Goal: Task Accomplishment & Management: Use online tool/utility

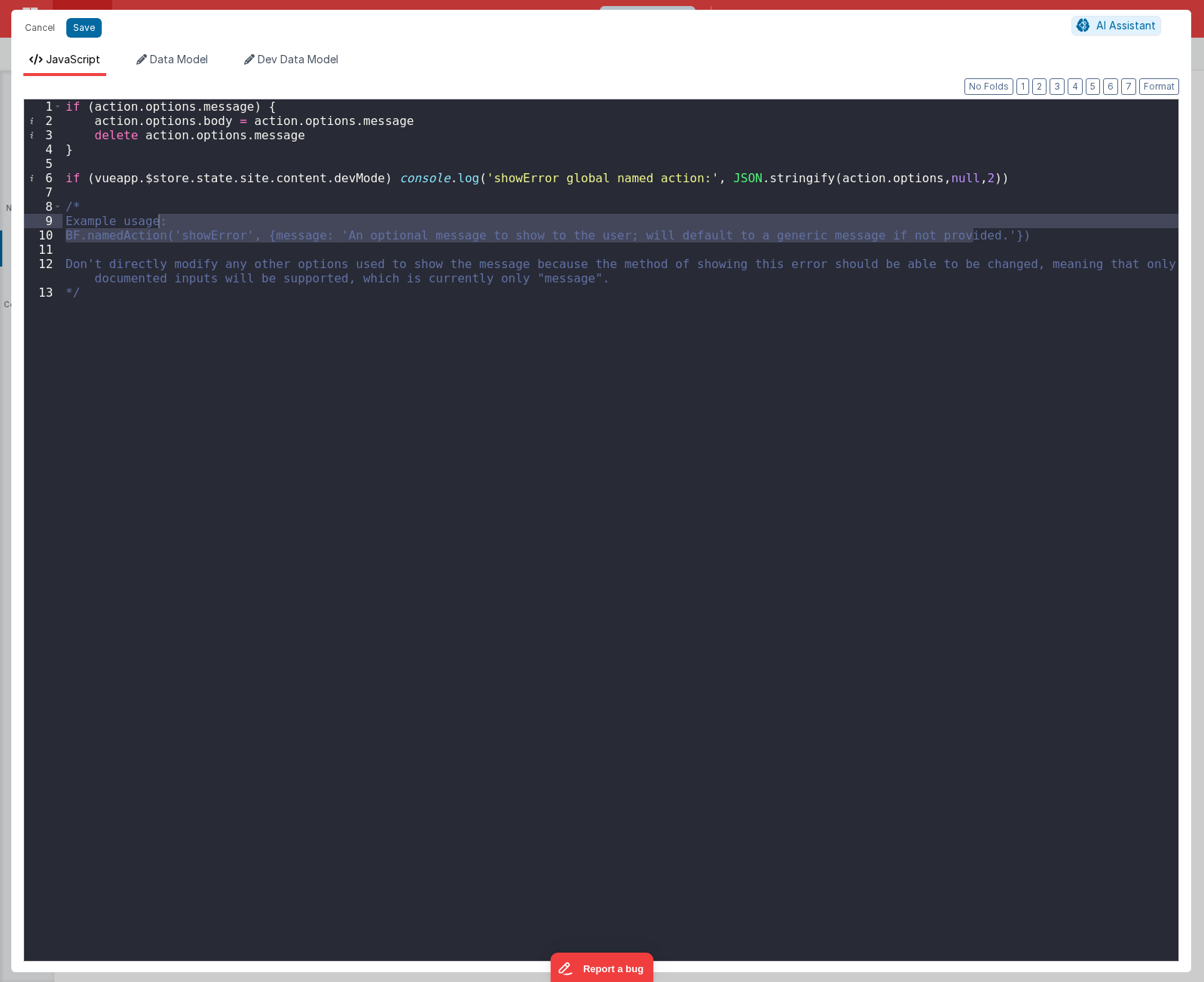
click at [228, 751] on div "if ( action . options . message ) { action . options . body = action . options …" at bounding box center [620, 544] width 1116 height 890
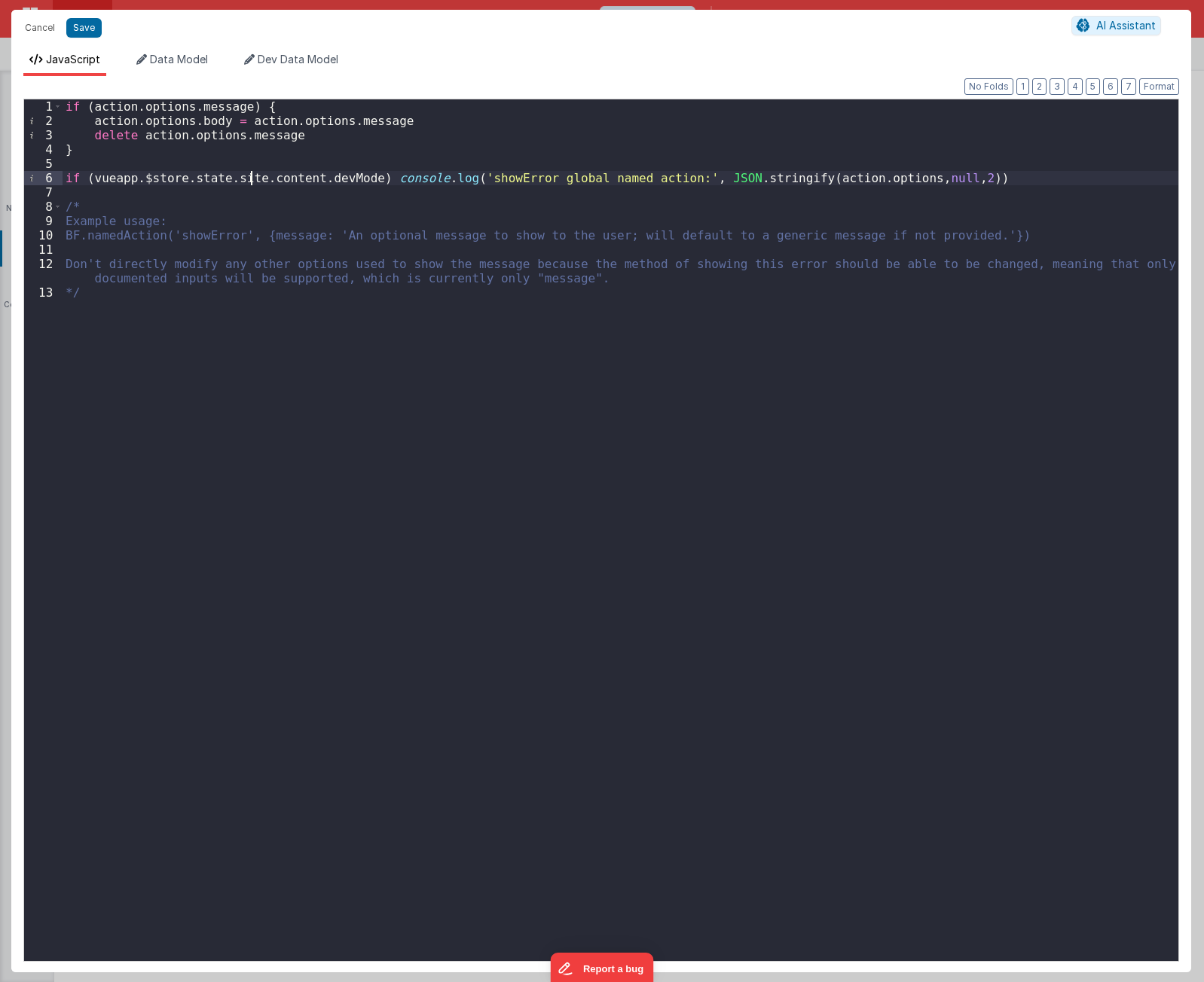
click at [254, 179] on div "if ( action . options . message ) { action . options . body = action . options …" at bounding box center [620, 544] width 1116 height 890
click at [265, 250] on div "if ( action . options . message ) { action . options . body = action . options …" at bounding box center [620, 544] width 1116 height 890
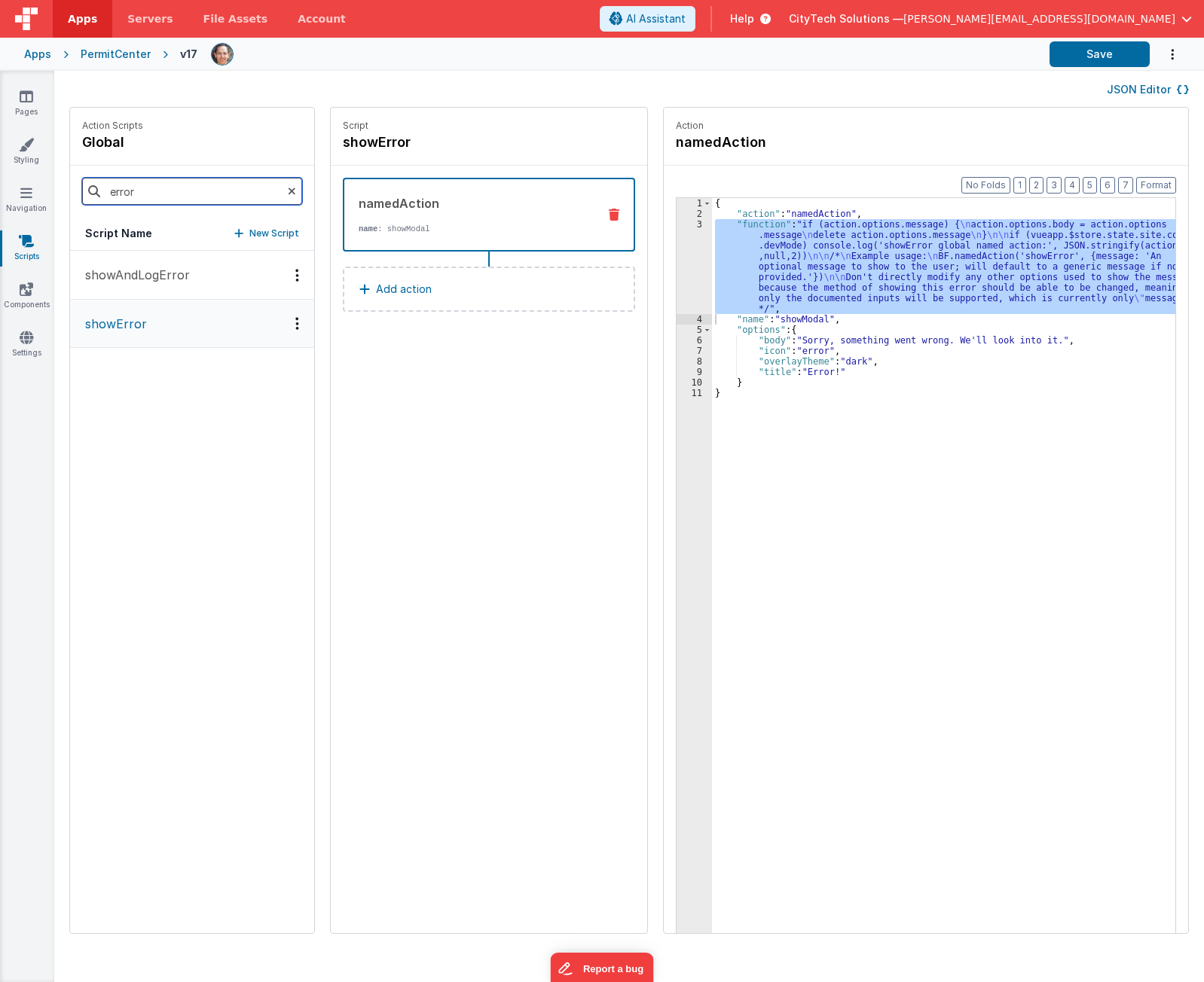
drag, startPoint x: 171, startPoint y: 191, endPoint x: 11, endPoint y: 180, distance: 160.4
click at [16, 180] on section "Pages Styling Navigation Scripts Components Settings JSON Editor Action Scripts…" at bounding box center [602, 526] width 1204 height 911
click at [137, 281] on p "createLogEntry" at bounding box center [126, 275] width 101 height 18
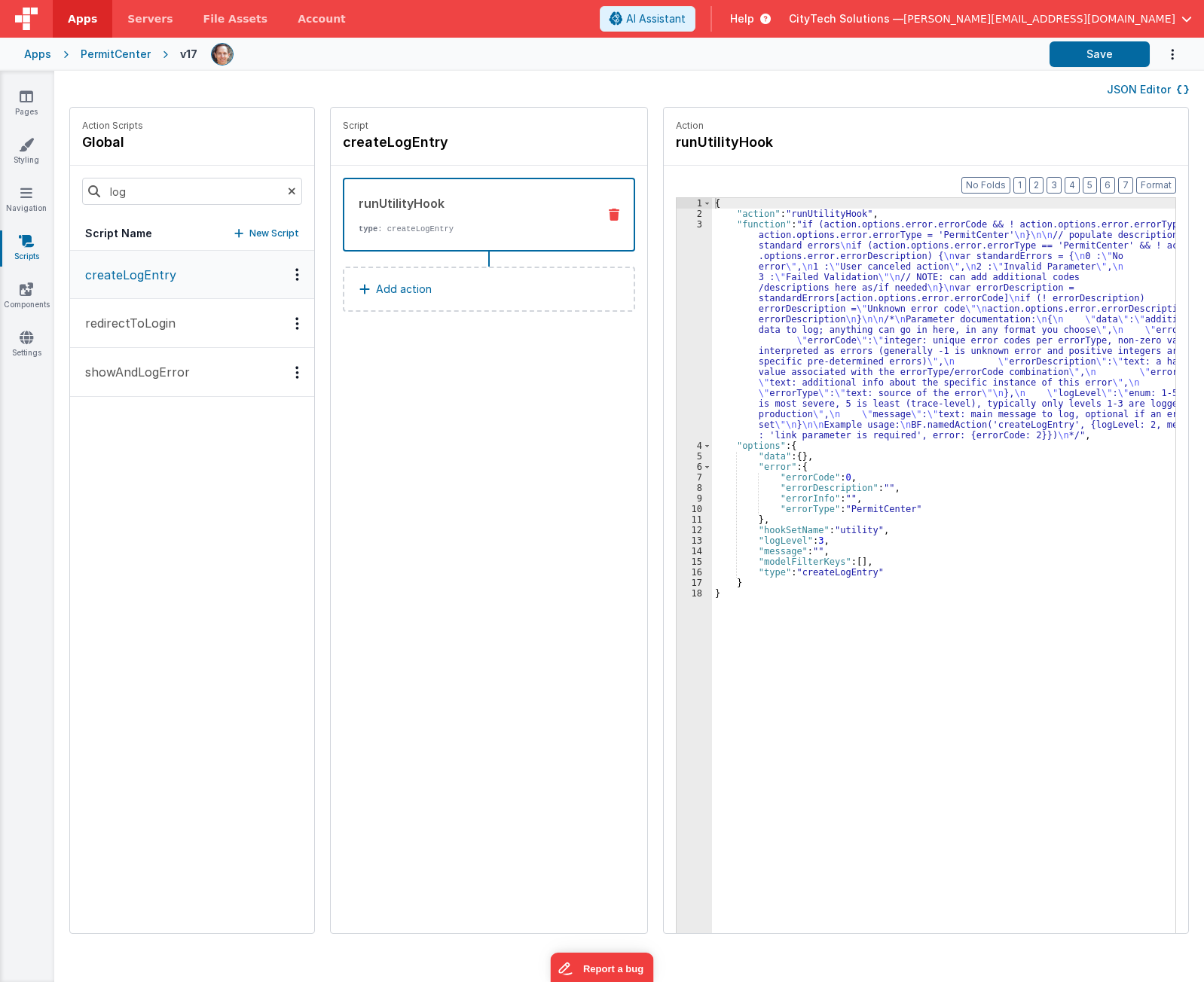
click at [789, 356] on div "{ "action" : "runUtilityHook" , "function" : "if (action.options.error.errorCod…" at bounding box center [951, 599] width 478 height 803
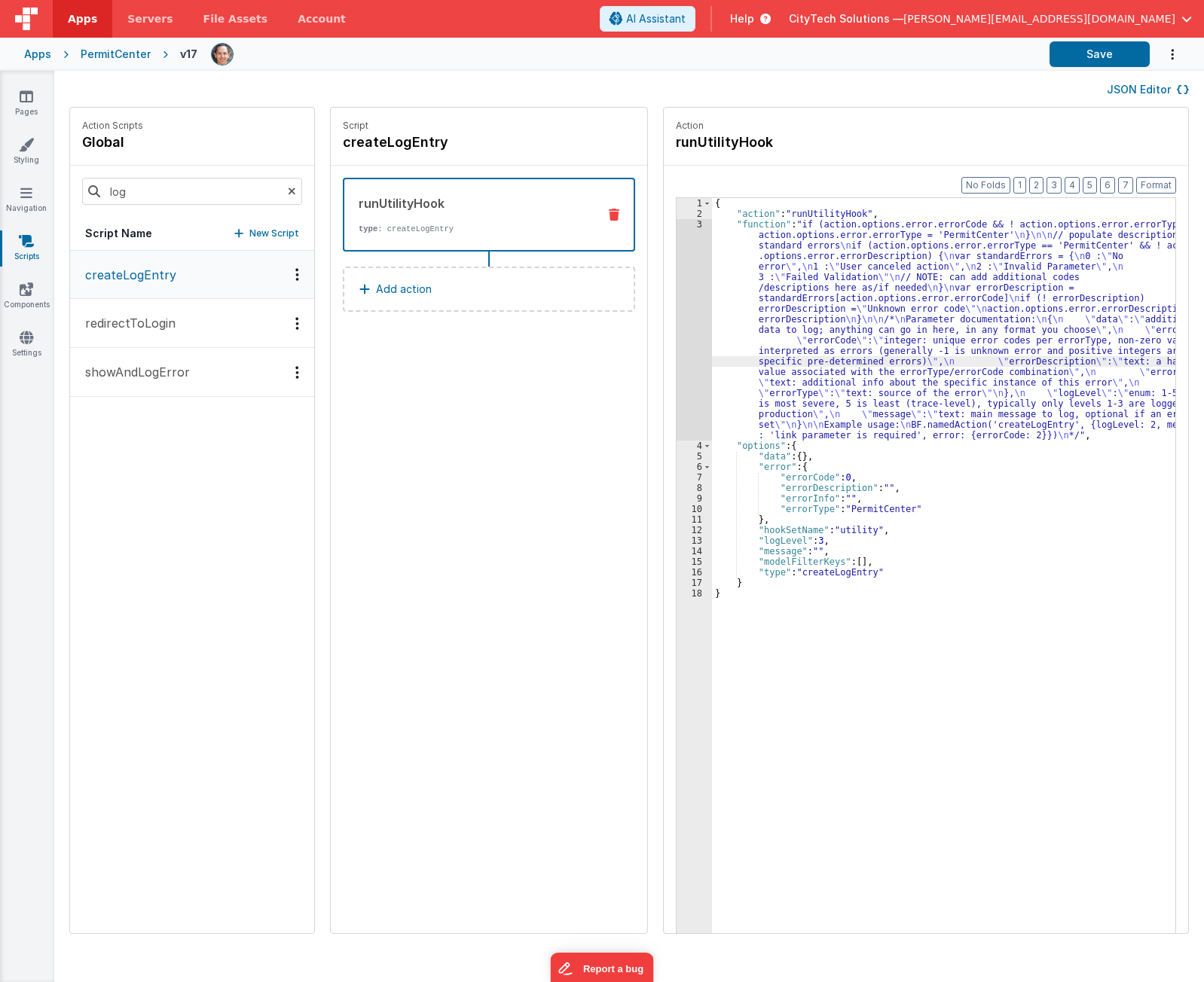
click at [818, 463] on div "{ "action" : "runUtilityHook" , "function" : "if (action.options.error.errorCod…" at bounding box center [951, 599] width 478 height 803
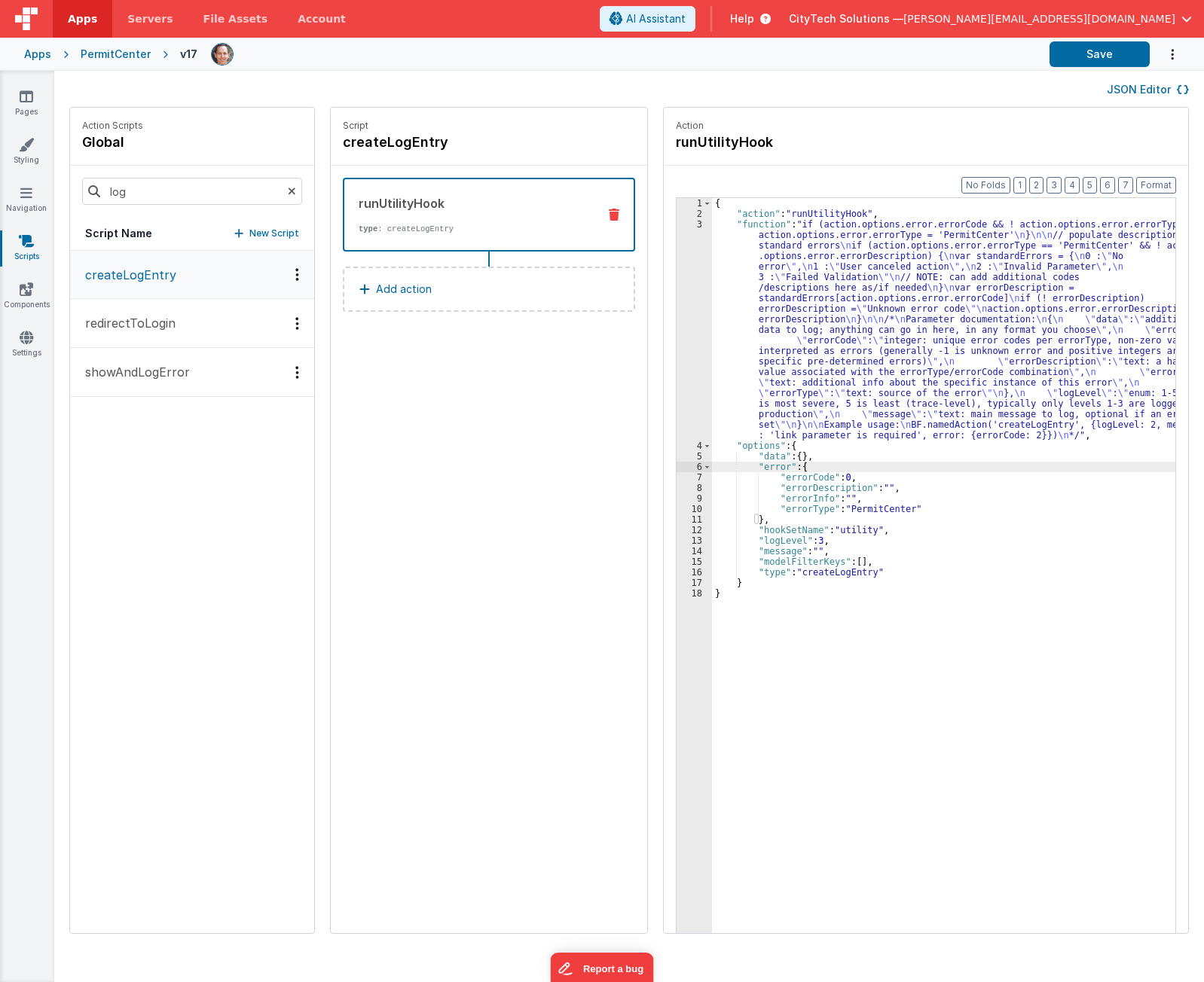
drag, startPoint x: 842, startPoint y: 350, endPoint x: 812, endPoint y: 341, distance: 31.3
click at [842, 350] on div "{ "action" : "runUtilityHook" , "function" : "if (action.options.error.errorCod…" at bounding box center [951, 599] width 478 height 803
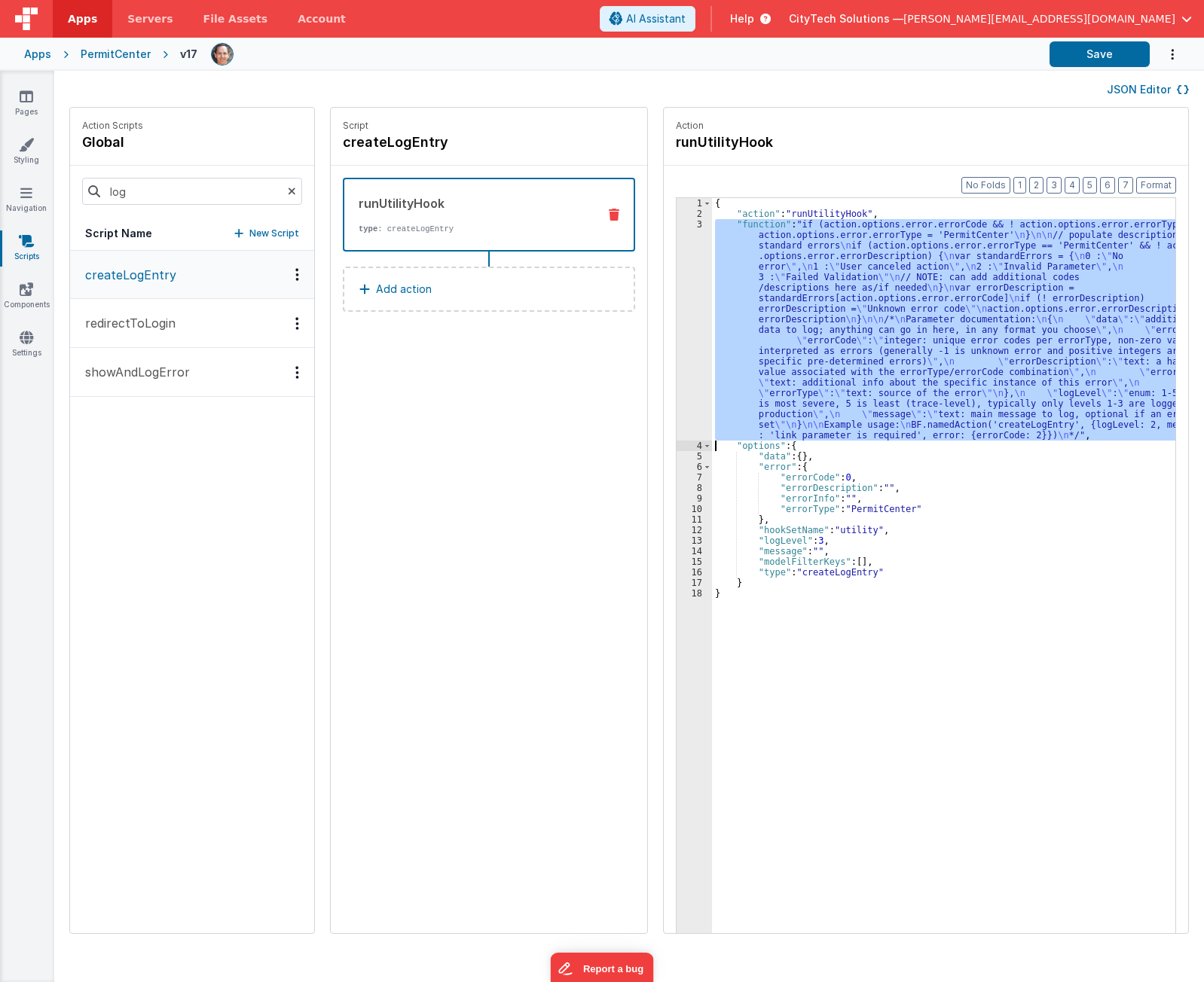
click at [681, 314] on div "3" at bounding box center [694, 330] width 35 height 221
drag, startPoint x: 167, startPoint y: 192, endPoint x: 31, endPoint y: 178, distance: 136.7
click at [31, 178] on section "Pages Styling Navigation Scripts Components Settings JSON Editor Action Scripts…" at bounding box center [602, 526] width 1204 height 911
click at [152, 363] on p "showAndLogError" at bounding box center [133, 372] width 113 height 18
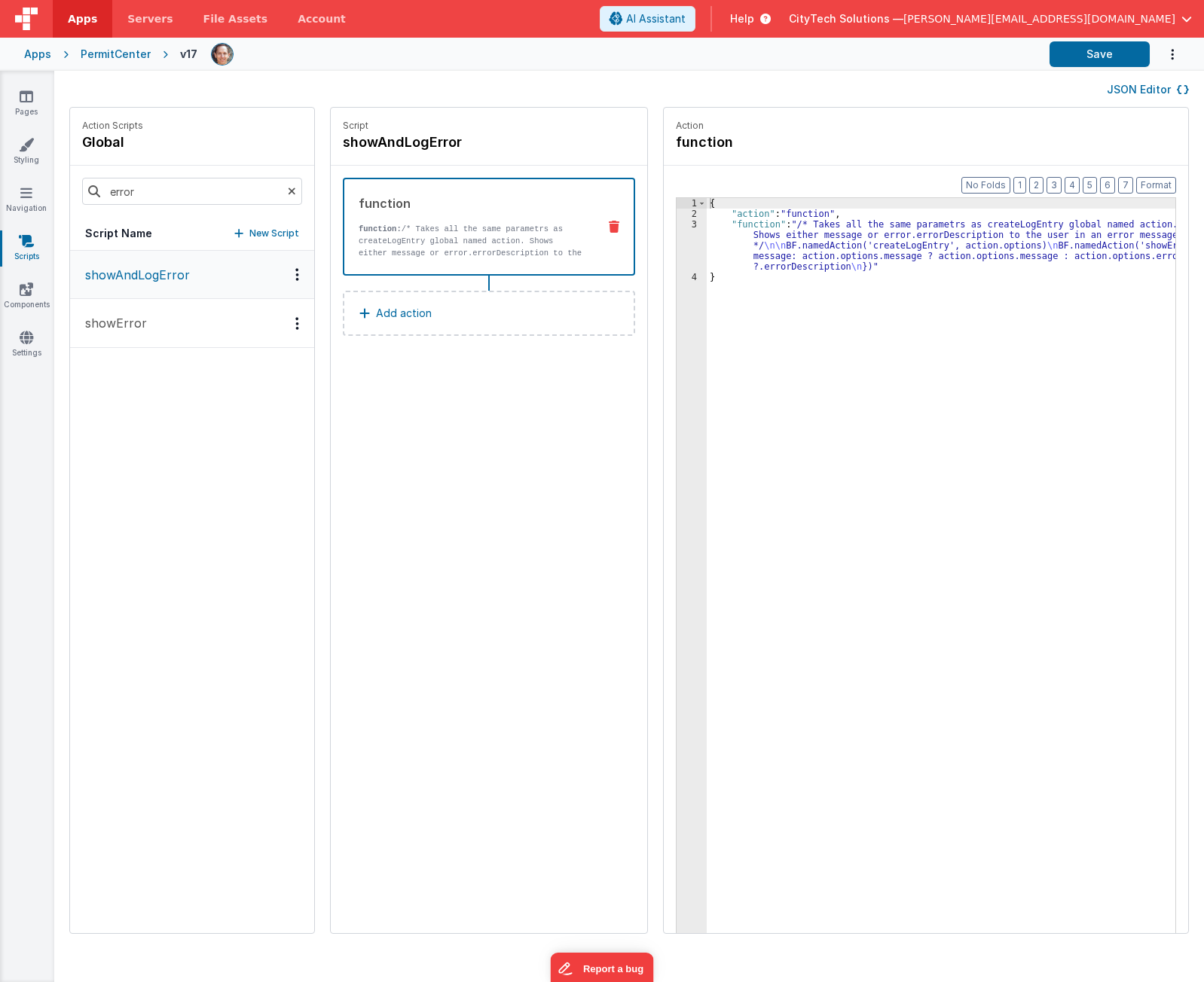
click at [121, 316] on p "showError" at bounding box center [112, 323] width 71 height 18
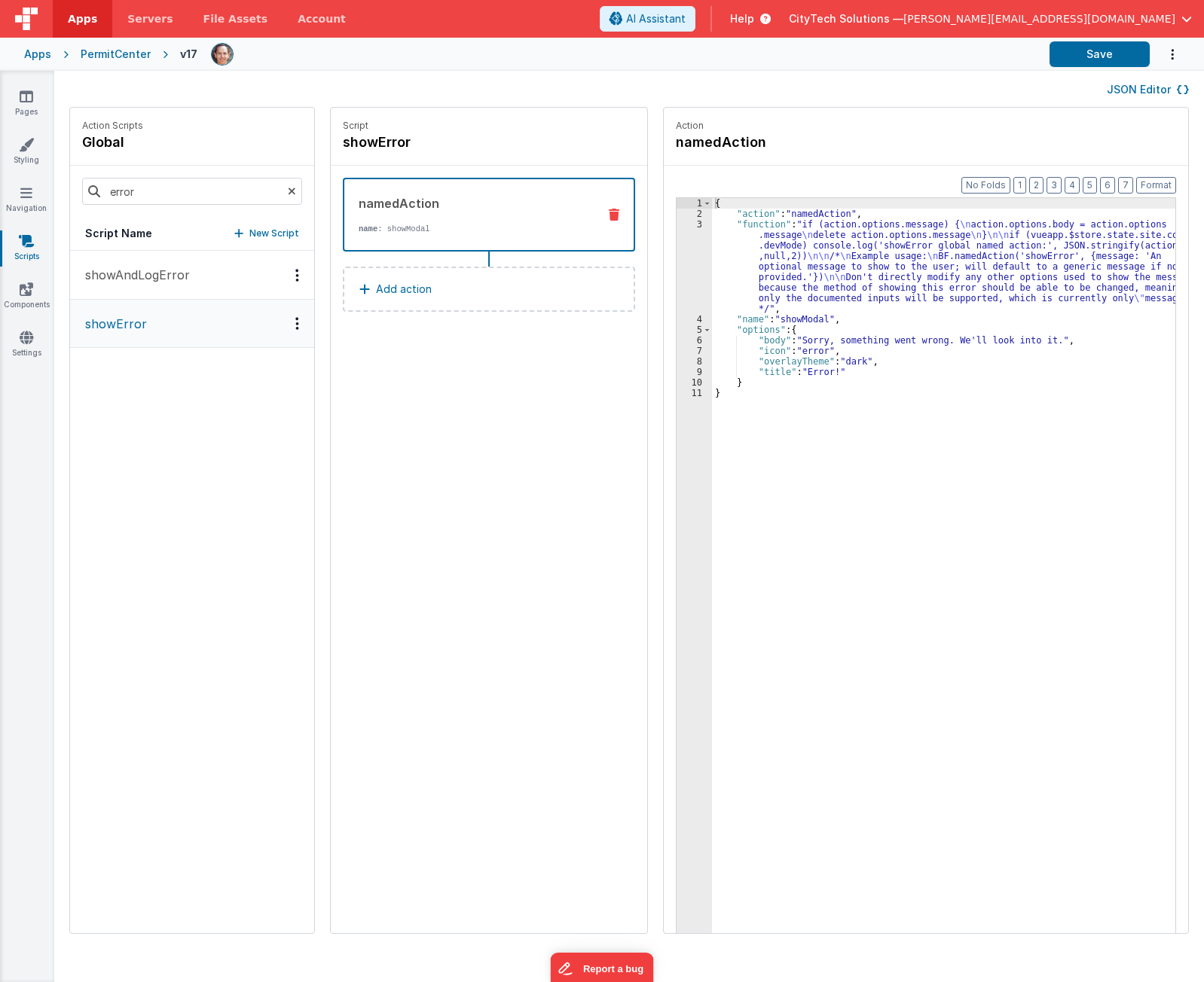
click at [802, 261] on div "{ "action" : "namedAction" , "function" : "if (action.options.message) { \n act…" at bounding box center [951, 599] width 478 height 803
click at [805, 330] on div "{ "action" : "namedAction" , "function" : "if (action.options.message) { \n act…" at bounding box center [951, 599] width 478 height 803
click at [836, 342] on div "{ "action" : "namedAction" , "function" : "if (action.options.message) { \n act…" at bounding box center [951, 599] width 478 height 803
click at [828, 265] on div "{ "action" : "namedAction" , "function" : "if (action.options.message) { \n act…" at bounding box center [951, 599] width 478 height 803
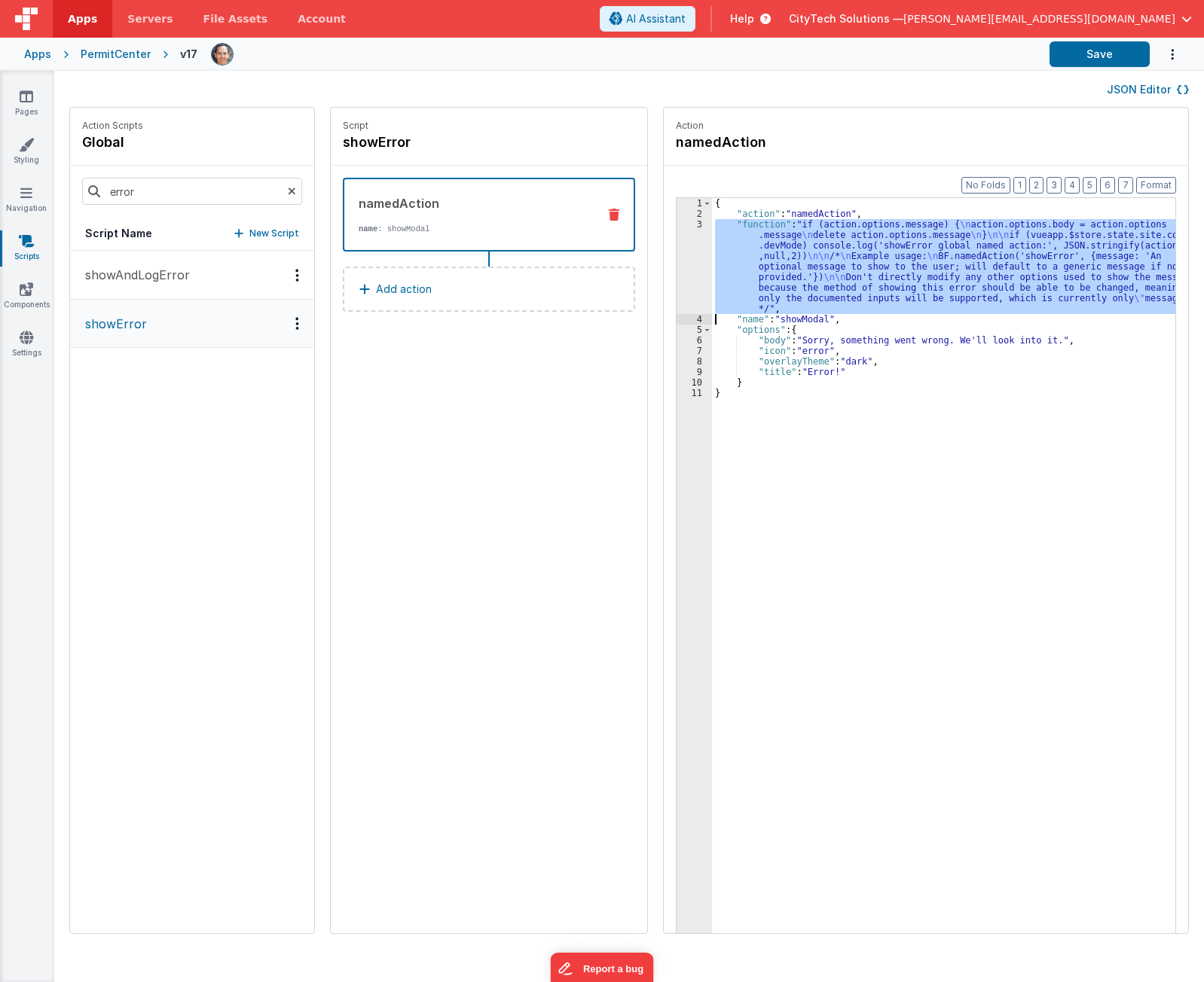
click at [676, 279] on div "3" at bounding box center [694, 267] width 35 height 95
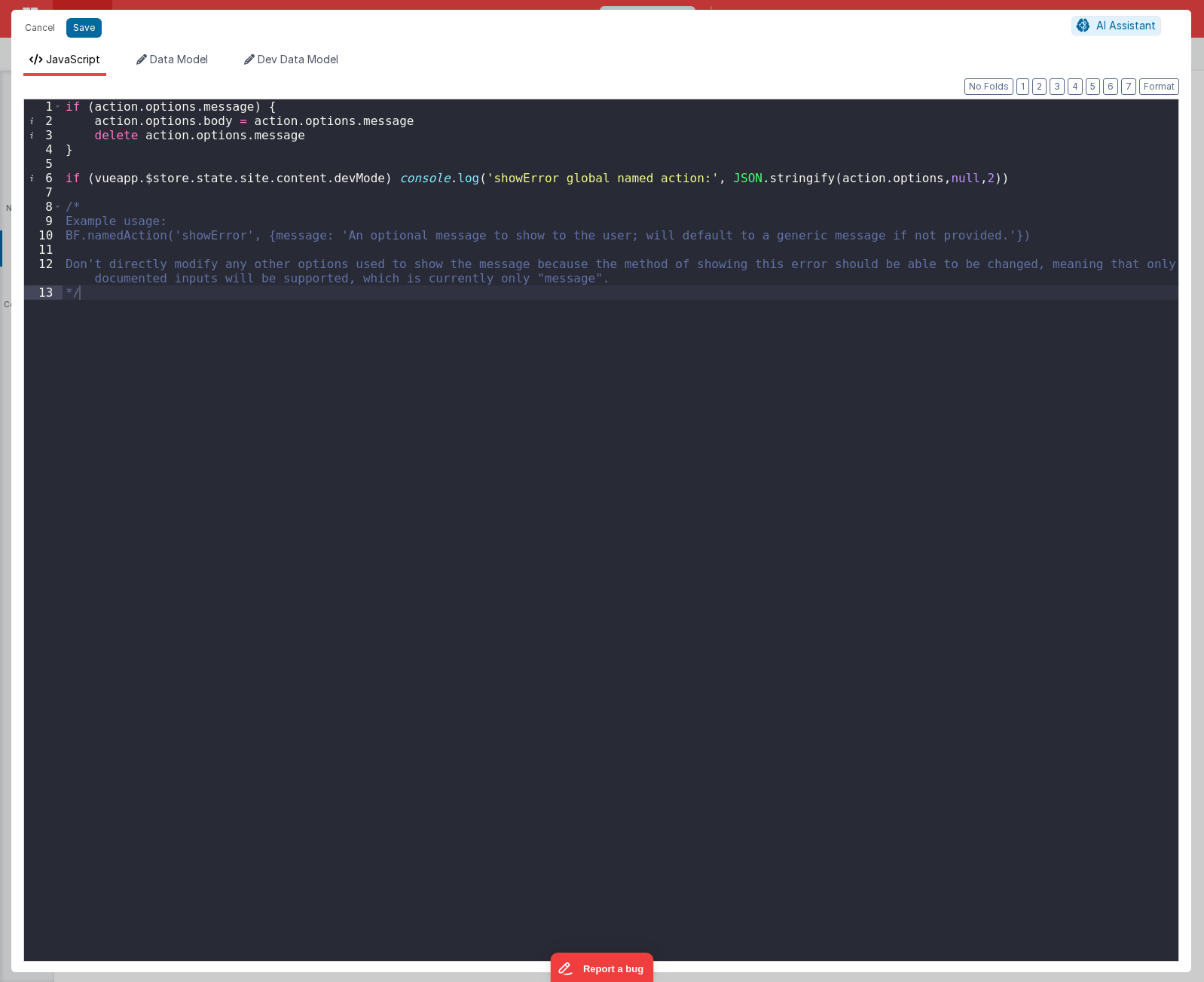
click at [196, 366] on div "if ( action . options . message ) { action . options . body = action . options …" at bounding box center [620, 544] width 1116 height 890
click at [253, 134] on div "if ( action . options . message ) { action . options . body = action . options …" at bounding box center [620, 544] width 1116 height 890
click at [428, 560] on div "if ( action . options . message ) { action . options . body = action . options …" at bounding box center [620, 544] width 1116 height 890
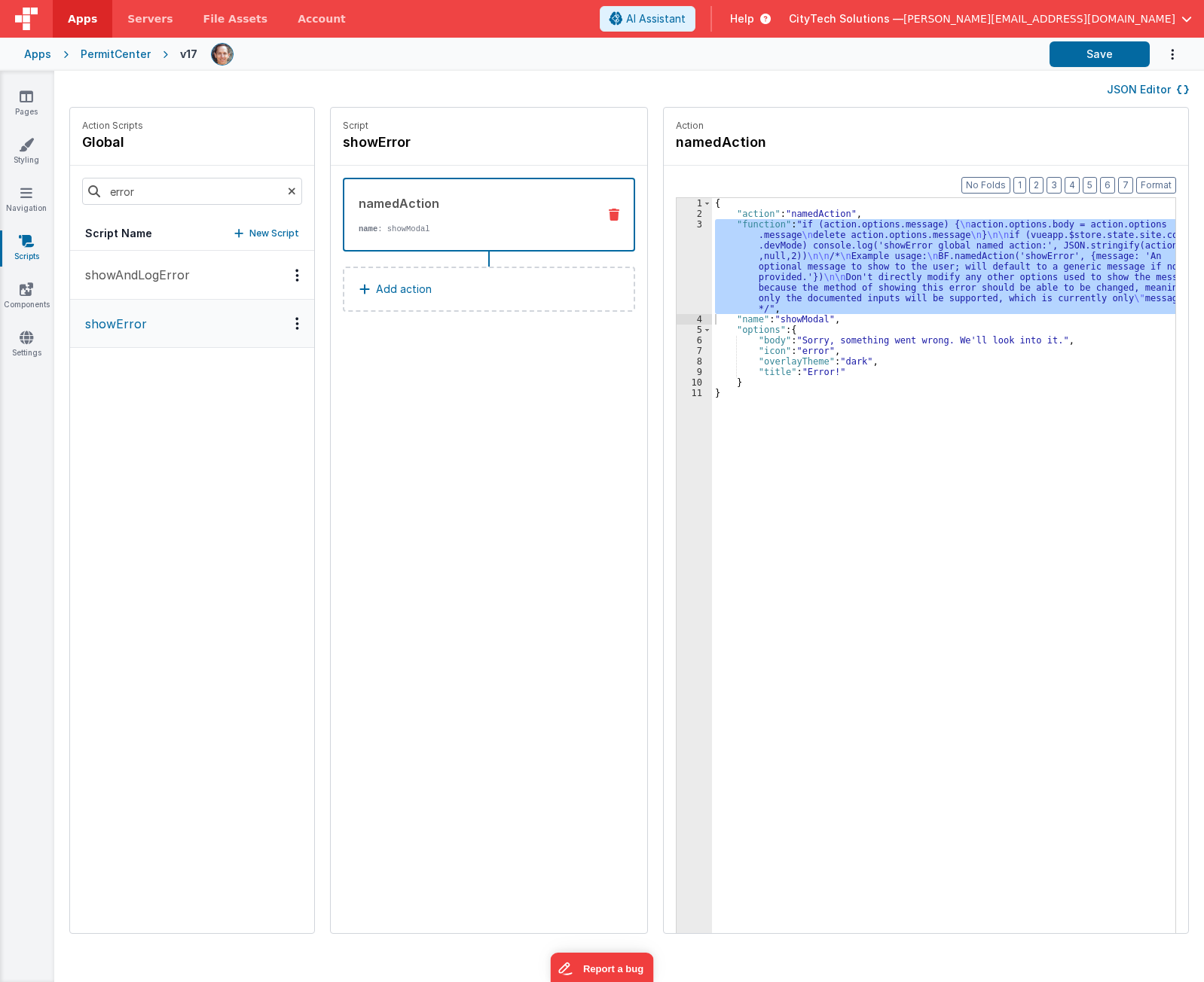
drag, startPoint x: 884, startPoint y: 513, endPoint x: 886, endPoint y: 460, distance: 53.0
click at [882, 510] on div "{ "action" : "namedAction" , "function" : "if (action.options.message) { \n act…" at bounding box center [951, 599] width 478 height 803
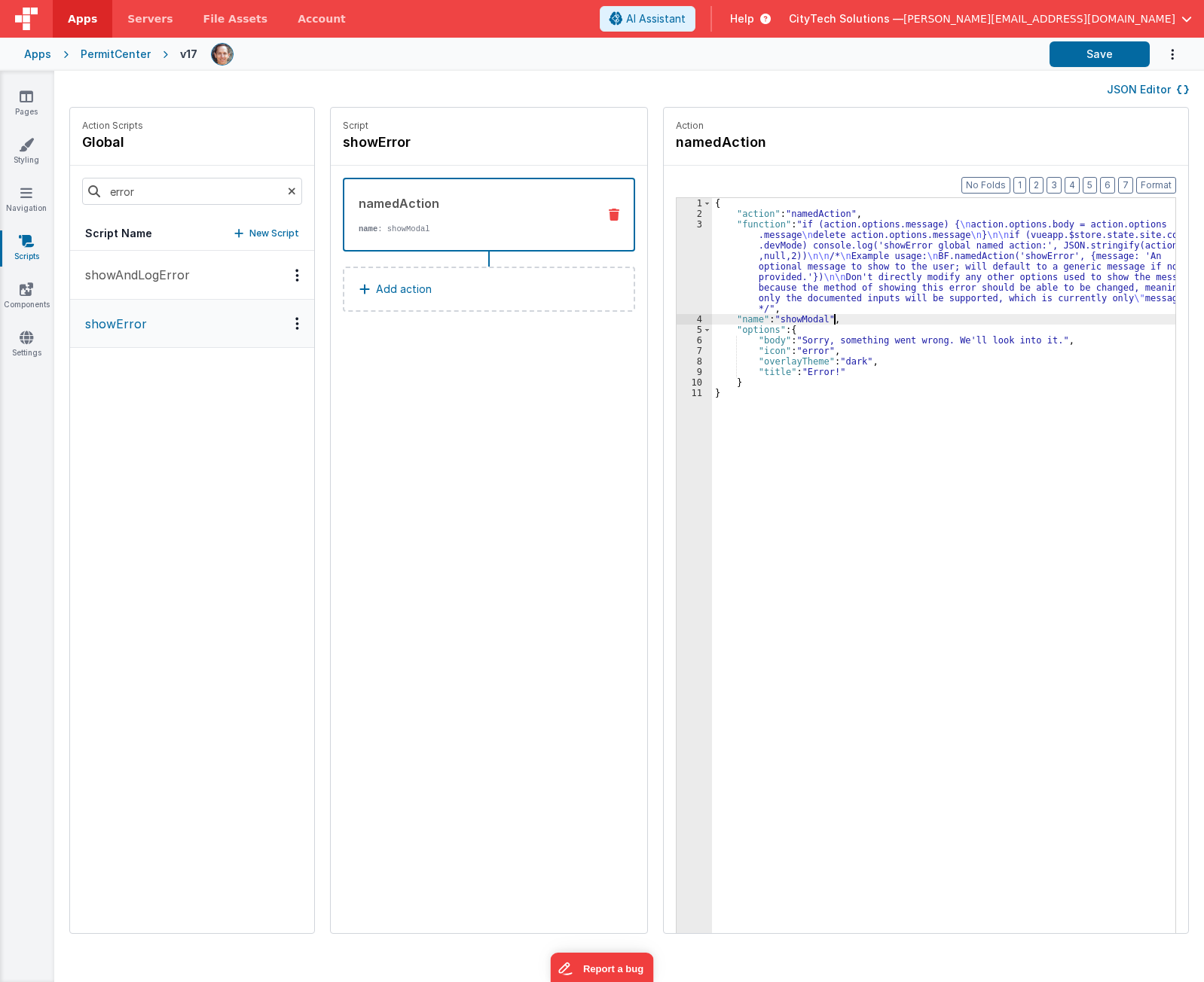
drag, startPoint x: 867, startPoint y: 320, endPoint x: 750, endPoint y: 271, distance: 126.8
click at [864, 318] on div "{ "action" : "namedAction" , "function" : "if (action.options.message) { \n act…" at bounding box center [951, 599] width 478 height 803
click at [181, 184] on input "error" at bounding box center [191, 191] width 220 height 27
click at [166, 319] on button "showError" at bounding box center [191, 324] width 244 height 48
click at [181, 196] on input "error" at bounding box center [191, 191] width 220 height 27
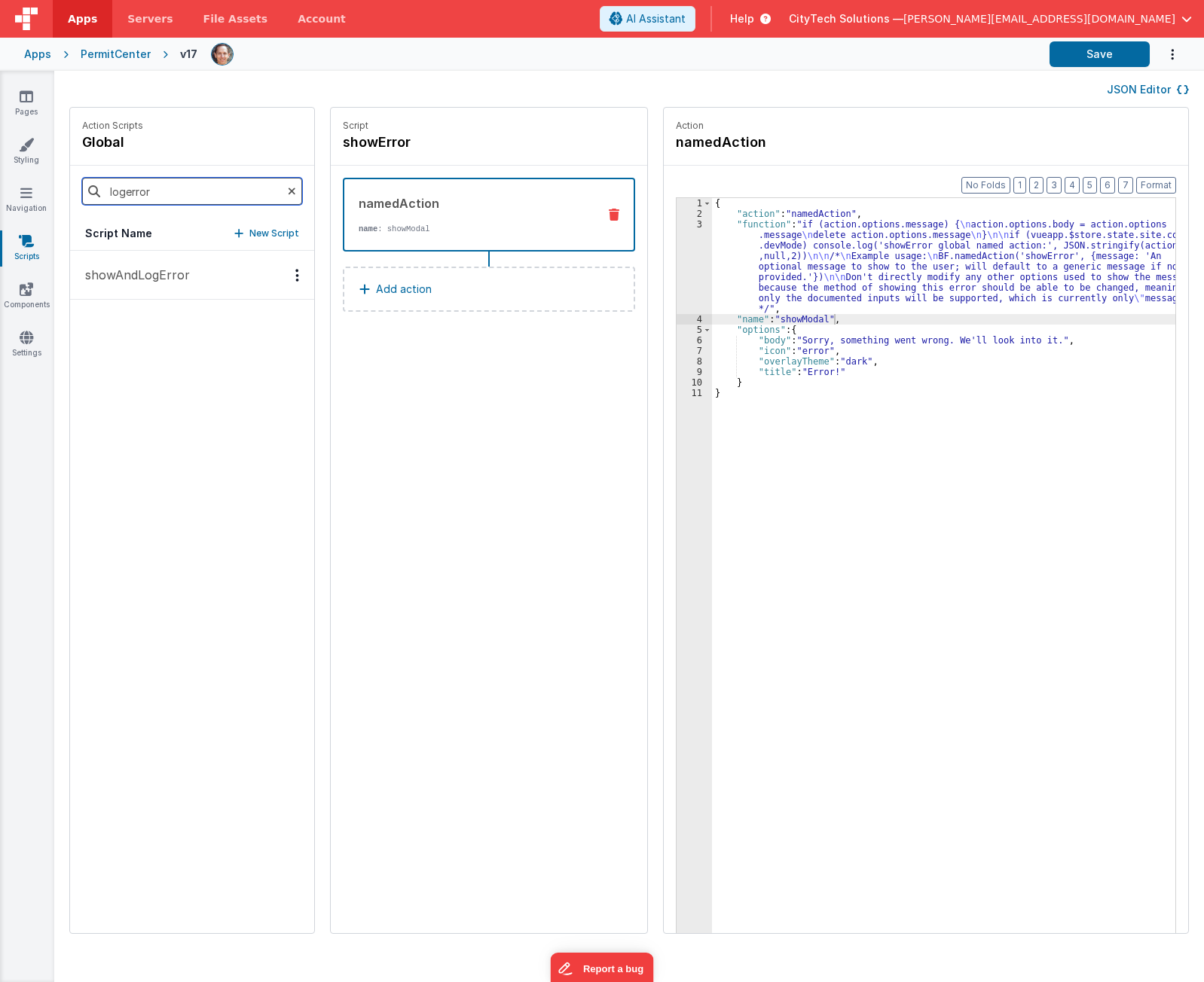
click at [183, 193] on input "logerror" at bounding box center [191, 191] width 220 height 27
click at [137, 273] on p "createLogEntry" at bounding box center [126, 275] width 101 height 18
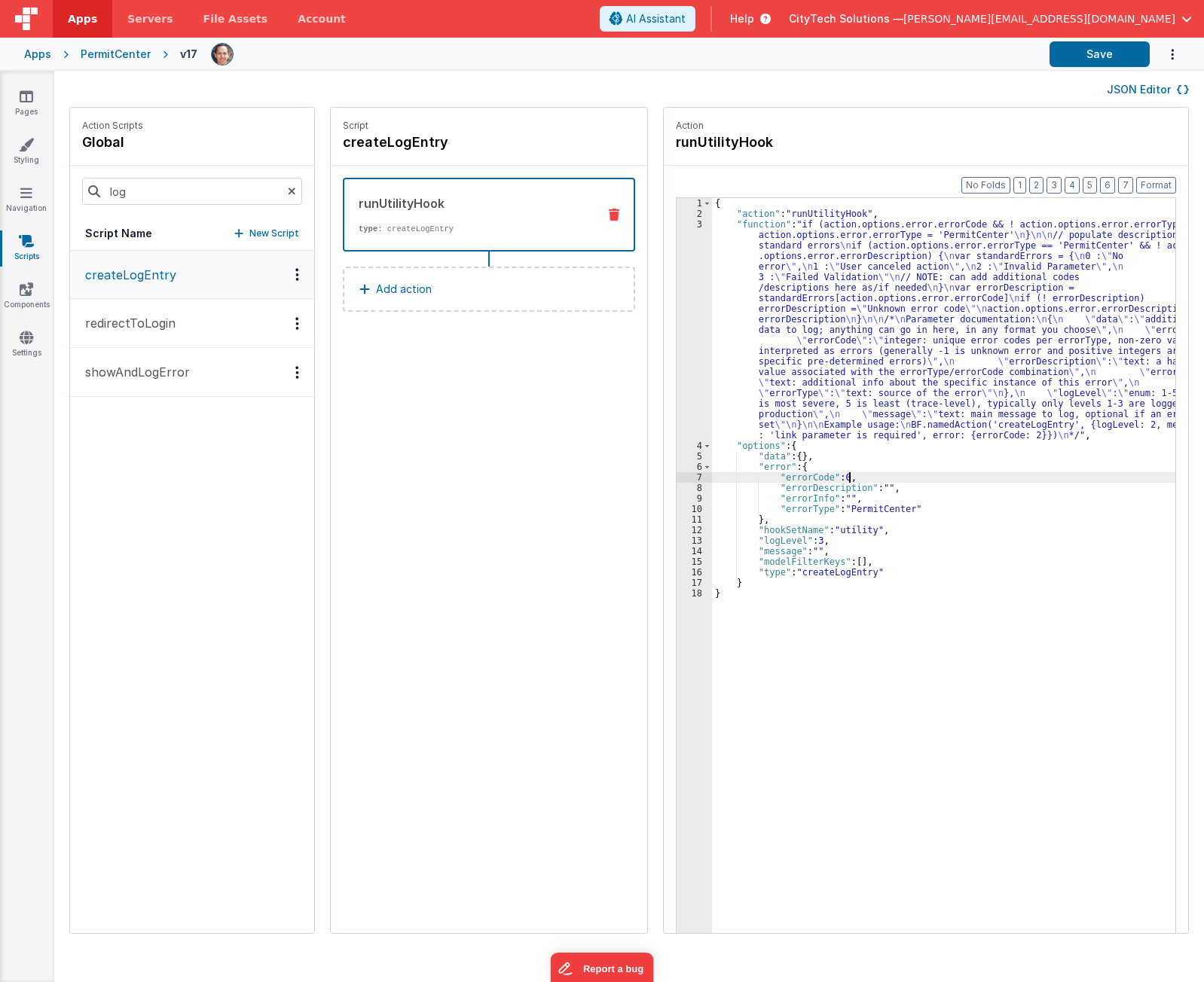
click at [884, 479] on div "{ "action" : "runUtilityHook" , "function" : "if (action.options.error.errorCod…" at bounding box center [951, 599] width 478 height 803
click at [906, 491] on div "{ "action" : "runUtilityHook" , "function" : "if (action.options.error.errorCod…" at bounding box center [951, 599] width 478 height 803
click at [903, 502] on div "{ "action" : "runUtilityHook" , "function" : "if (action.options.error.errorCod…" at bounding box center [951, 599] width 478 height 803
drag, startPoint x: 870, startPoint y: 351, endPoint x: 861, endPoint y: 351, distance: 9.0
click at [869, 351] on div "{ "action" : "runUtilityHook" , "function" : "if (action.options.error.errorCod…" at bounding box center [951, 599] width 478 height 803
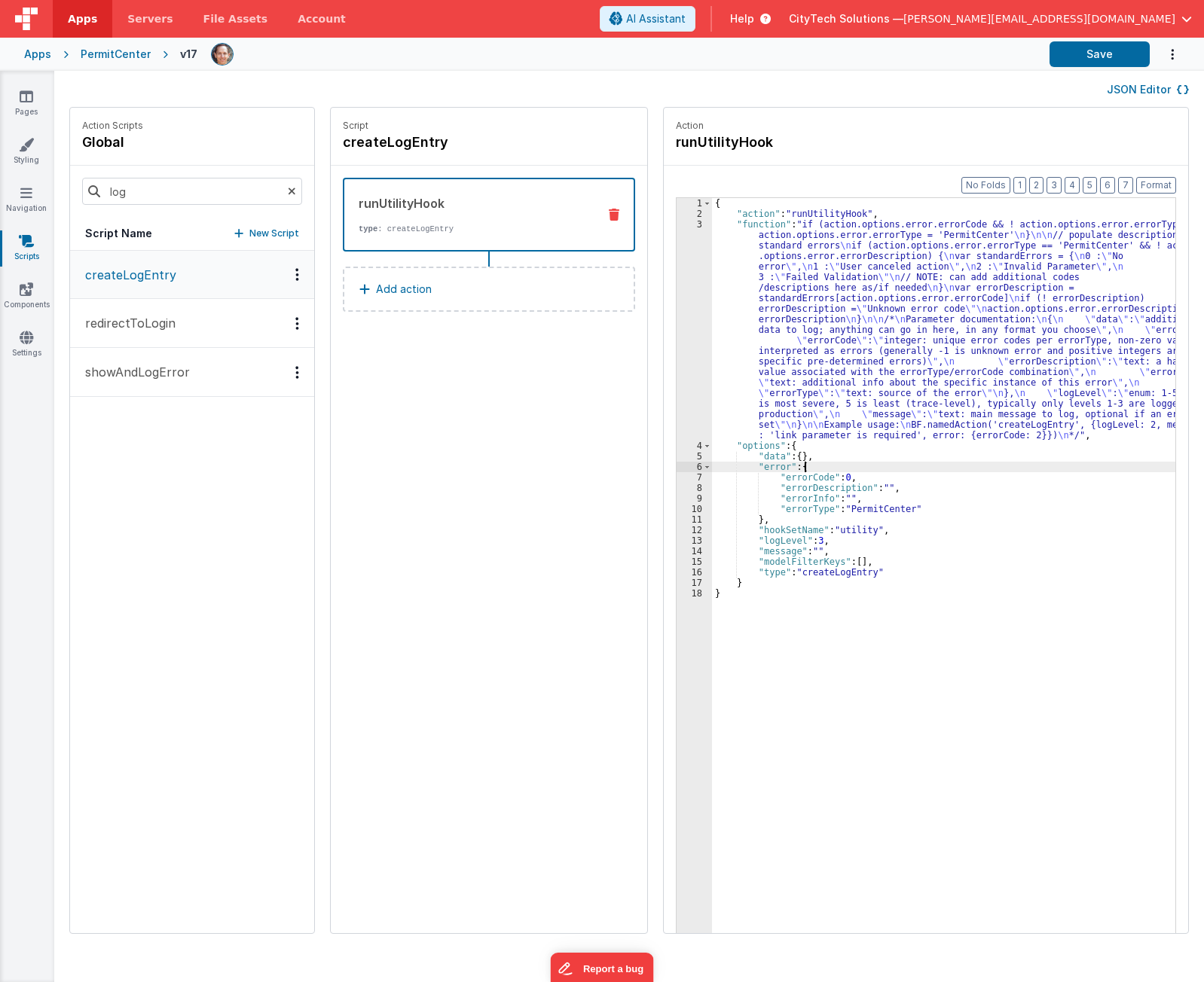
click at [835, 468] on div "{ "action" : "runUtilityHook" , "function" : "if (action.options.error.errorCod…" at bounding box center [951, 599] width 478 height 803
click at [773, 541] on div "{ "action" : "runUtilityHook" , "function" : "if (action.options.error.errorCod…" at bounding box center [951, 599] width 478 height 803
drag, startPoint x: 238, startPoint y: 495, endPoint x: 188, endPoint y: 351, distance: 152.4
click at [219, 450] on div "createLogEntry redirectToLogin showAndLogError" at bounding box center [191, 592] width 244 height 683
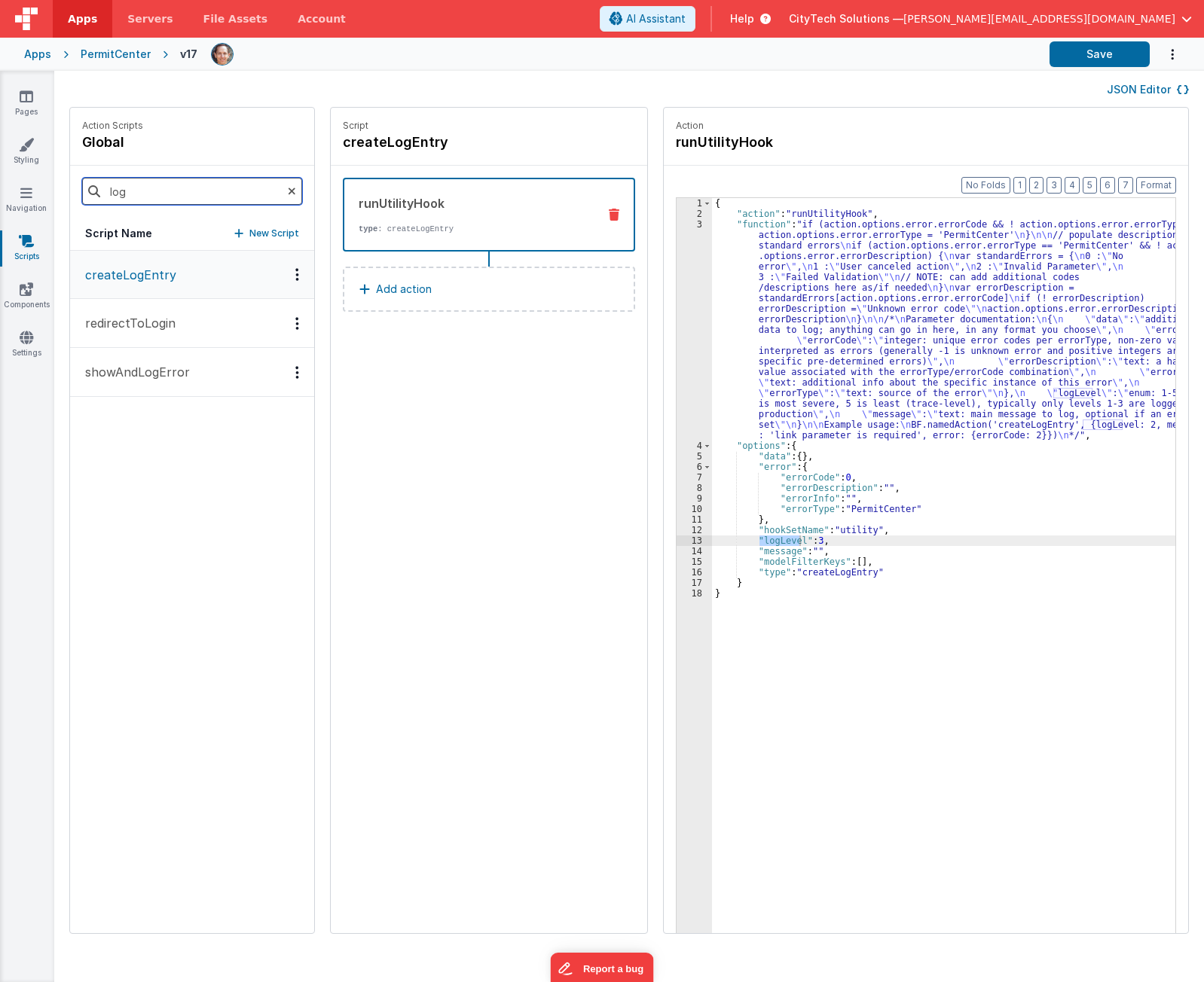
drag, startPoint x: 167, startPoint y: 192, endPoint x: 29, endPoint y: 176, distance: 138.9
click at [29, 176] on section "Pages Styling Navigation Scripts Components Settings JSON Editor Action Scripts…" at bounding box center [602, 526] width 1204 height 911
click at [154, 329] on button "showError" at bounding box center [191, 324] width 244 height 49
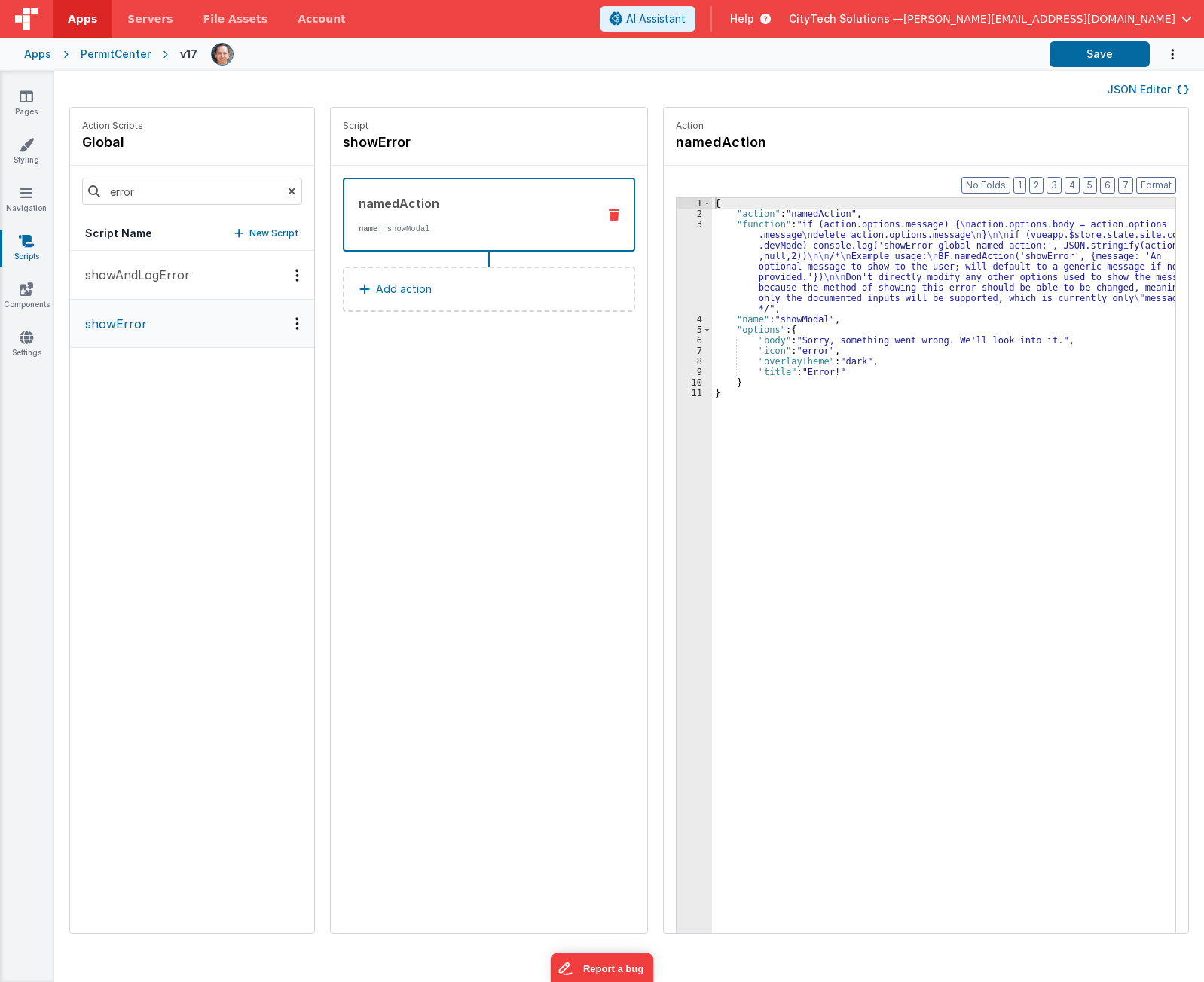
click at [881, 314] on div "{ "action" : "namedAction" , "function" : "if (action.options.message) { \n act…" at bounding box center [951, 599] width 478 height 803
drag, startPoint x: 881, startPoint y: 311, endPoint x: 870, endPoint y: 280, distance: 32.9
click at [870, 274] on div "{ "action" : "namedAction" , "function" : "if (action.options.message) { \n act…" at bounding box center [951, 599] width 478 height 803
click at [834, 493] on div "{ "action" : "namedAction" , "function" : "if (action.options.message) { \n act…" at bounding box center [951, 599] width 478 height 803
click at [790, 268] on div "{ "action" : "namedAction" , "function" : "if (action.options.message) { \n act…" at bounding box center [951, 599] width 478 height 803
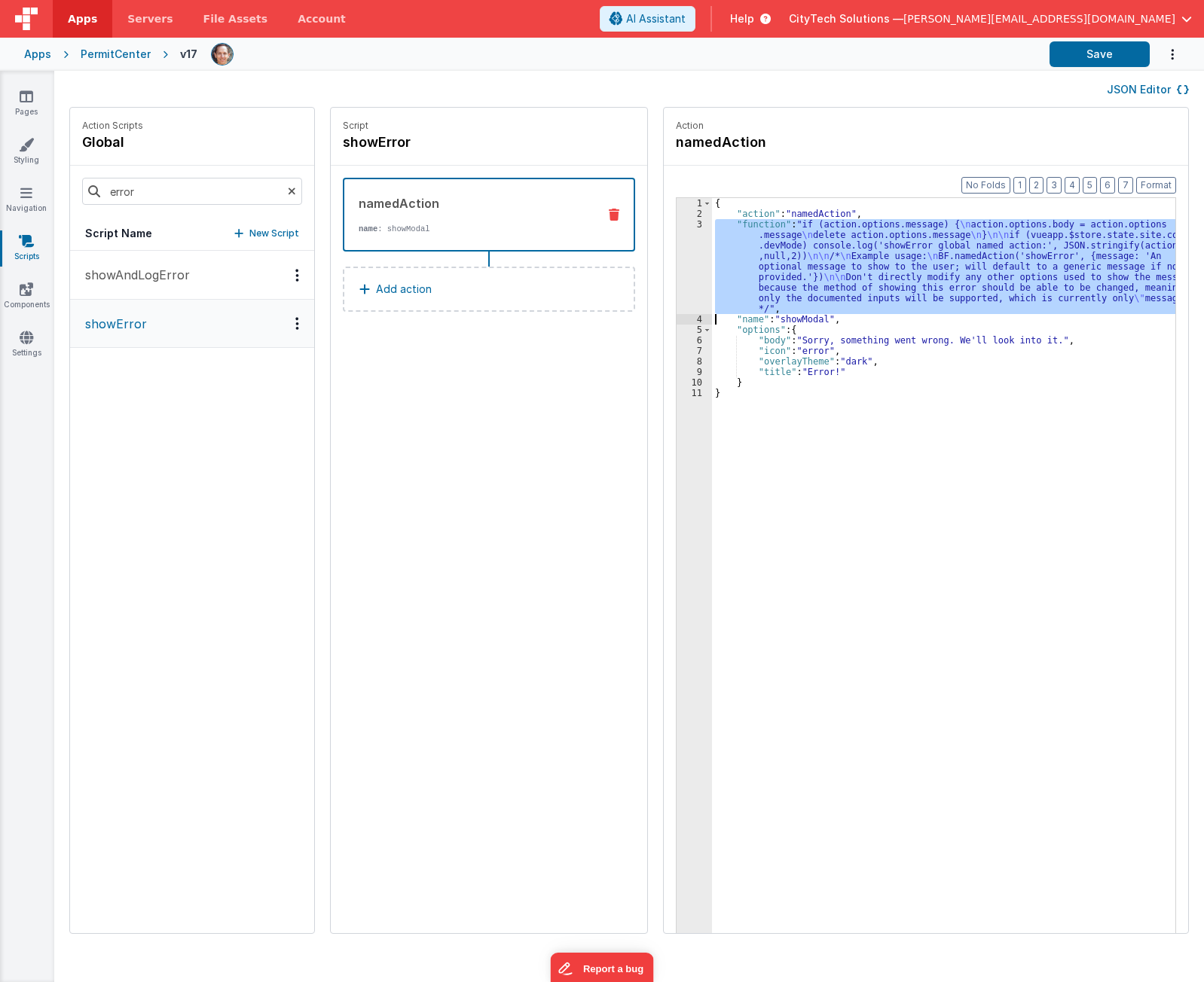
click at [676, 272] on div "3" at bounding box center [694, 267] width 35 height 95
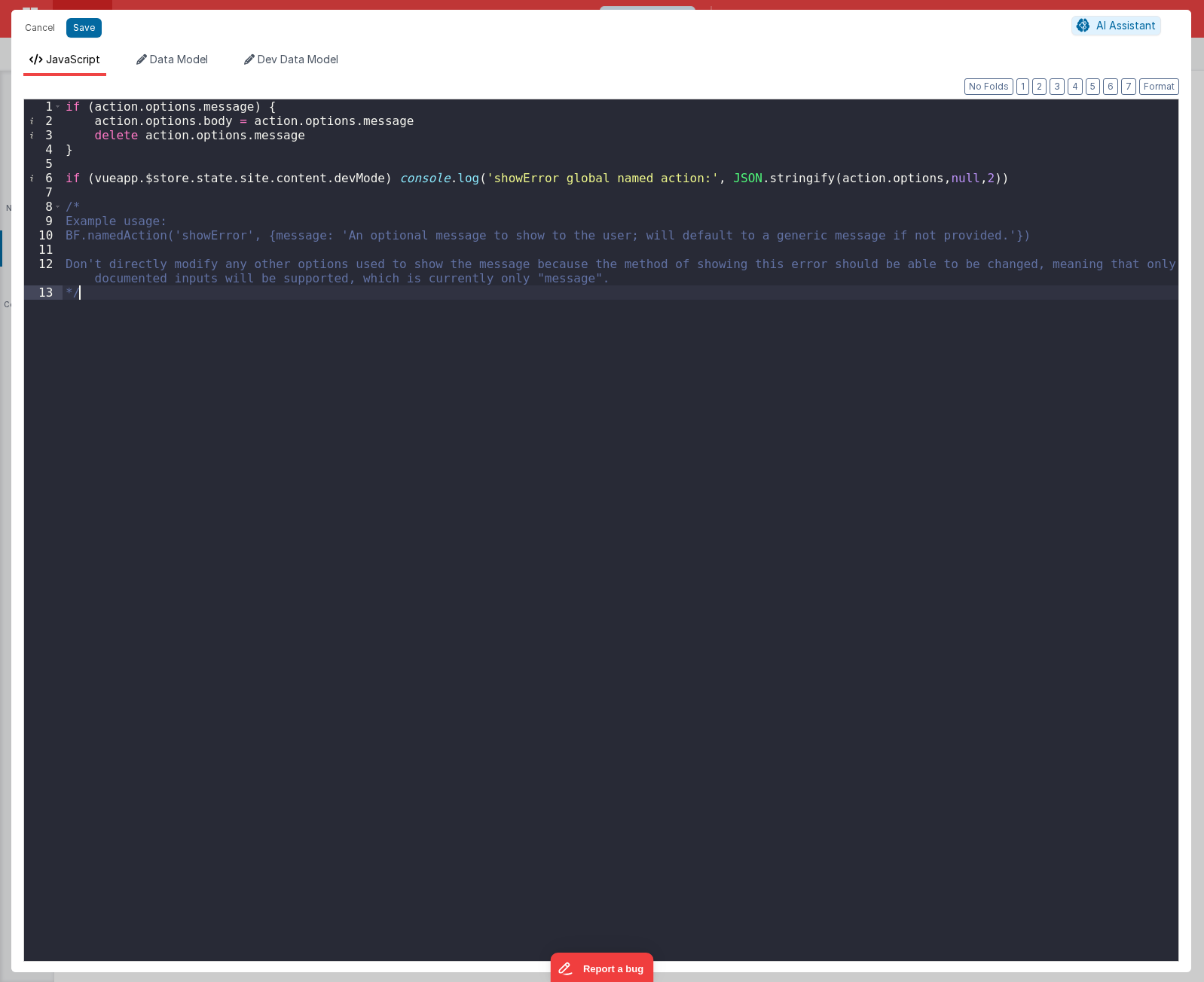
click at [469, 446] on div "if ( action . options . message ) { action . options . body = action . options …" at bounding box center [620, 544] width 1116 height 890
click at [605, 564] on div "if ( action . options . message ) { action . options . body = action . options …" at bounding box center [620, 544] width 1116 height 890
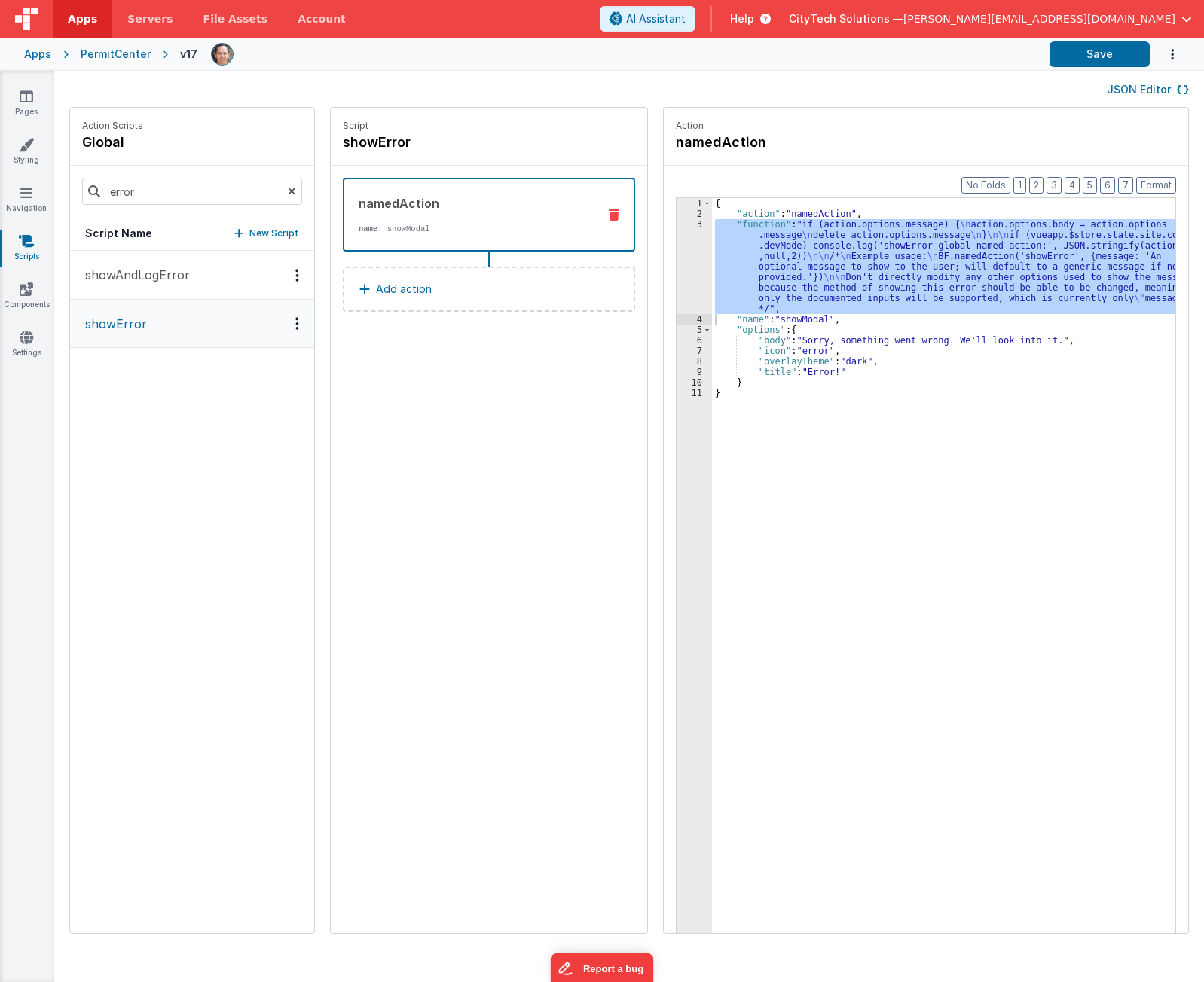
click at [224, 754] on div "showAndLogError showError" at bounding box center [191, 592] width 244 height 683
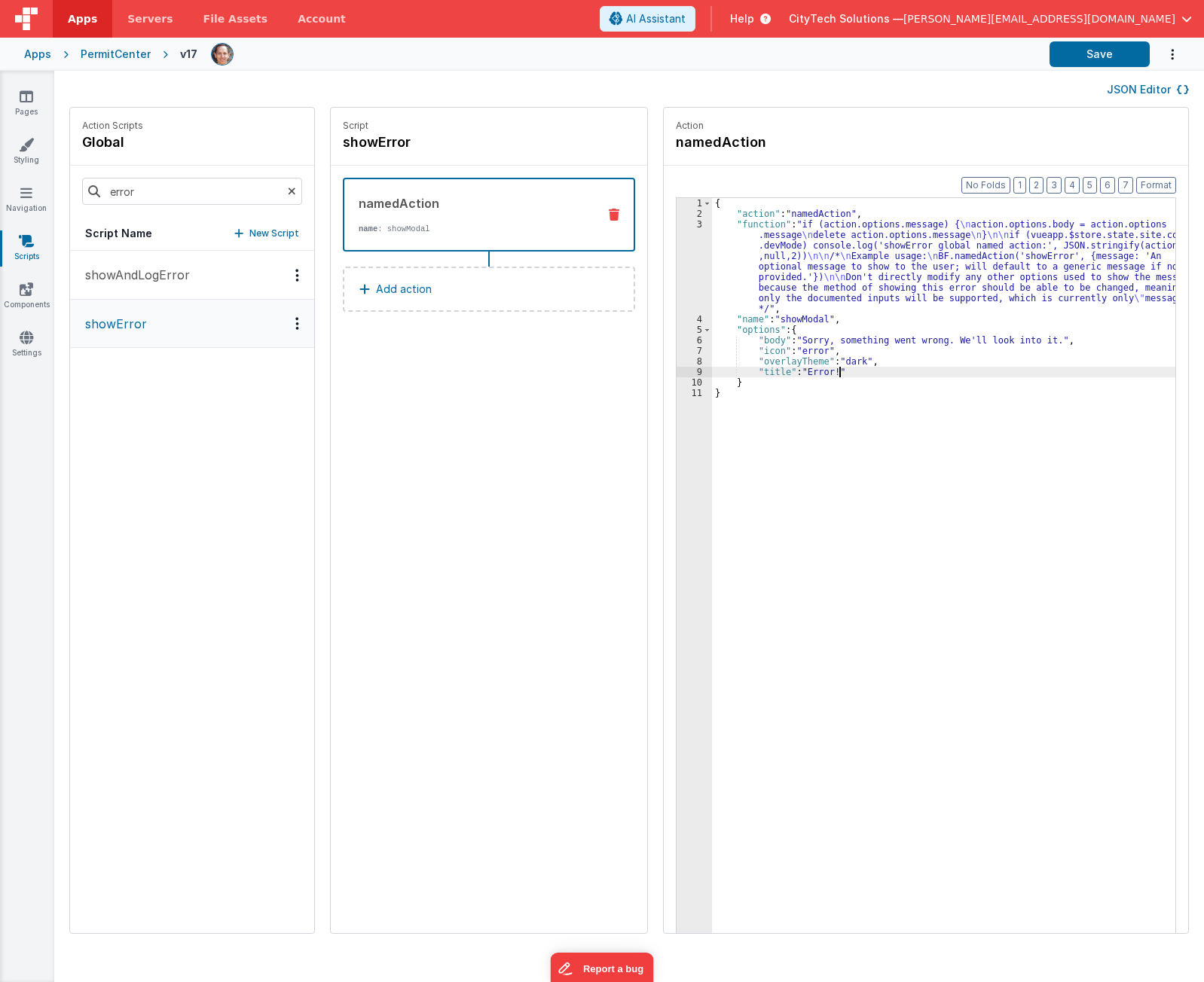
click at [834, 369] on div "{ "action" : "namedAction" , "function" : "if (action.options.message) { \n act…" at bounding box center [951, 599] width 478 height 803
click at [159, 338] on button "showError" at bounding box center [191, 324] width 244 height 48
drag, startPoint x: 172, startPoint y: 191, endPoint x: 4, endPoint y: 183, distance: 168.2
click at [4, 183] on section "Pages Styling Navigation Scripts Components Settings JSON Editor Action Scripts…" at bounding box center [602, 526] width 1204 height 911
type input "log"
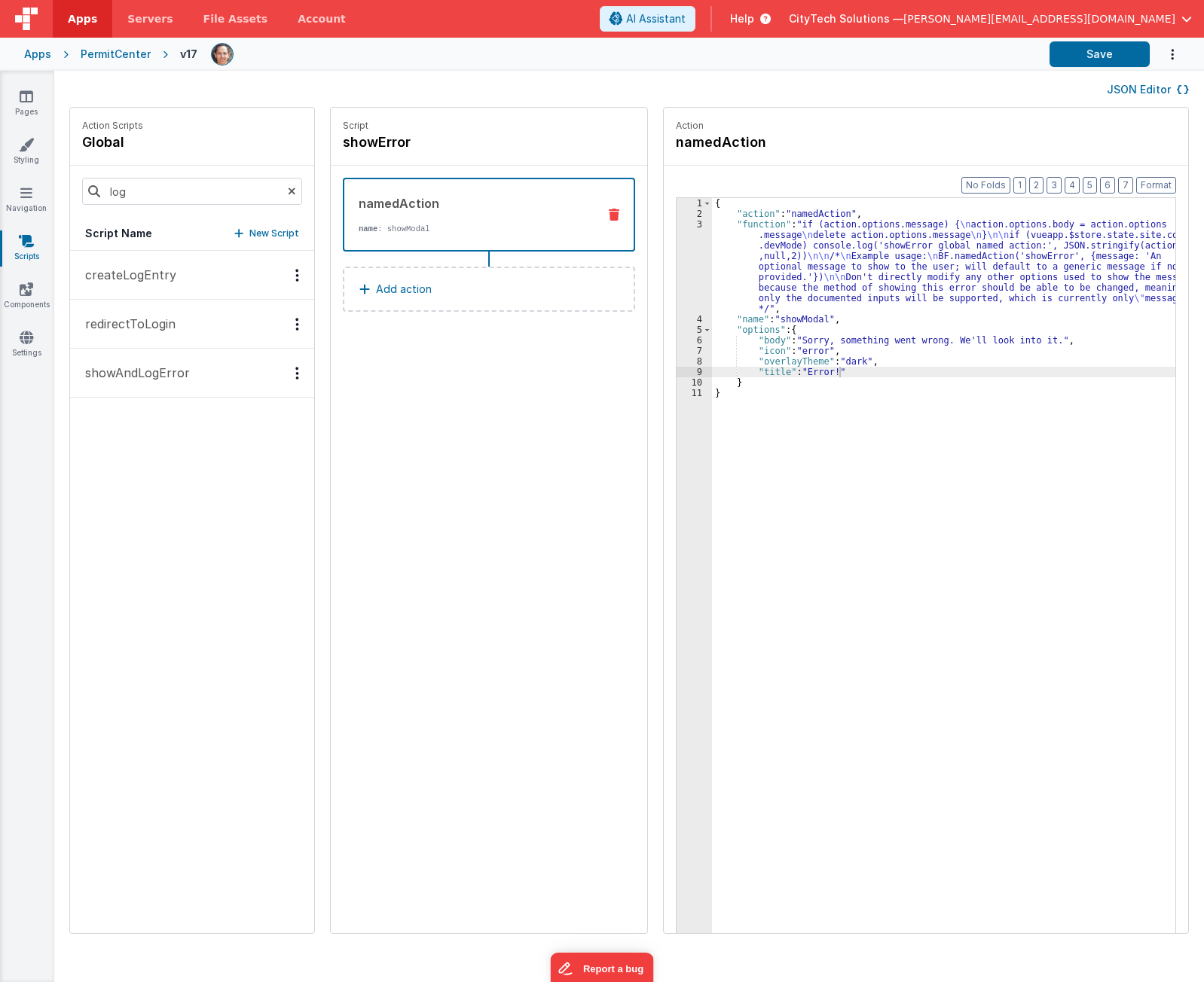
click at [184, 265] on button "createLogEntry" at bounding box center [191, 275] width 244 height 49
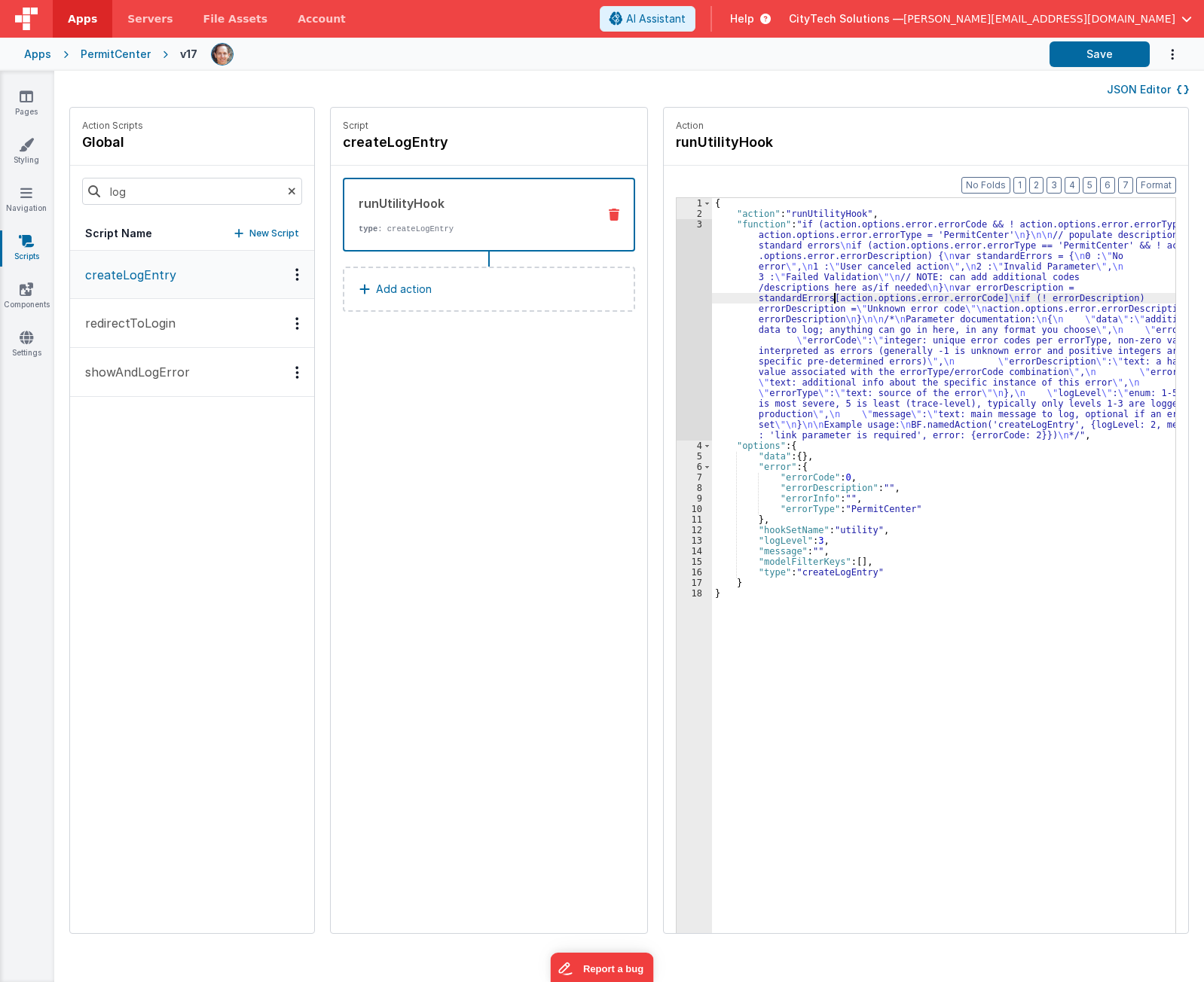
drag, startPoint x: 819, startPoint y: 302, endPoint x: 670, endPoint y: 312, distance: 149.3
click at [816, 302] on div "{ "action" : "runUtilityHook" , "function" : "if (action.options.error.errorCod…" at bounding box center [951, 599] width 478 height 803
click at [676, 335] on div "3" at bounding box center [694, 330] width 35 height 221
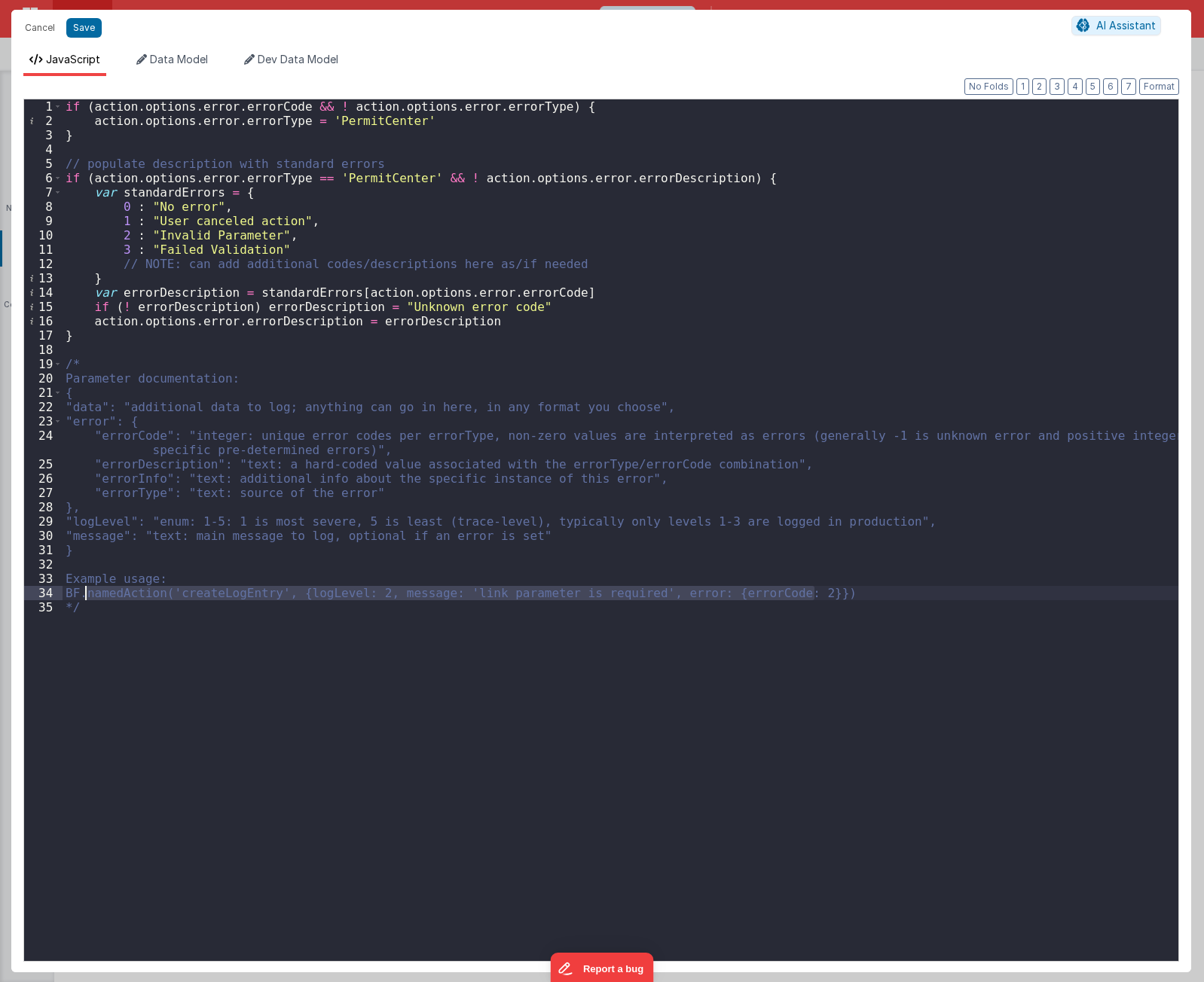
drag, startPoint x: 597, startPoint y: 598, endPoint x: 88, endPoint y: 594, distance: 509.0
click at [88, 594] on div "if ( action . options . error . errorCode && ! action . options . error . error…" at bounding box center [620, 544] width 1116 height 890
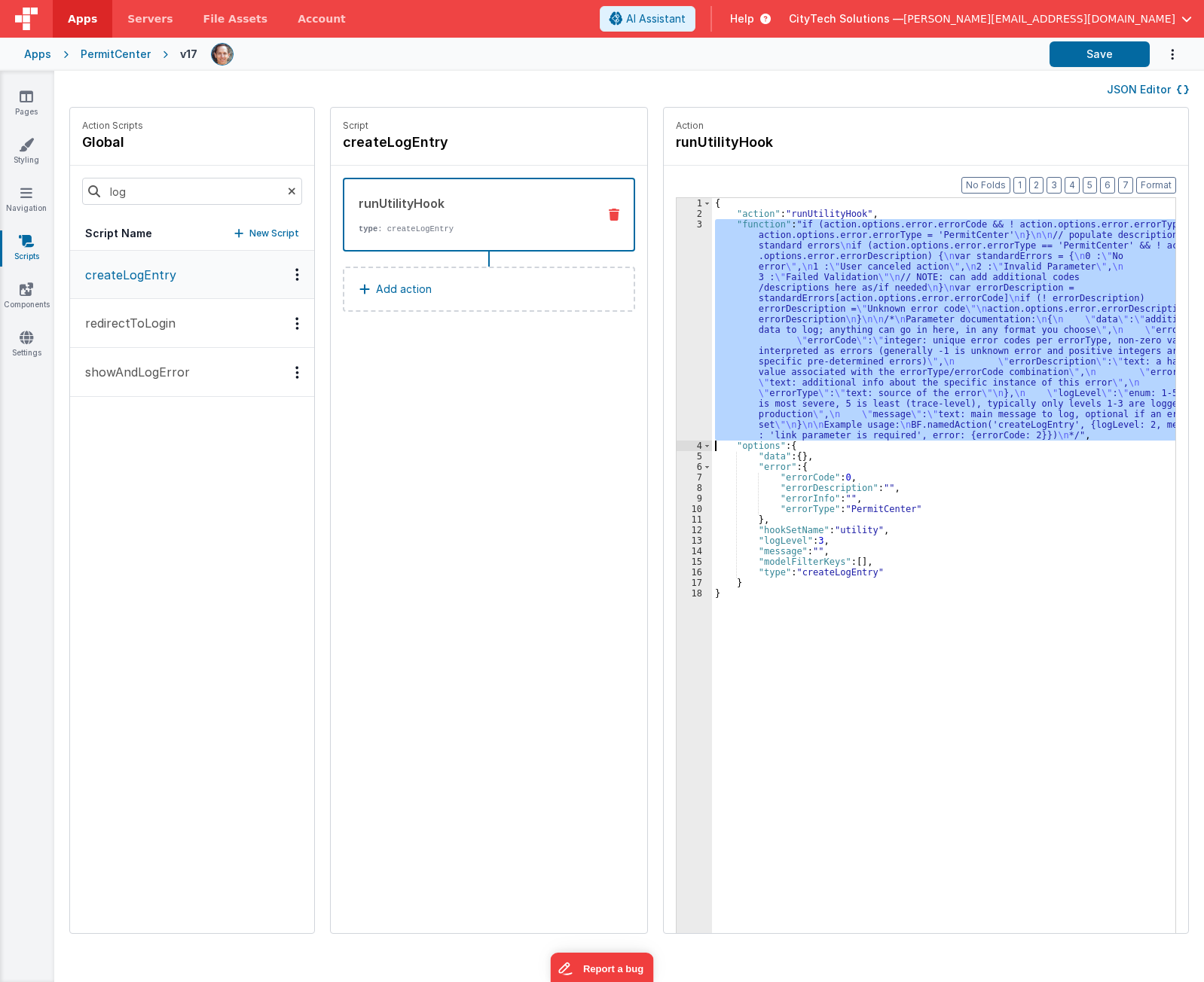
click at [1006, 303] on div "{ "action" : "runUtilityHook" , "function" : "if (action.options.error.errorCod…" at bounding box center [943, 589] width 463 height 782
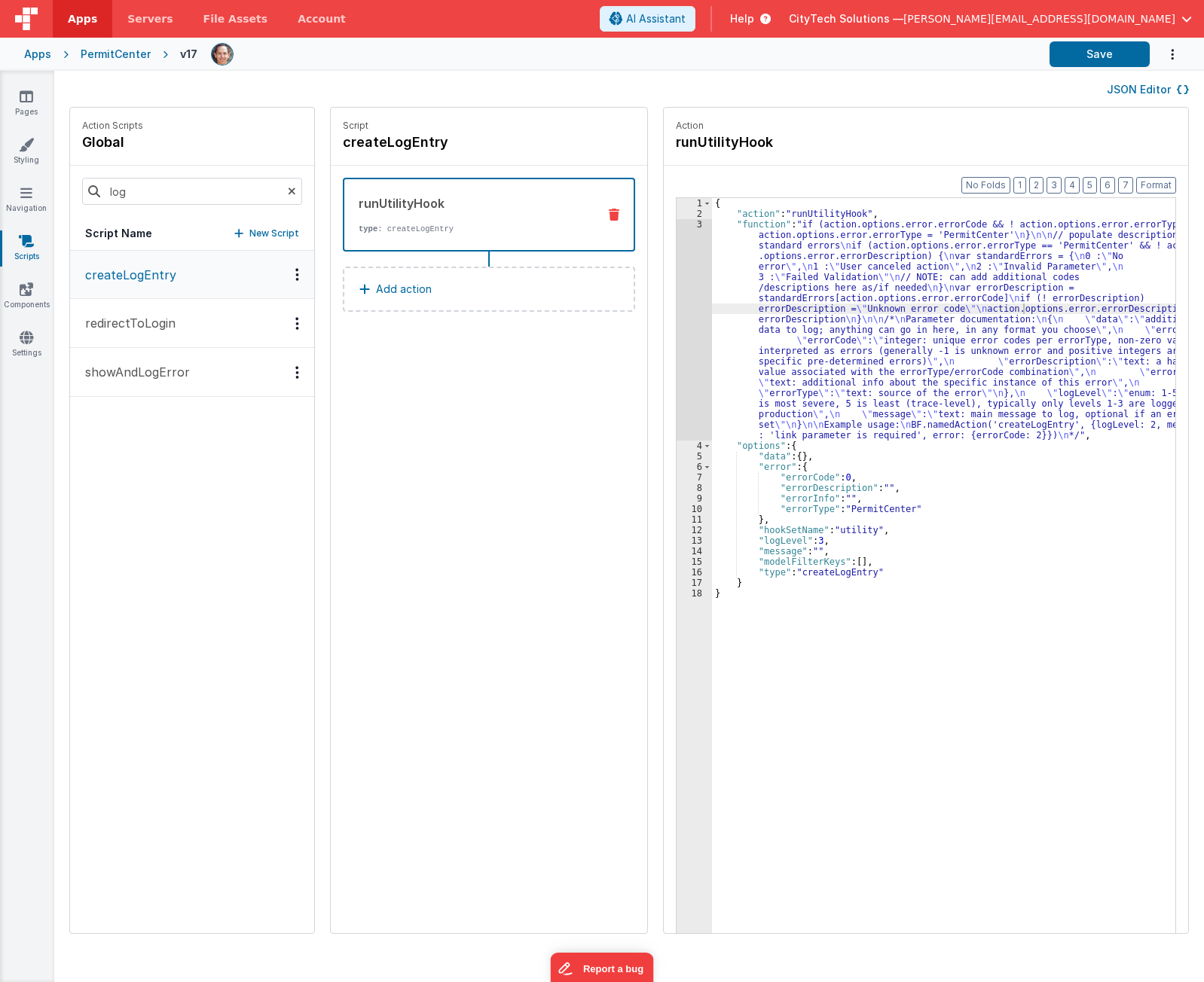
click at [212, 711] on div "createLogEntry redirectToLogin showAndLogError" at bounding box center [191, 592] width 244 height 683
click at [771, 413] on div "{ "action" : "runUtilityHook" , "function" : "if (action.options.error.errorCod…" at bounding box center [951, 599] width 478 height 803
click at [790, 446] on div "{ "action" : "runUtilityHook" , "function" : "if (action.options.error.errorCod…" at bounding box center [951, 599] width 478 height 803
drag, startPoint x: 786, startPoint y: 440, endPoint x: 807, endPoint y: 347, distance: 95.3
click at [807, 347] on div "{ "action" : "runUtilityHook" , "function" : "if (action.options.error.errorCod…" at bounding box center [951, 599] width 478 height 803
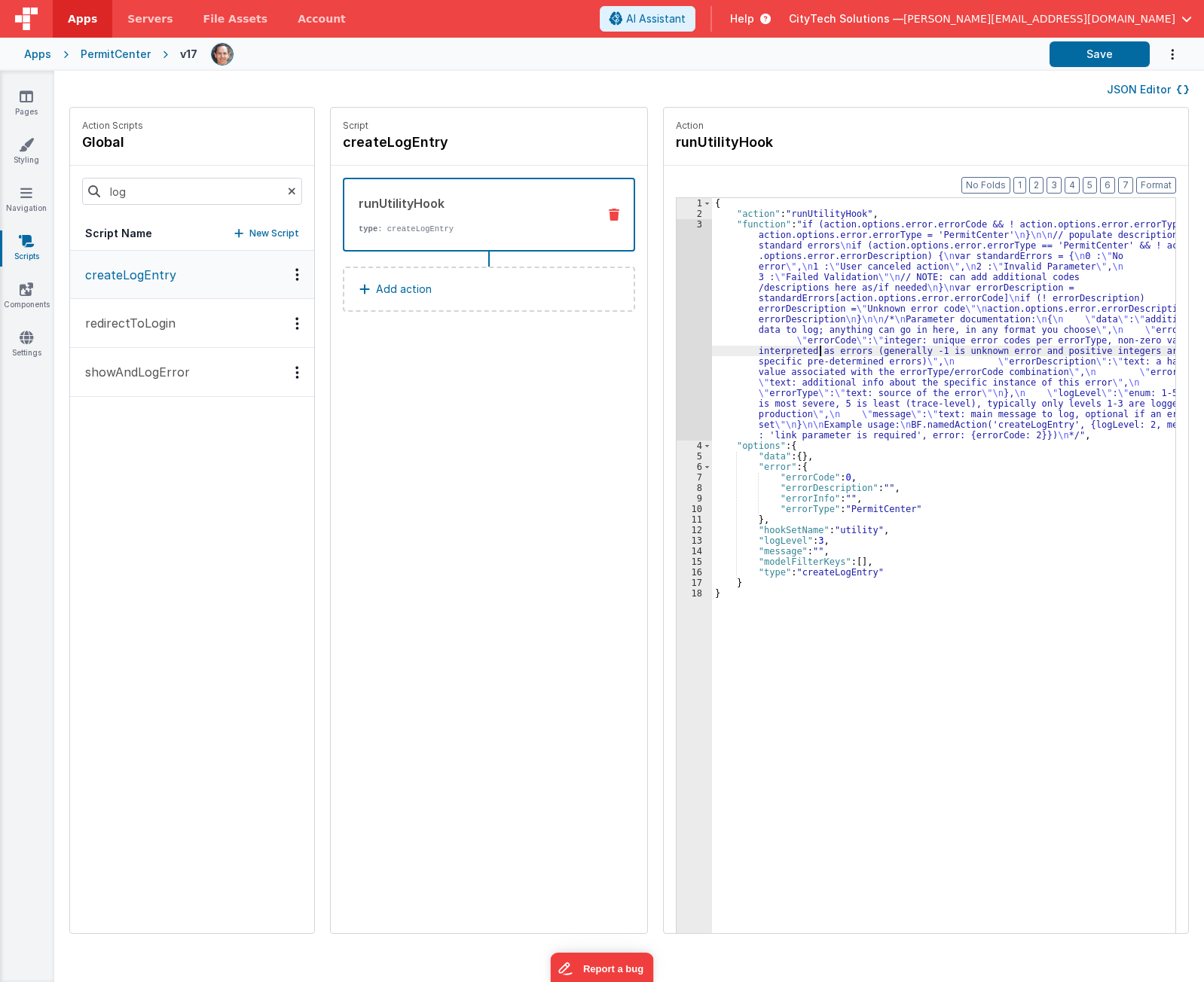
click at [676, 372] on div "3" at bounding box center [694, 330] width 35 height 221
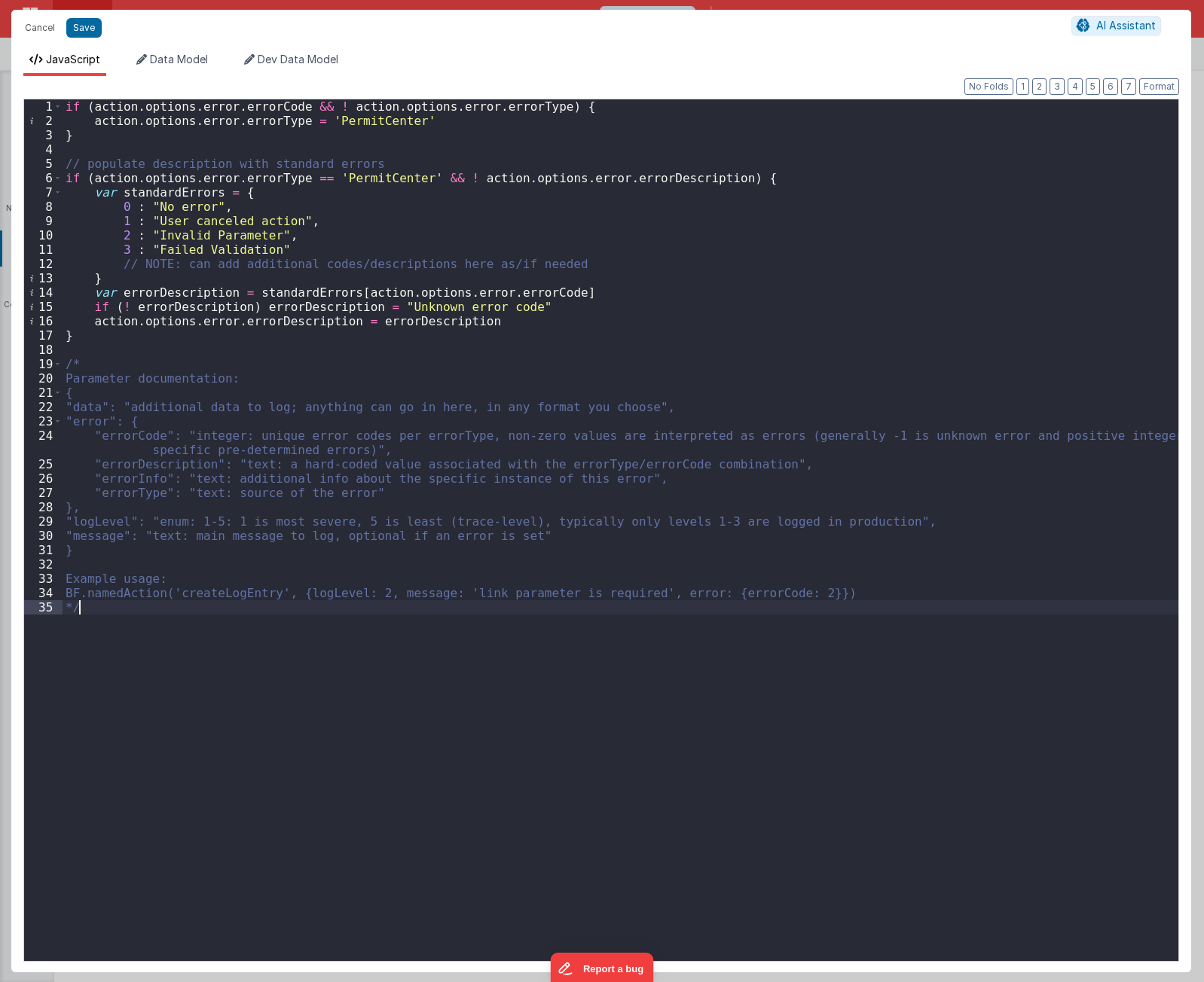
drag, startPoint x: 165, startPoint y: 658, endPoint x: 160, endPoint y: 594, distance: 64.2
click at [163, 646] on div "if ( action . options . error . errorCode && ! action . options . error . error…" at bounding box center [620, 544] width 1116 height 890
click at [210, 146] on div "if ( action . options . error . errorCode && ! action . options . error . error…" at bounding box center [620, 544] width 1116 height 890
click at [166, 121] on div "if ( action . options . error . errorCode && ! action . options . error . error…" at bounding box center [620, 544] width 1116 height 890
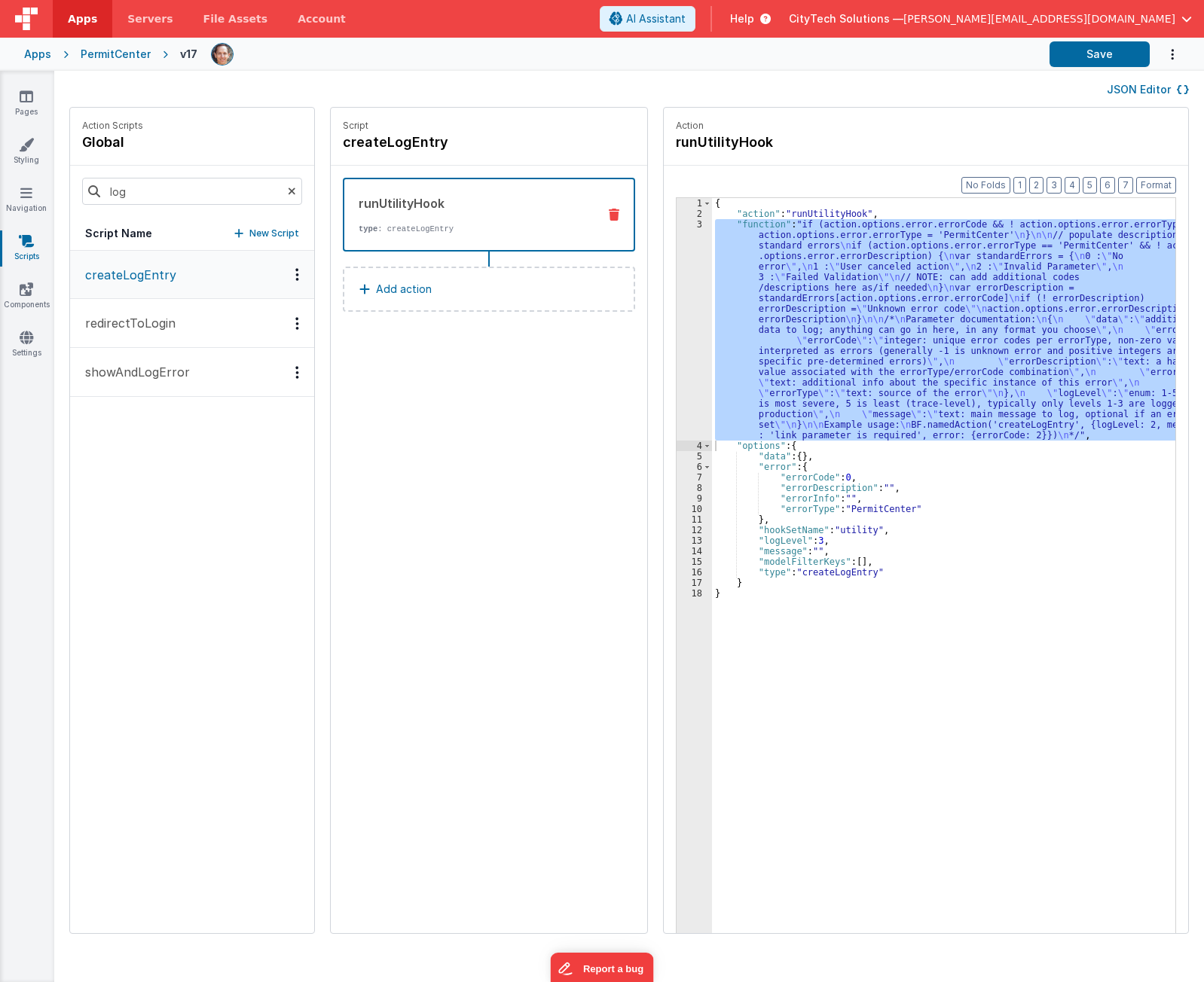
drag, startPoint x: 894, startPoint y: 623, endPoint x: 868, endPoint y: 552, distance: 75.6
click at [893, 623] on div "{ "action" : "runUtilityHook" , "function" : "if (action.options.error.errorCod…" at bounding box center [951, 599] width 478 height 803
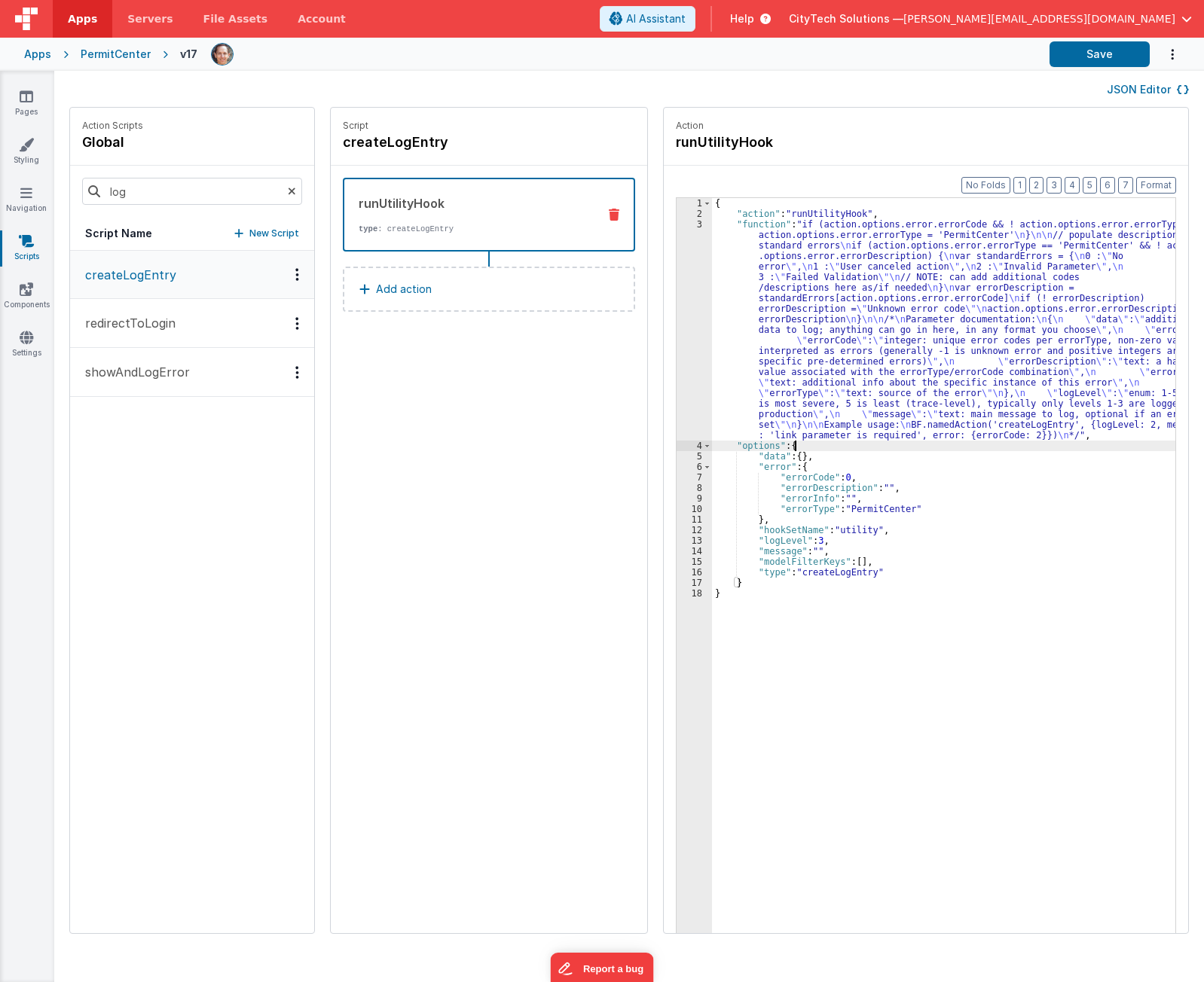
click at [828, 446] on div "{ "action" : "runUtilityHook" , "function" : "if (action.options.error.errorCod…" at bounding box center [951, 599] width 478 height 803
click at [824, 373] on div "{ "action" : "runUtilityHook" , "function" : "if (action.options.error.errorCod…" at bounding box center [951, 599] width 478 height 803
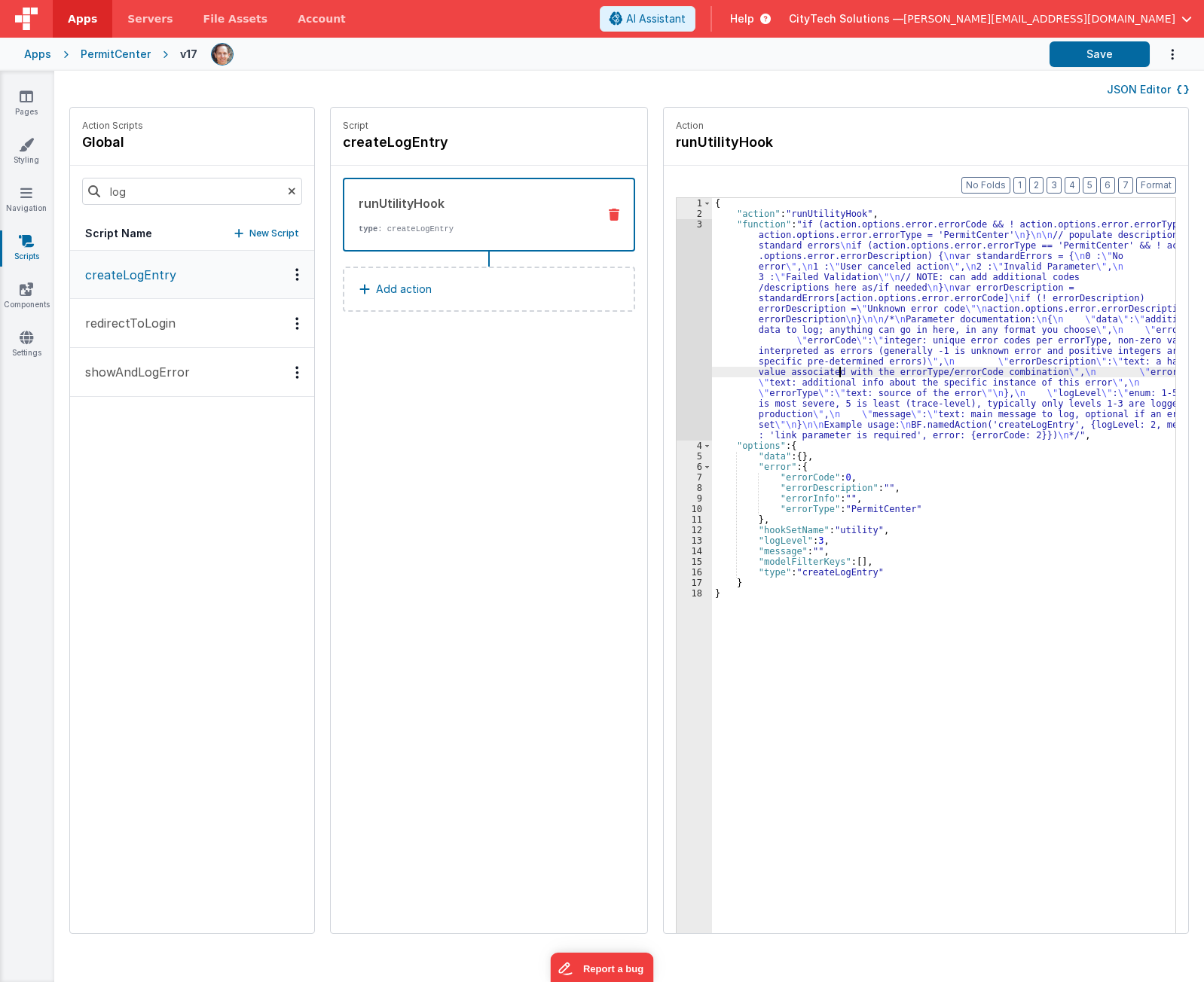
click at [676, 371] on div "3" at bounding box center [694, 330] width 35 height 221
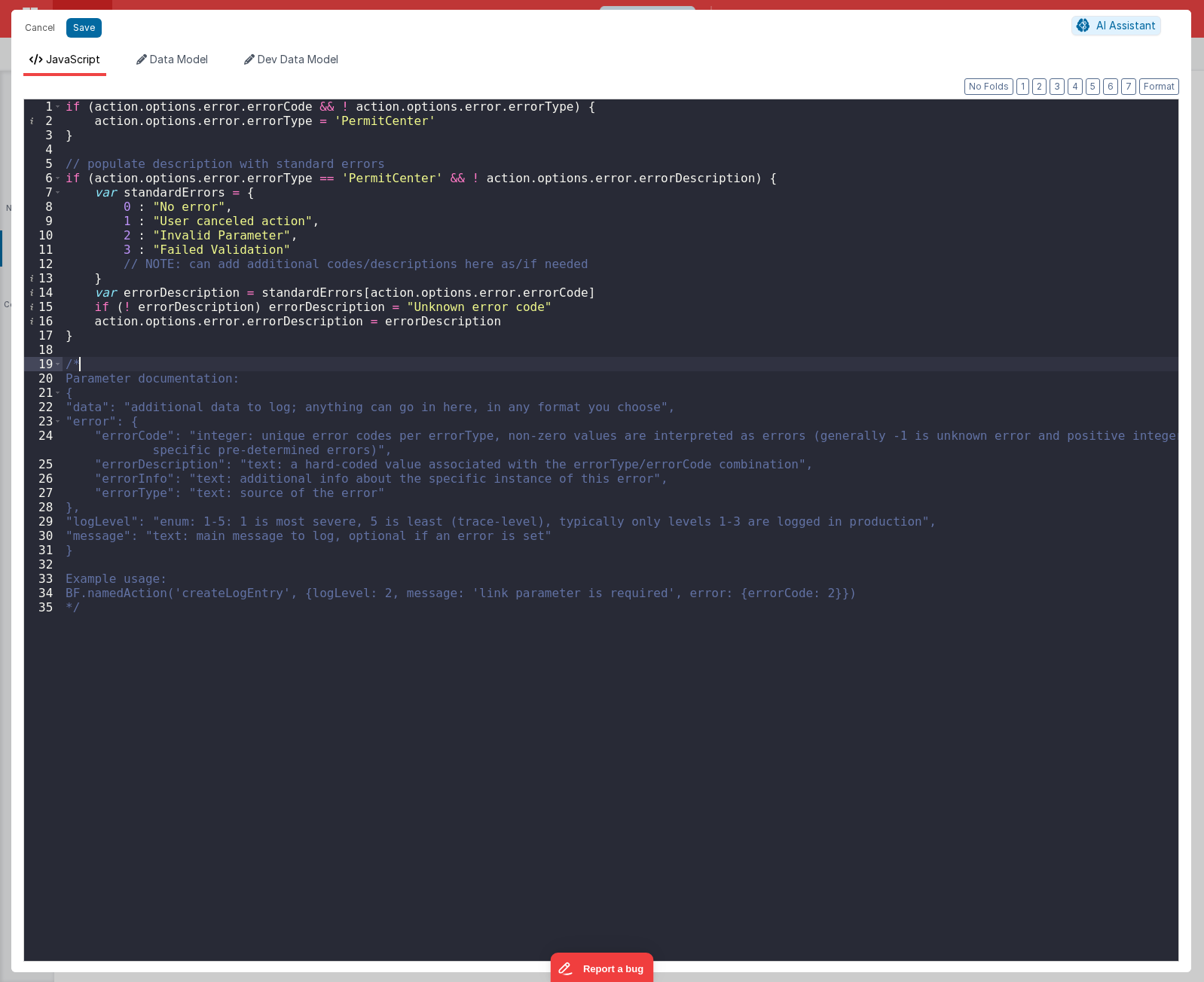
click at [424, 369] on div "if ( action . options . error . errorCode && ! action . options . error . error…" at bounding box center [620, 544] width 1116 height 890
click at [368, 179] on div "if ( action . options . error . errorCode && ! action . options . error . error…" at bounding box center [620, 544] width 1116 height 890
click at [287, 189] on div "if ( action . options . error . errorCode && ! action . options . error . error…" at bounding box center [620, 544] width 1116 height 890
click at [733, 178] on div "if ( action . options . error . errorCode && ! action . options . error . error…" at bounding box center [620, 544] width 1116 height 890
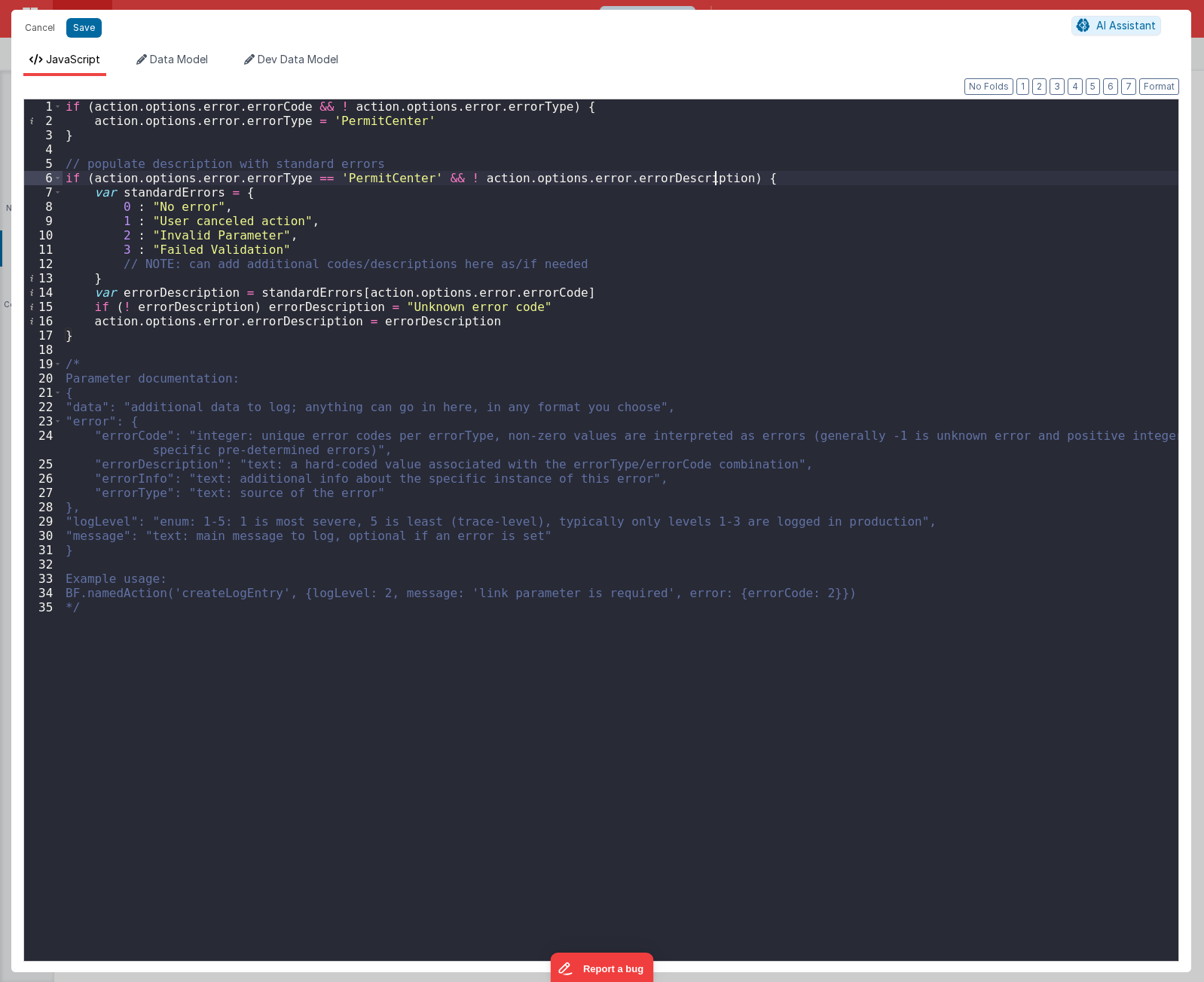
click at [132, 286] on div "if ( action . options . error . errorCode && ! action . options . error . error…" at bounding box center [620, 544] width 1116 height 890
click at [137, 327] on div "if ( action . options . error . errorCode && ! action . options . error . error…" at bounding box center [620, 544] width 1116 height 890
click at [142, 337] on div "if ( action . options . error . errorCode && ! action . options . error . error…" at bounding box center [620, 544] width 1116 height 890
click at [543, 538] on div "if ( action . options . error . errorCode && ! action . options . error . error…" at bounding box center [620, 544] width 1116 height 890
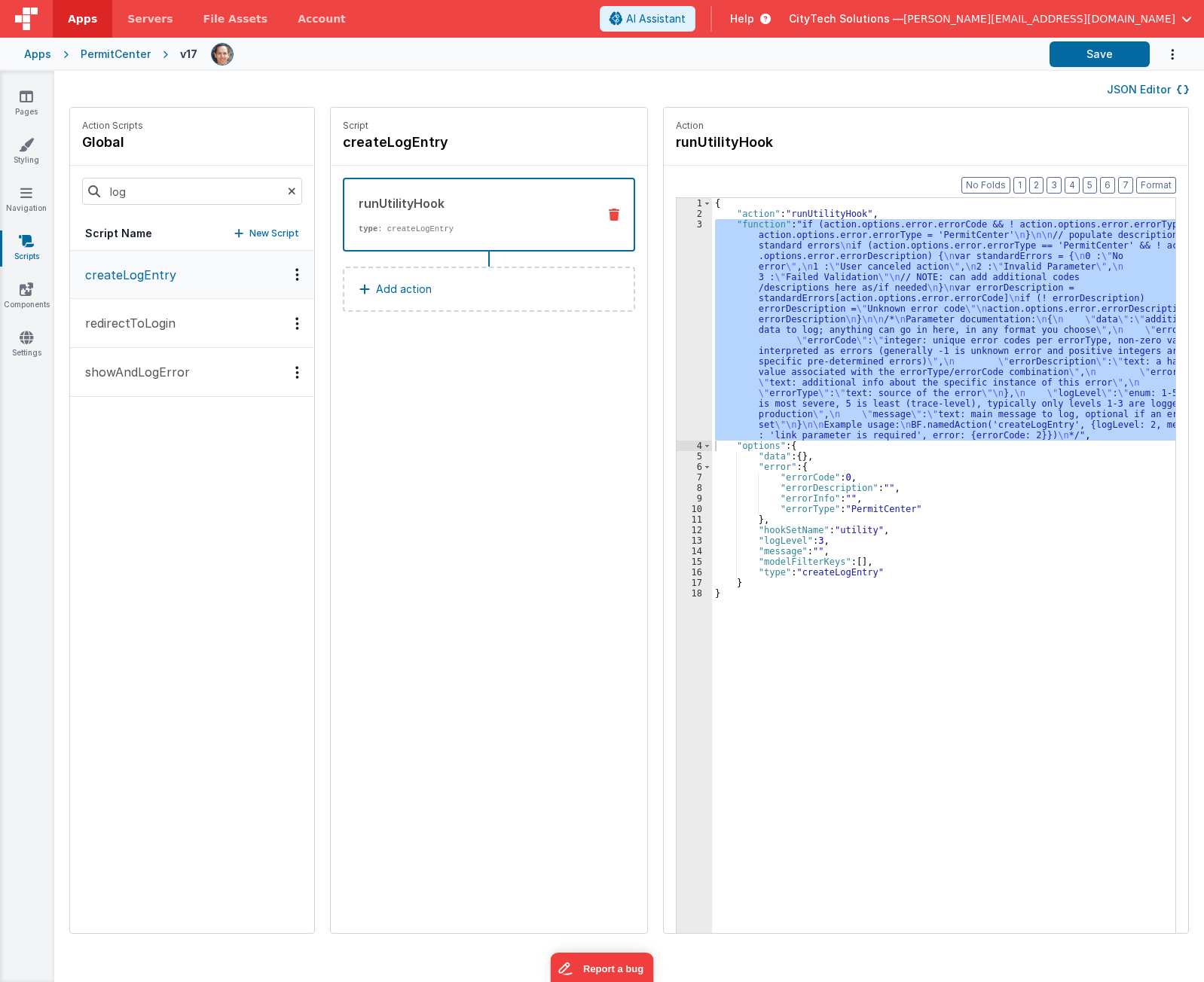
click at [837, 576] on div "{ "action" : "runUtilityHook" , "function" : "if (action.options.error.errorCod…" at bounding box center [951, 599] width 478 height 803
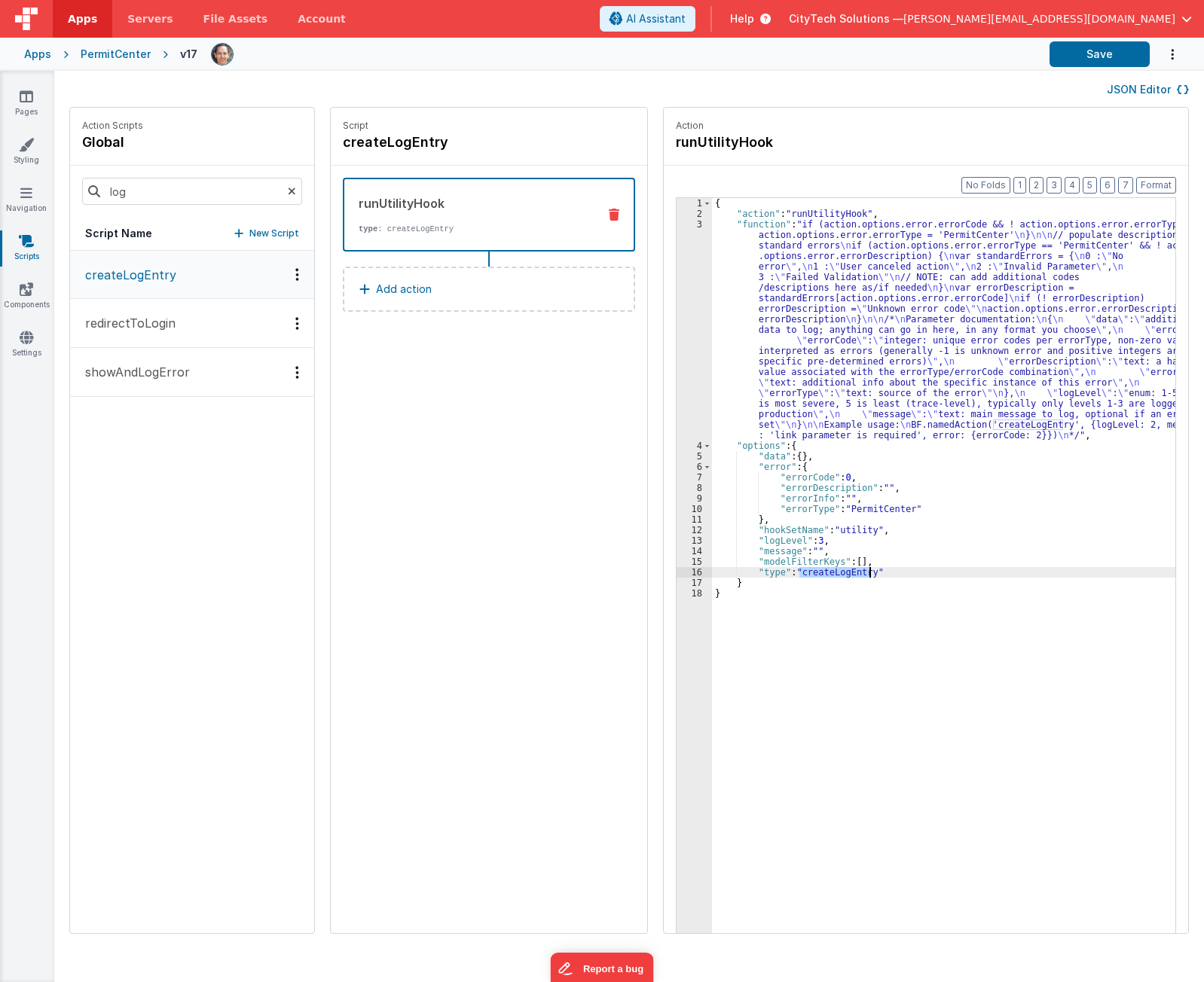
click at [837, 576] on div "{ "action" : "runUtilityHook" , "function" : "if (action.options.error.errorCod…" at bounding box center [951, 599] width 478 height 803
click at [800, 381] on div "{ "action" : "runUtilityHook" , "function" : "if (action.options.error.errorCod…" at bounding box center [951, 599] width 478 height 803
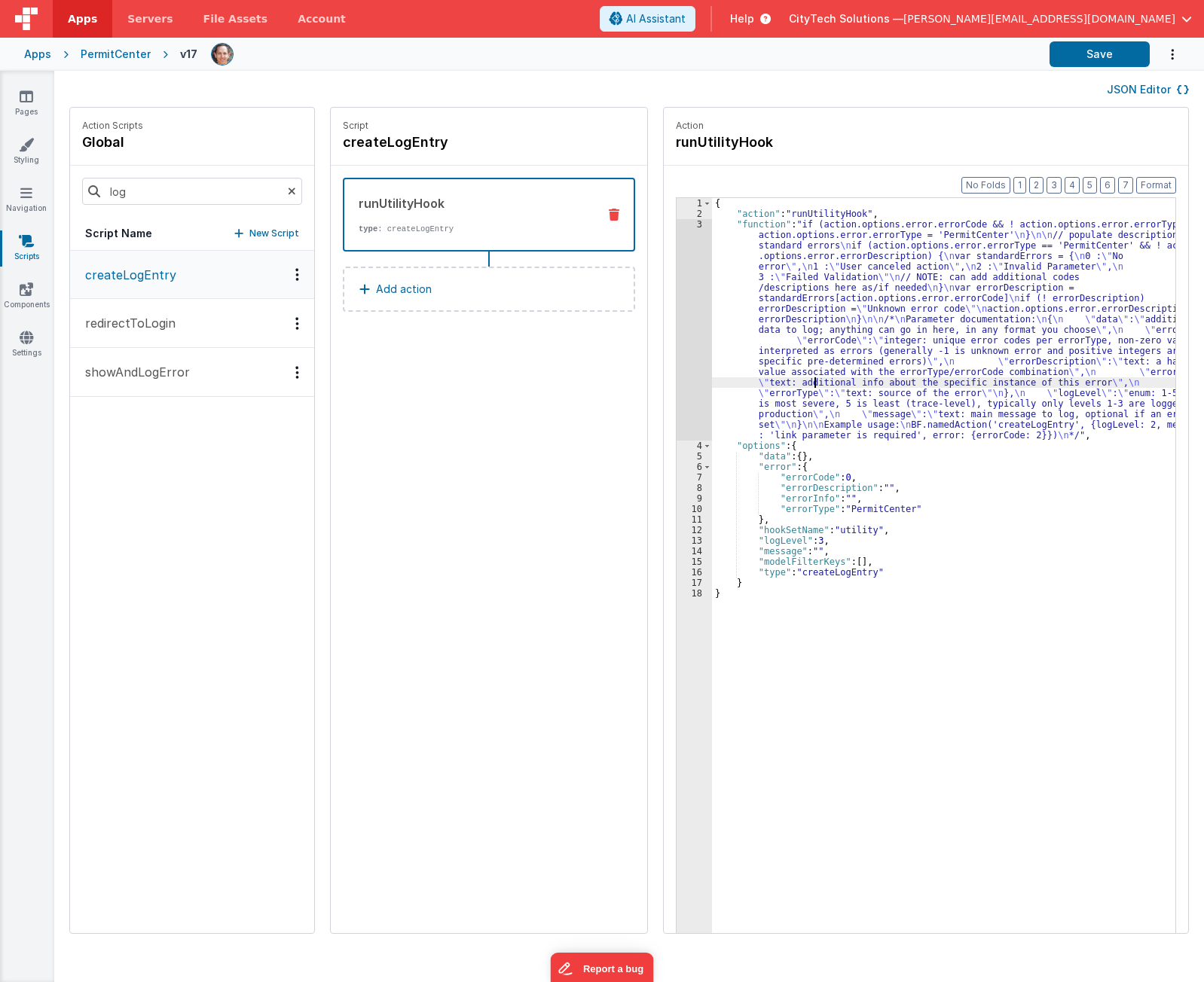
click at [676, 412] on div "3" at bounding box center [694, 330] width 35 height 221
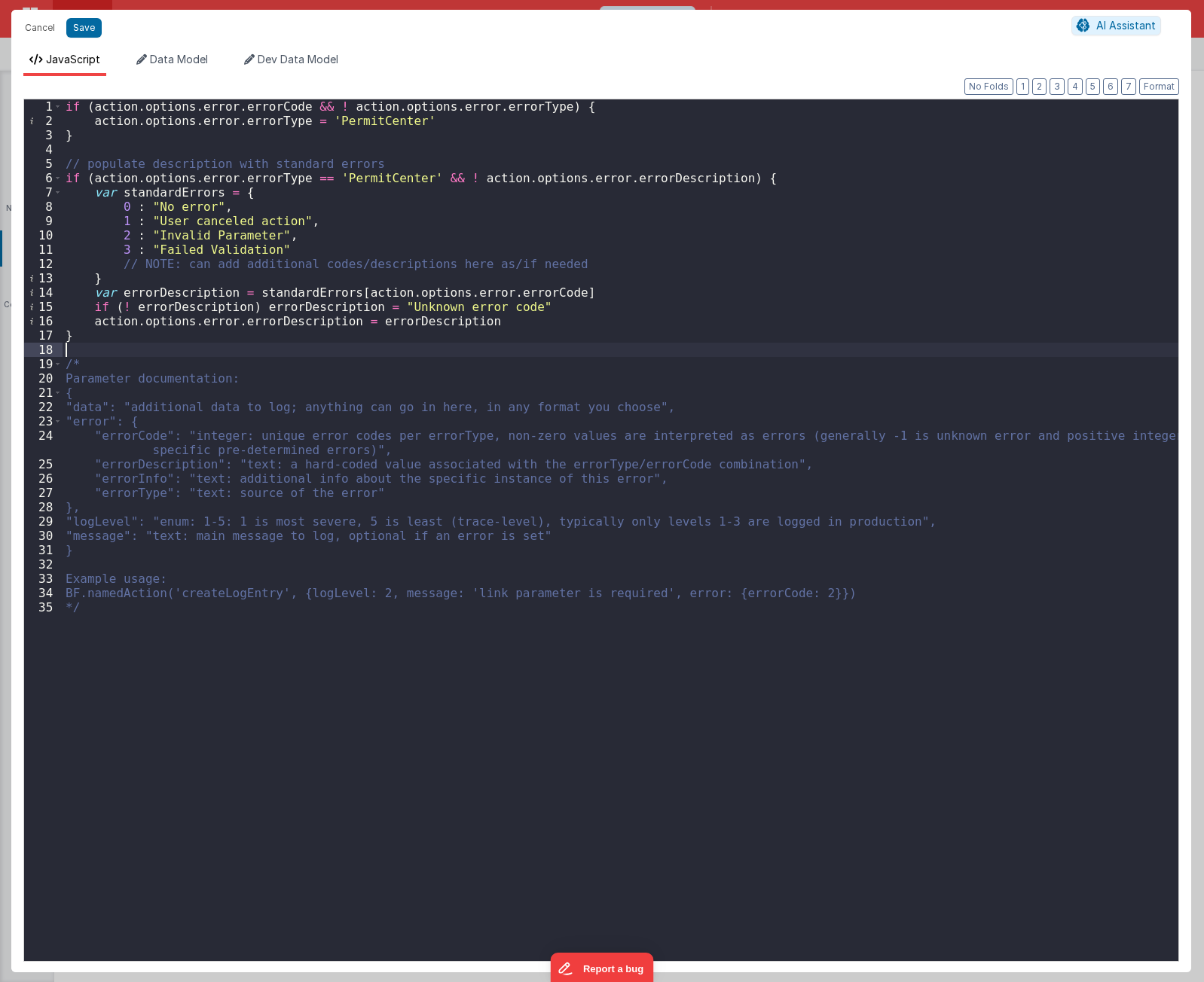
click at [504, 347] on div "if ( action . options . error . errorCode && ! action . options . error . error…" at bounding box center [620, 544] width 1116 height 890
click at [193, 290] on div "if ( action . options . error . errorCode && ! action . options . error . error…" at bounding box center [620, 544] width 1116 height 890
click at [212, 324] on div "if ( action . options . error . errorCode && ! action . options . error . error…" at bounding box center [620, 544] width 1116 height 890
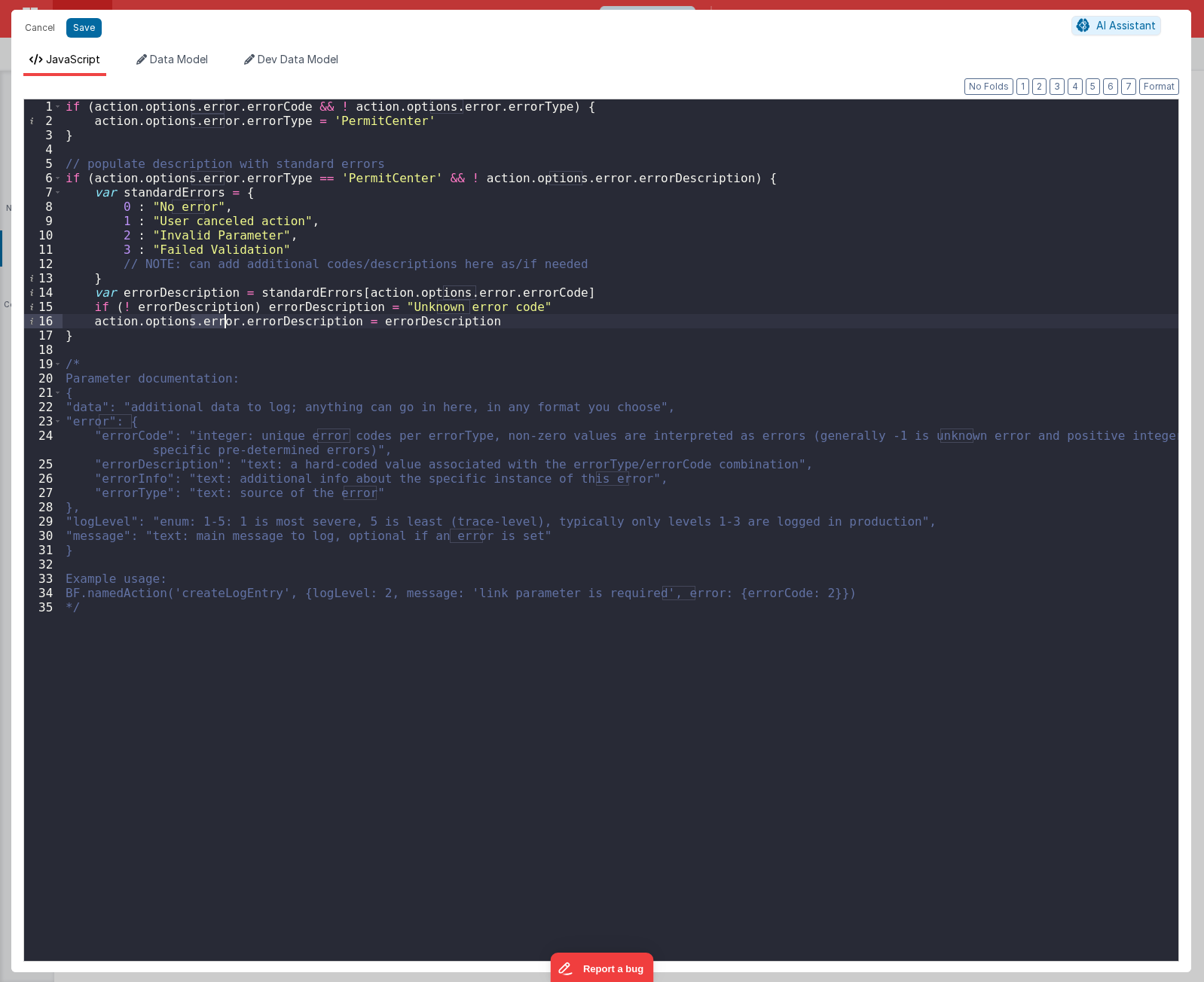
click at [234, 335] on div "if ( action . options . error . errorCode && ! action . options . error . error…" at bounding box center [620, 544] width 1116 height 890
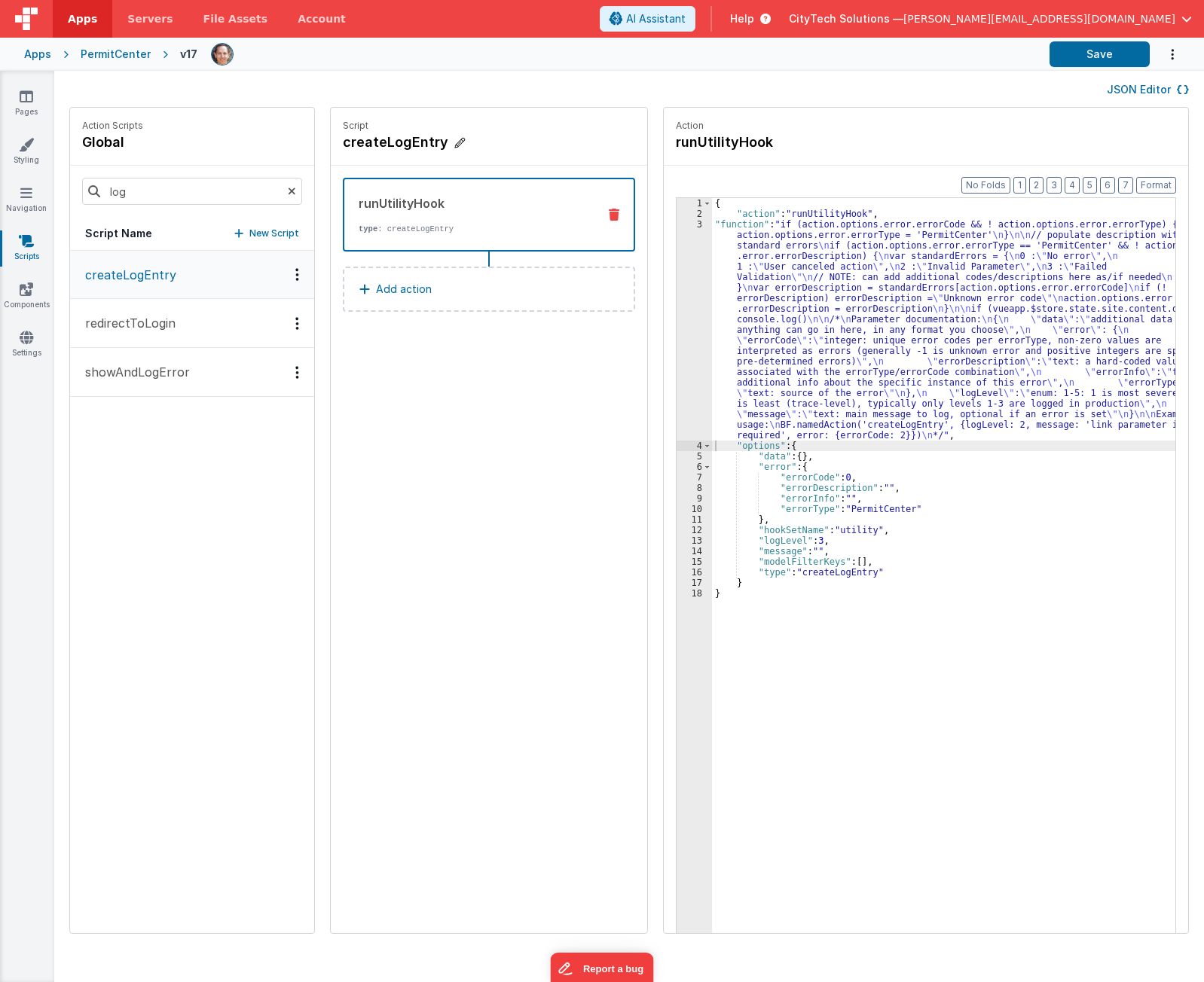
click at [402, 146] on h4 "createLogEntry" at bounding box center [455, 142] width 226 height 21
click at [758, 304] on div "{ "action" : "runUtilityHook" , "function" : "if (action.options.error.errorCod…" at bounding box center [951, 599] width 478 height 803
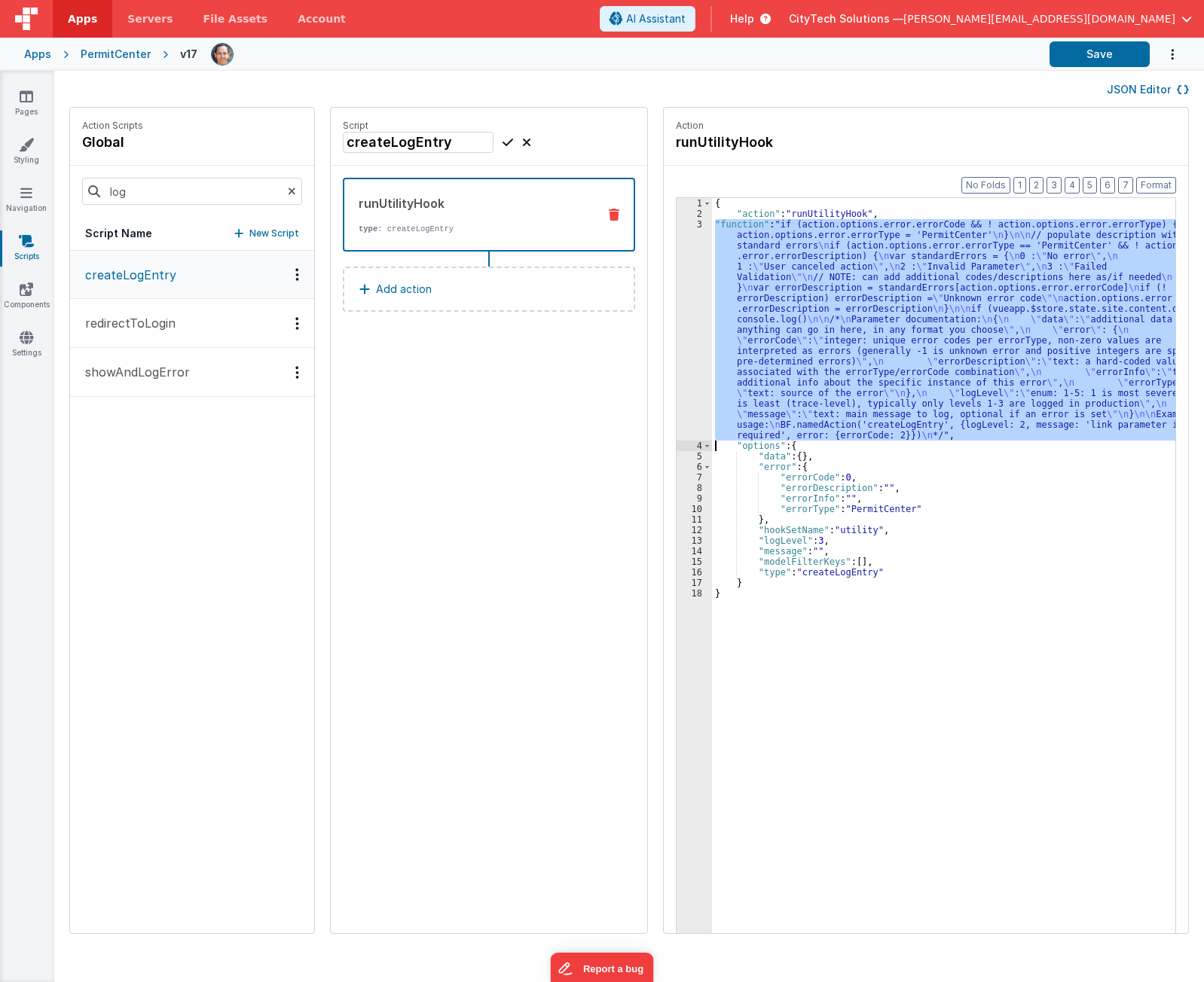
click at [676, 307] on div "3" at bounding box center [694, 330] width 35 height 221
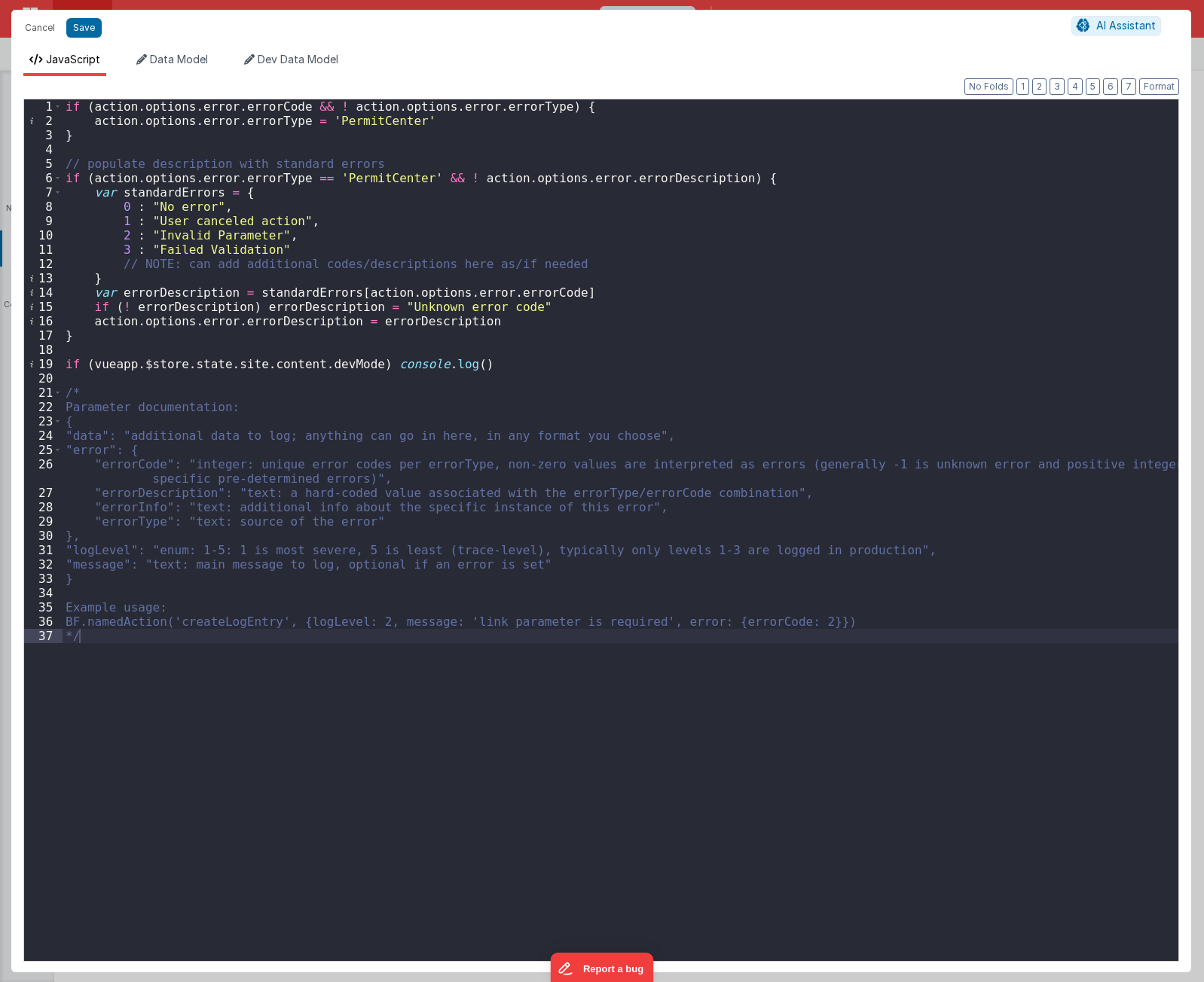
click at [448, 363] on div "if ( action . options . error . errorCode && ! action . options . error . error…" at bounding box center [620, 544] width 1116 height 890
paste textarea
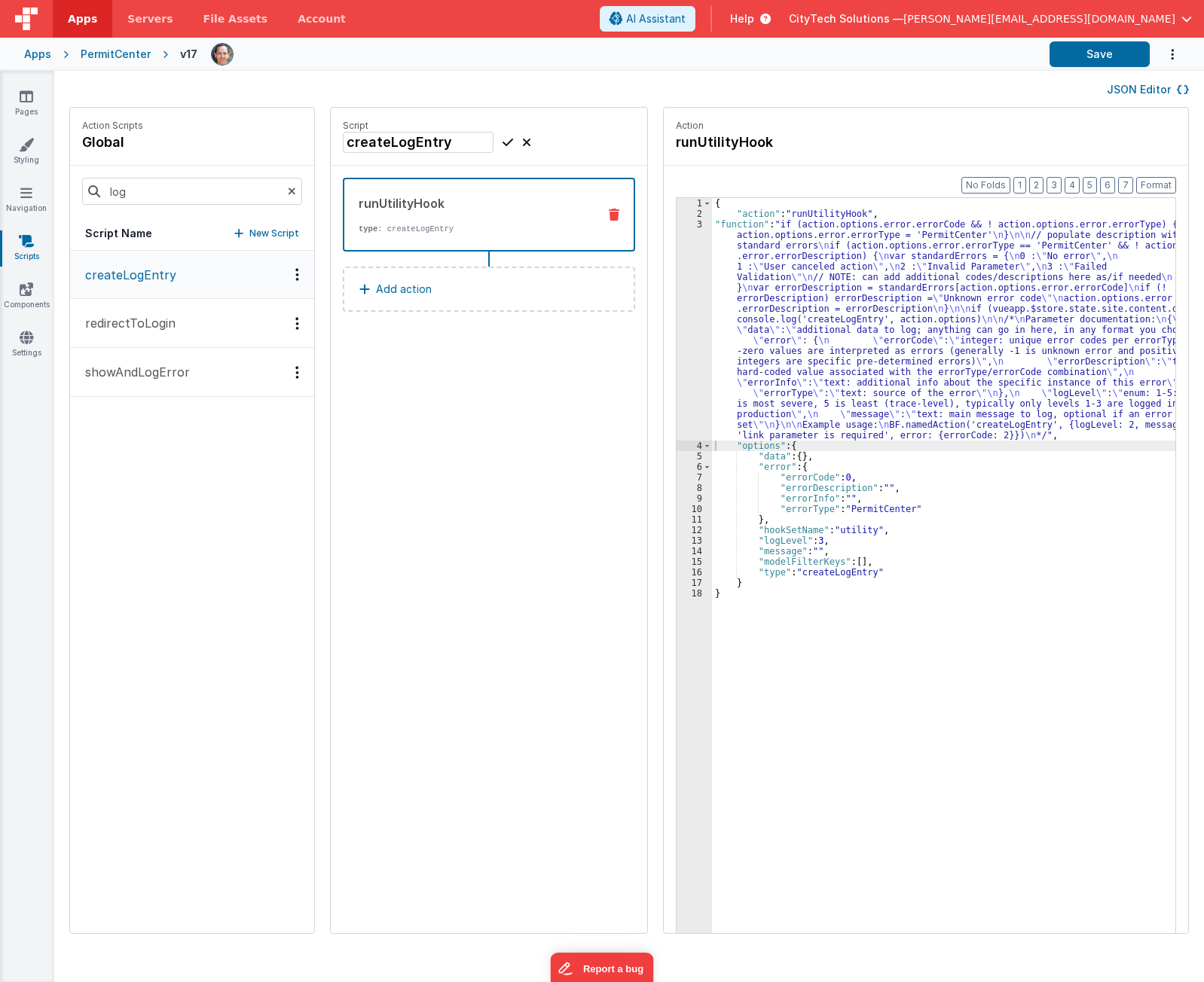
click at [450, 360] on div "Script createLogEntry runUtilityHook type : createLogEntry Add action" at bounding box center [488, 520] width 316 height 825
click at [880, 376] on div "{ "action" : "runUtilityHook" , "function" : "if (action.options.error.errorCod…" at bounding box center [951, 599] width 478 height 803
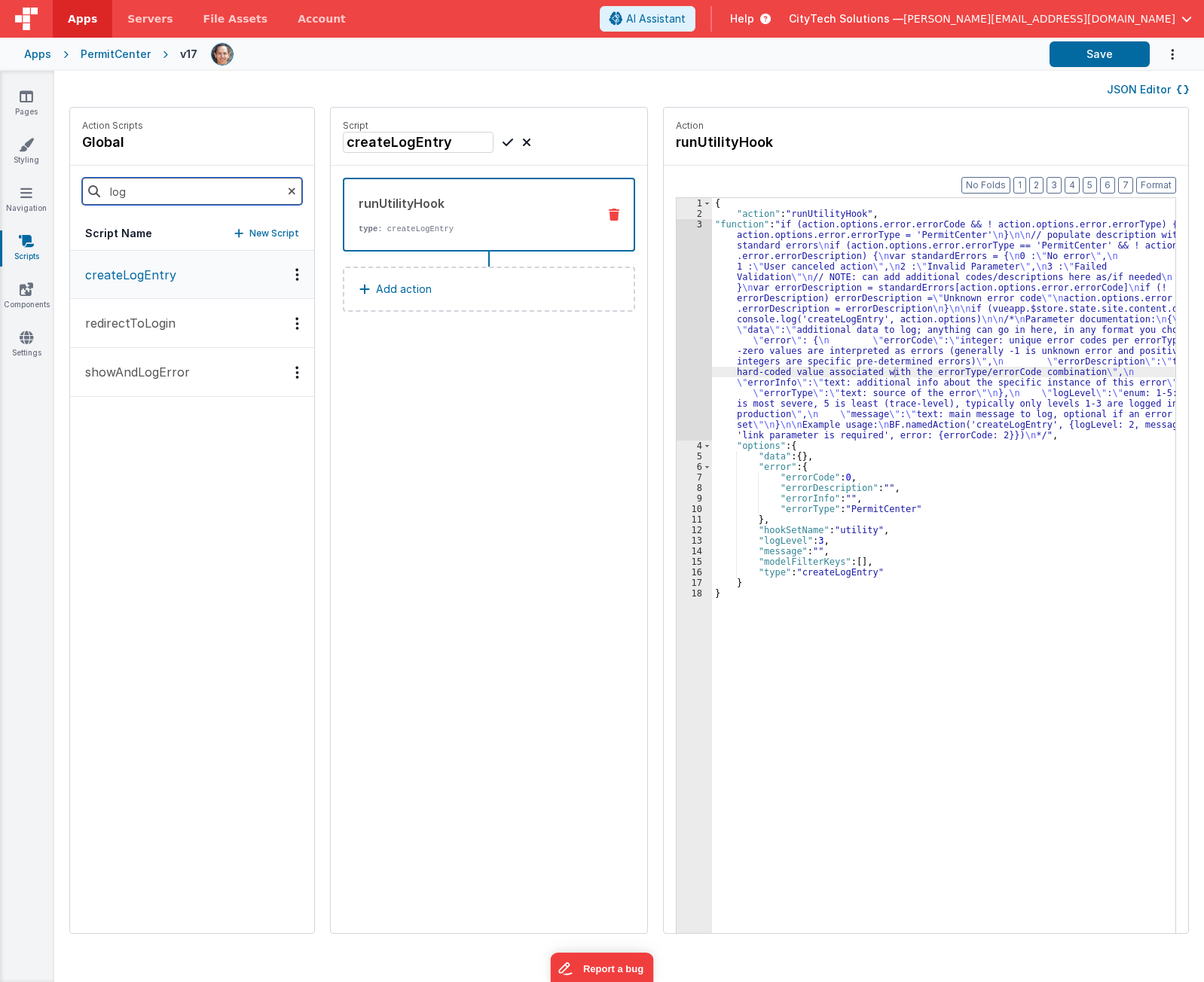
drag, startPoint x: 195, startPoint y: 197, endPoint x: 18, endPoint y: 175, distance: 178.4
click at [18, 175] on section "Pages Styling Navigation Scripts Components Settings JSON Editor Action Scripts…" at bounding box center [602, 526] width 1204 height 911
click at [127, 314] on button "showError" at bounding box center [191, 324] width 244 height 49
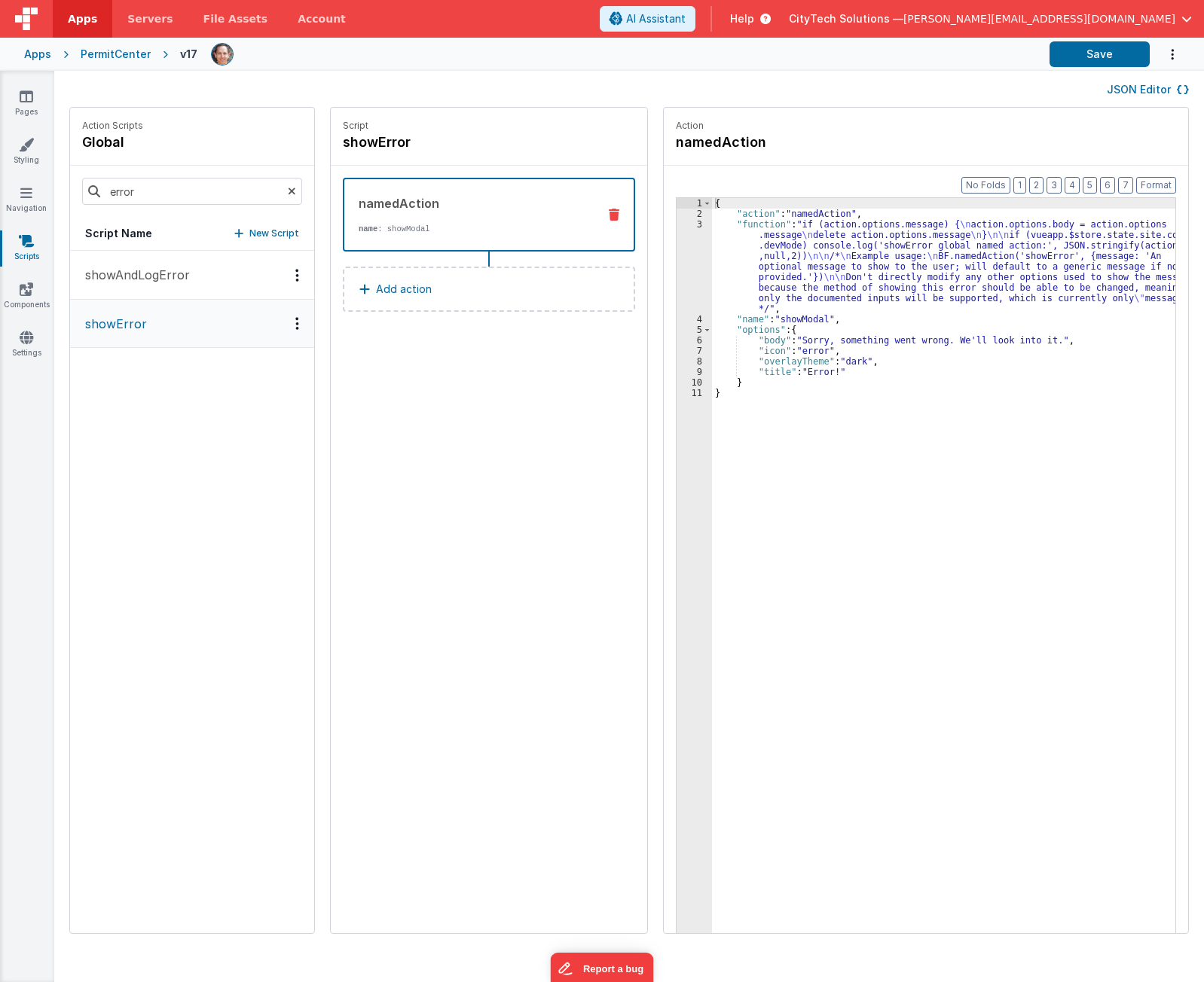
click at [857, 266] on div "{ "action" : "namedAction" , "function" : "if (action.options.message) { \n act…" at bounding box center [951, 599] width 478 height 803
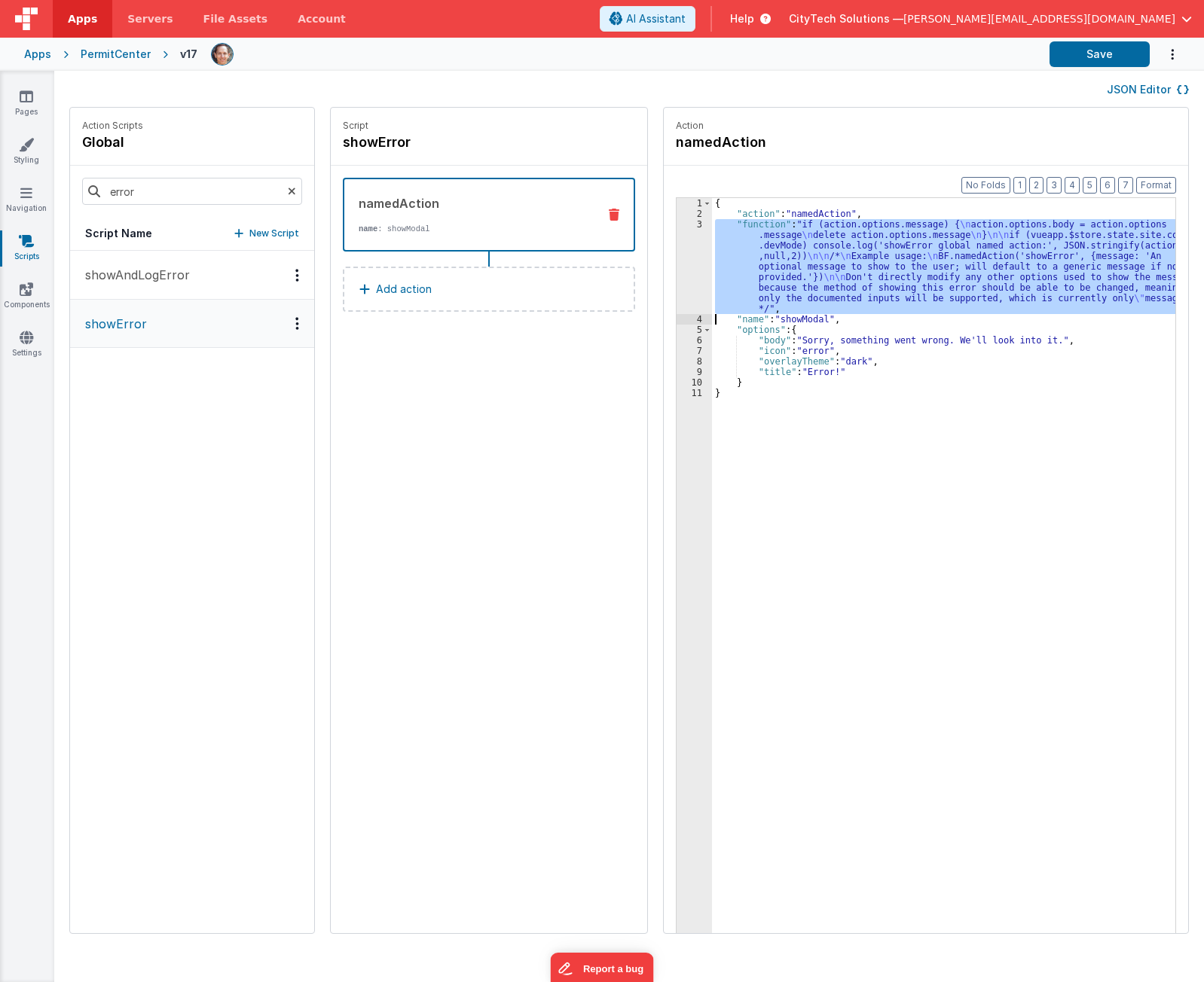
click at [676, 275] on div "3" at bounding box center [694, 267] width 35 height 95
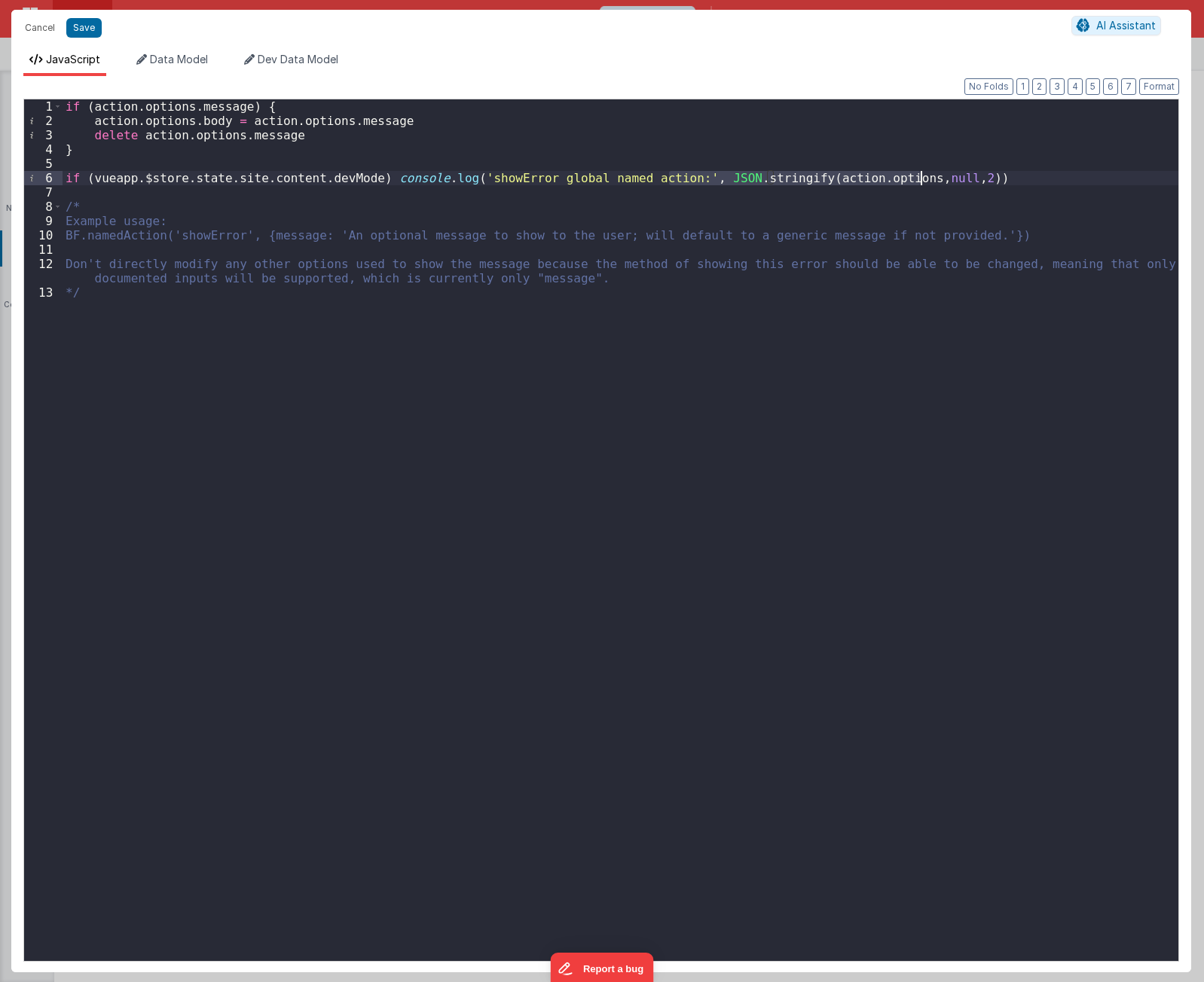
drag, startPoint x: 671, startPoint y: 179, endPoint x: 921, endPoint y: 176, distance: 250.0
click at [921, 176] on div "if ( action . options . message ) { action . options . body = action . options …" at bounding box center [620, 544] width 1116 height 890
click at [481, 247] on div "if ( action . options . message ) { action . options . body = action . options …" at bounding box center [620, 544] width 1116 height 890
drag, startPoint x: 450, startPoint y: 173, endPoint x: 1007, endPoint y: 188, distance: 557.2
click at [1007, 188] on div "if ( action . options . message ) { action . options . body = action . options …" at bounding box center [620, 544] width 1116 height 890
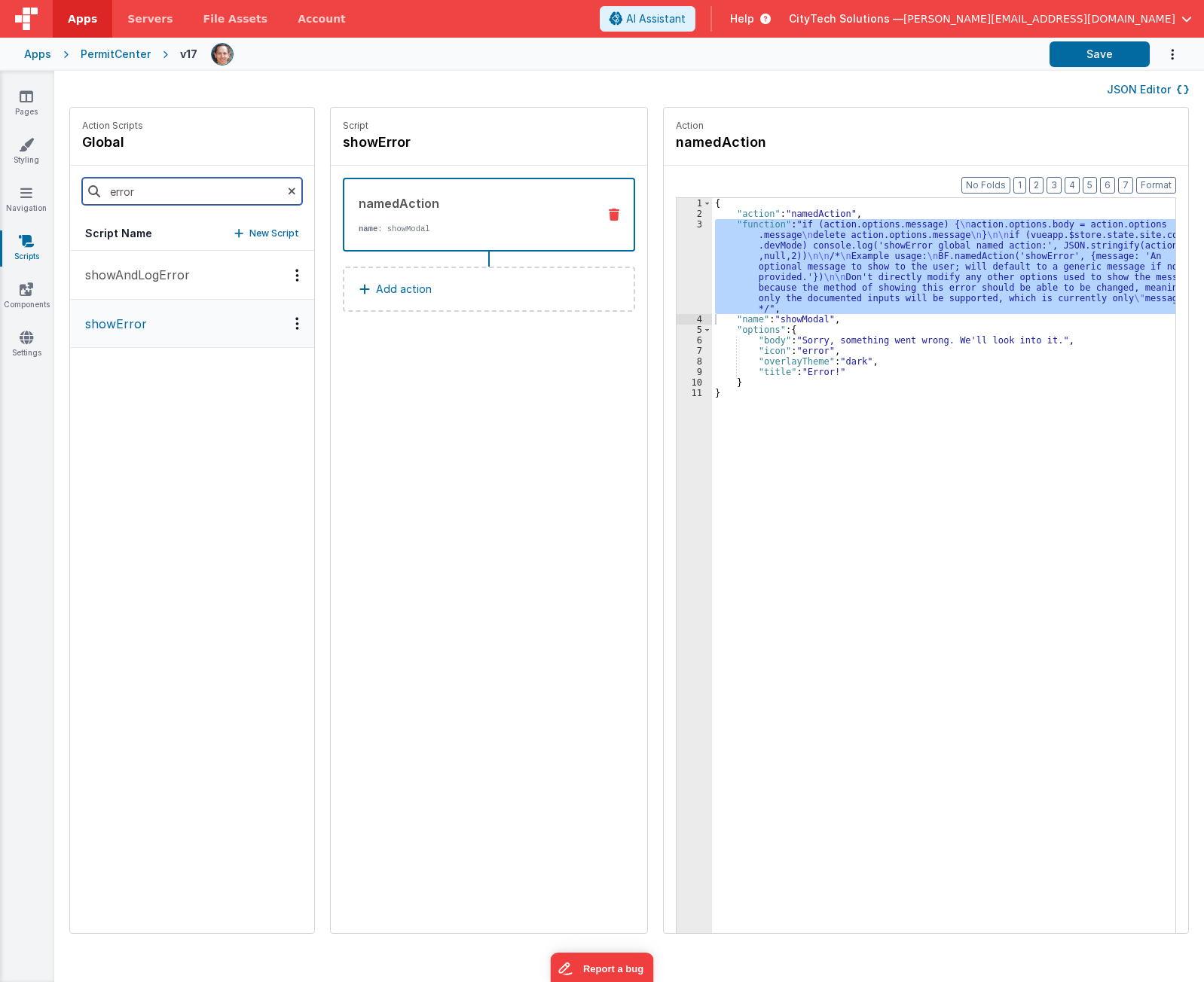
drag, startPoint x: 212, startPoint y: 186, endPoint x: 29, endPoint y: 181, distance: 183.1
click at [29, 181] on section "Pages Styling Navigation Scripts Components Settings JSON Editor Action Scripts…" at bounding box center [602, 526] width 1204 height 911
type input "log"
click at [172, 276] on p "createLogEntry" at bounding box center [126, 275] width 101 height 18
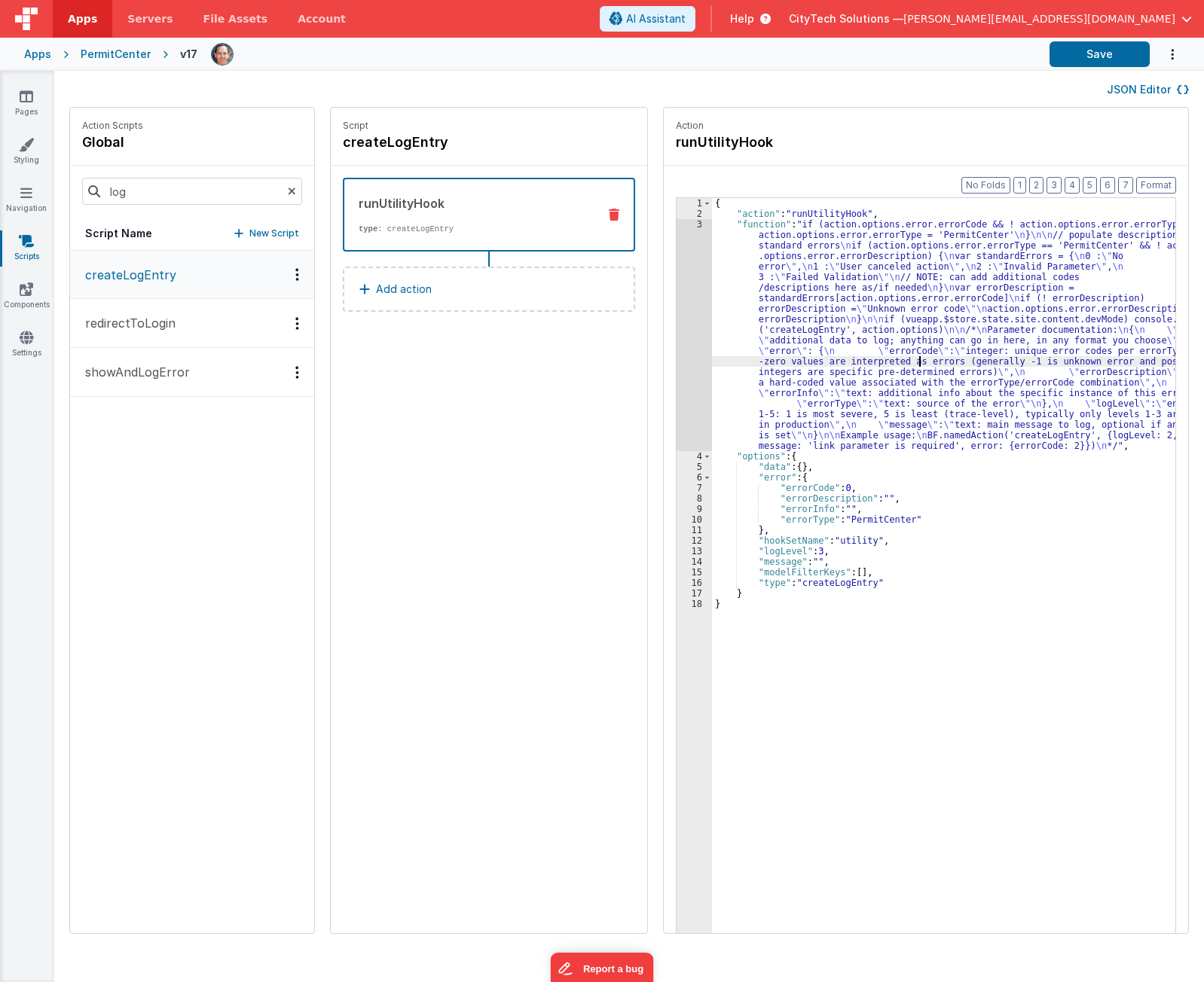
click at [906, 362] on div "{ "action" : "runUtilityHook" , "function" : "if (action.options.error.errorCod…" at bounding box center [951, 599] width 478 height 803
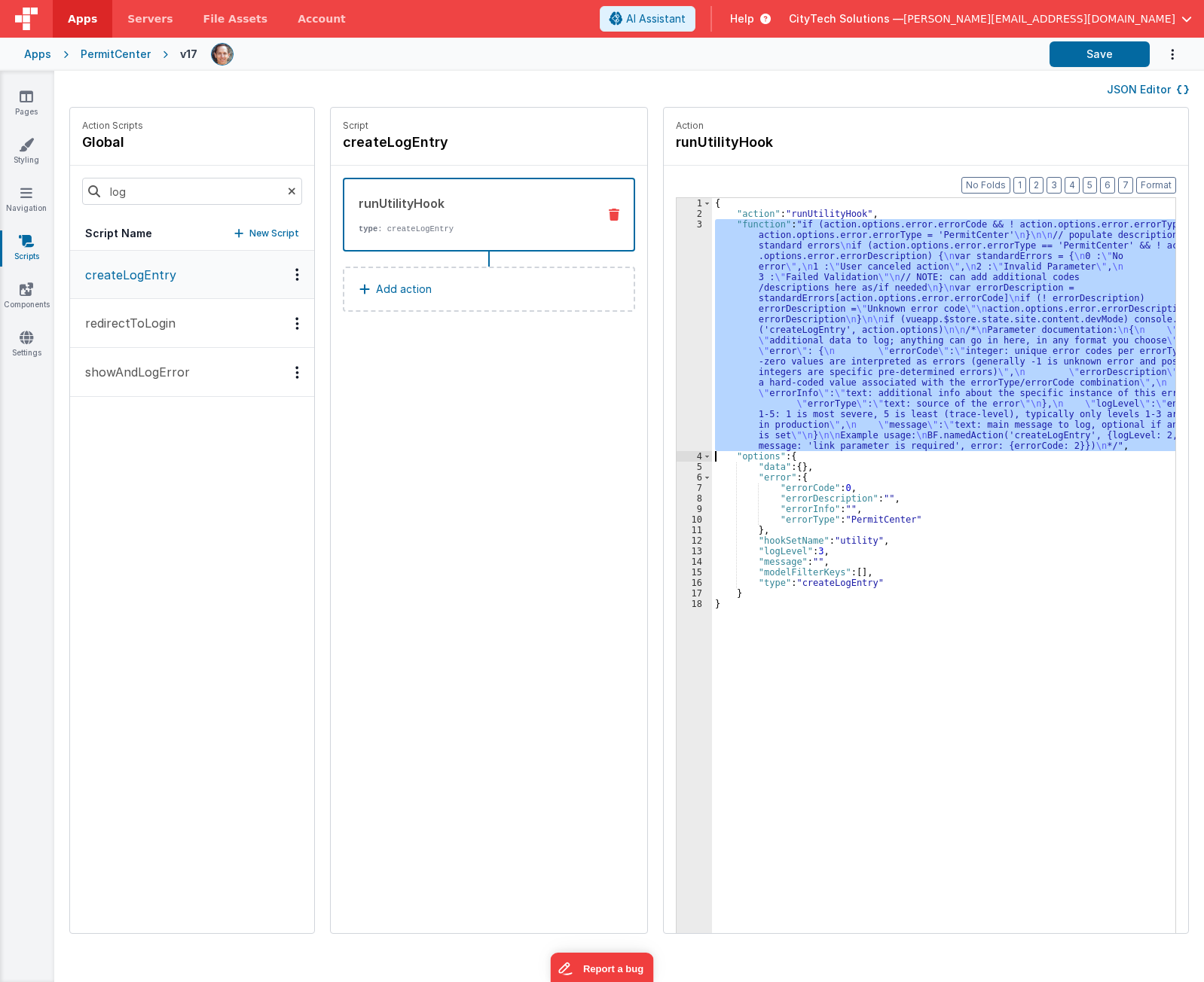
click at [676, 346] on div "3" at bounding box center [694, 335] width 35 height 232
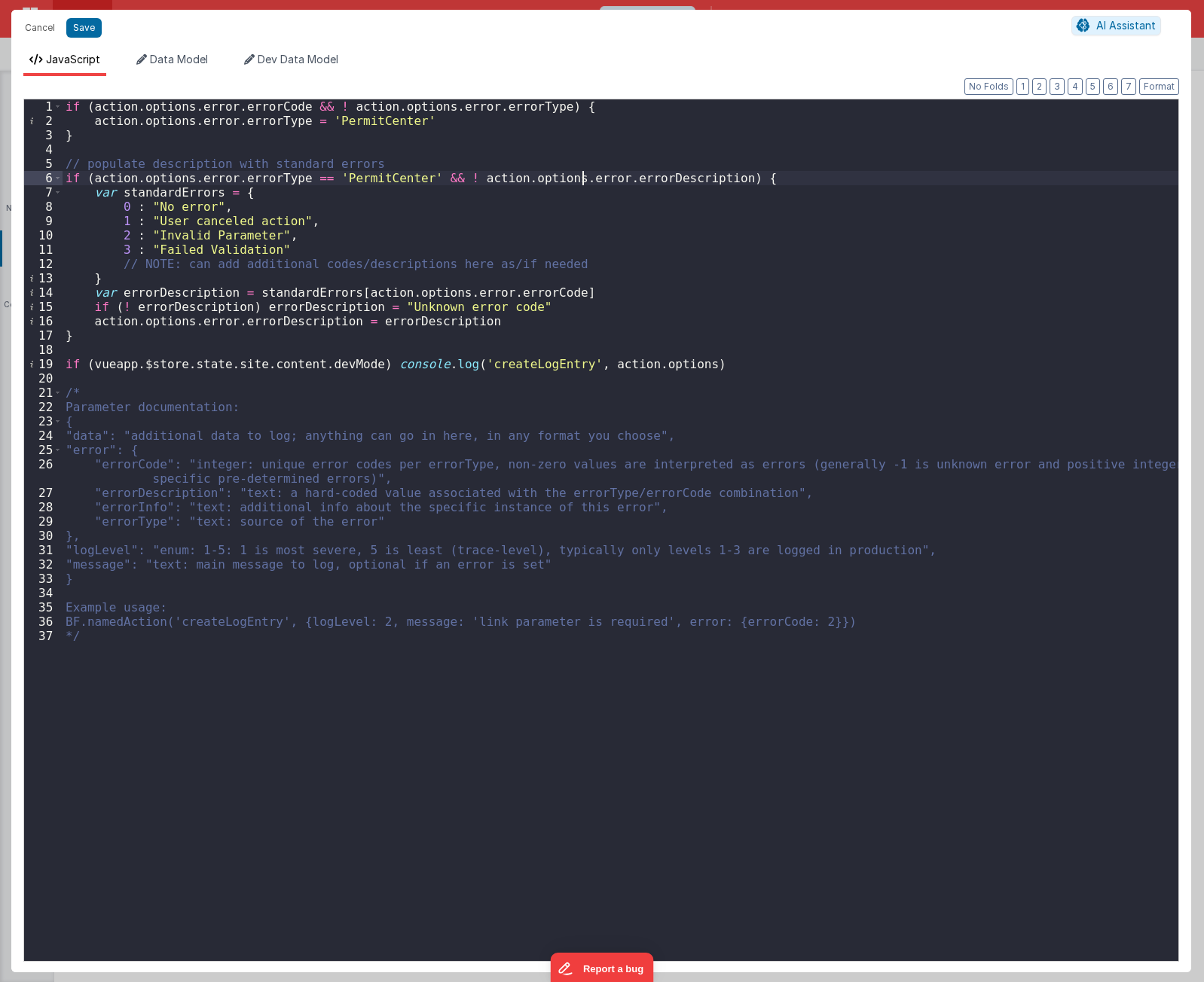
click at [586, 172] on div "if ( action . options . error . errorCode && ! action . options . error . error…" at bounding box center [620, 544] width 1116 height 890
click at [561, 390] on div "if ( action . options . error . errorCode && ! action . options . error . error…" at bounding box center [620, 544] width 1116 height 890
click at [608, 377] on div "if ( action . options . error . errorCode && ! action . options . error . error…" at bounding box center [620, 544] width 1116 height 890
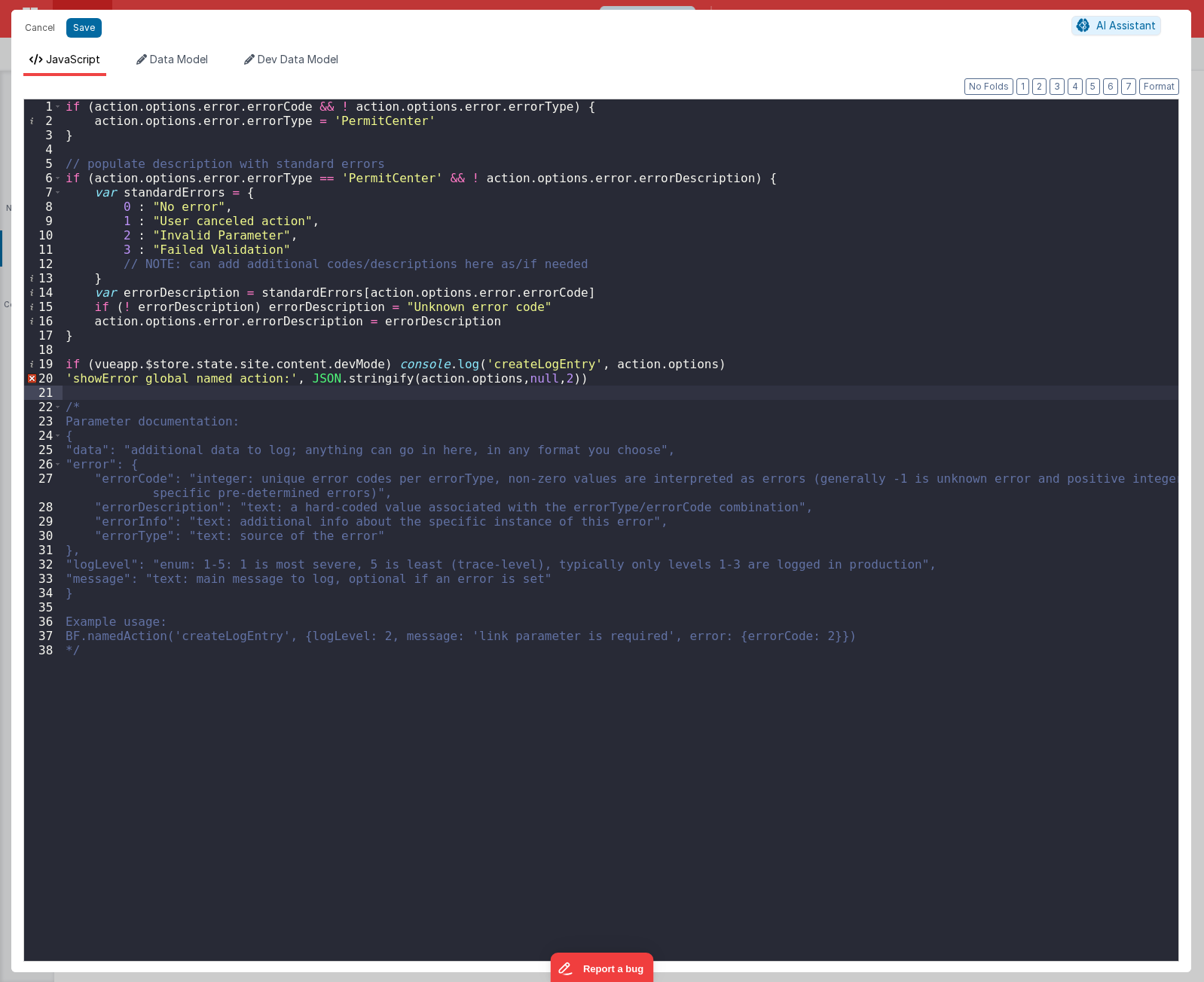
click at [516, 366] on div "if ( action . options . error . errorCode && ! action . options . error . error…" at bounding box center [620, 544] width 1116 height 890
click at [103, 383] on div "if ( action . options . error . errorCode && ! action . options . error . error…" at bounding box center [620, 544] width 1116 height 890
drag, startPoint x: 695, startPoint y: 367, endPoint x: 452, endPoint y: 360, distance: 243.1
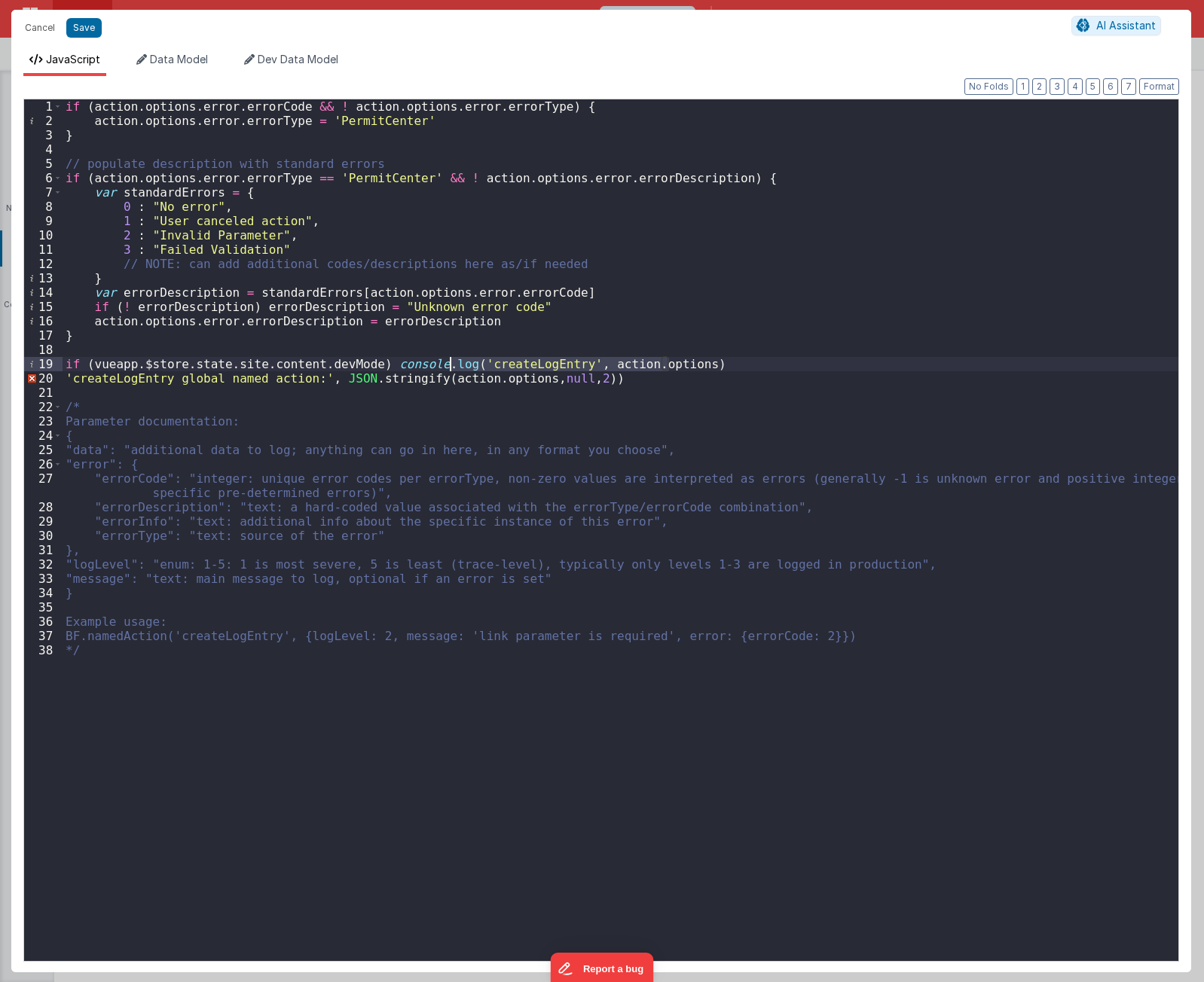
click at [452, 360] on div "if ( action . options . error . errorCode && ! action . options . error . error…" at bounding box center [620, 544] width 1116 height 890
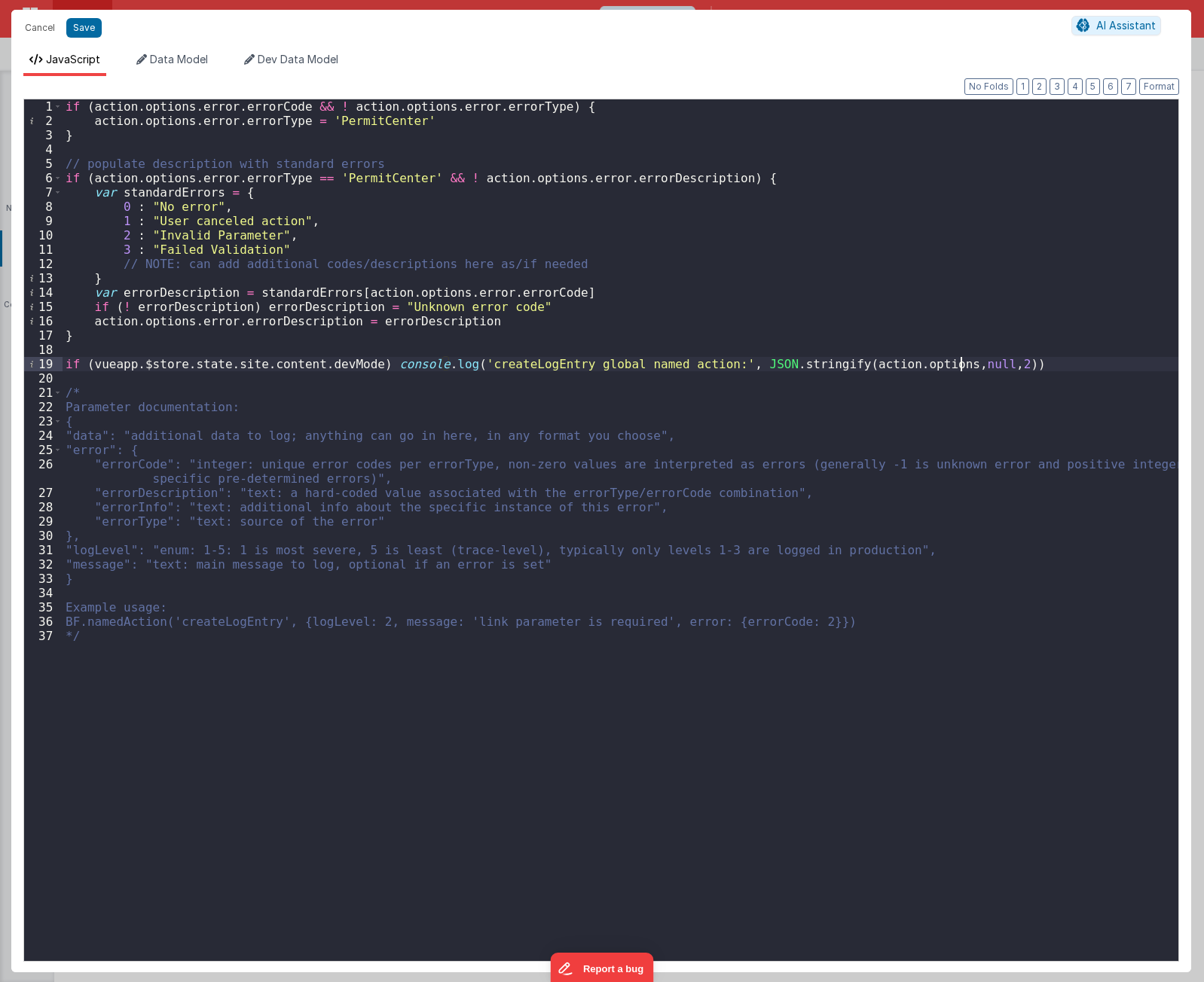
click at [997, 366] on div "if ( action . options . error . errorCode && ! action . options . error . error…" at bounding box center [620, 544] width 1116 height 890
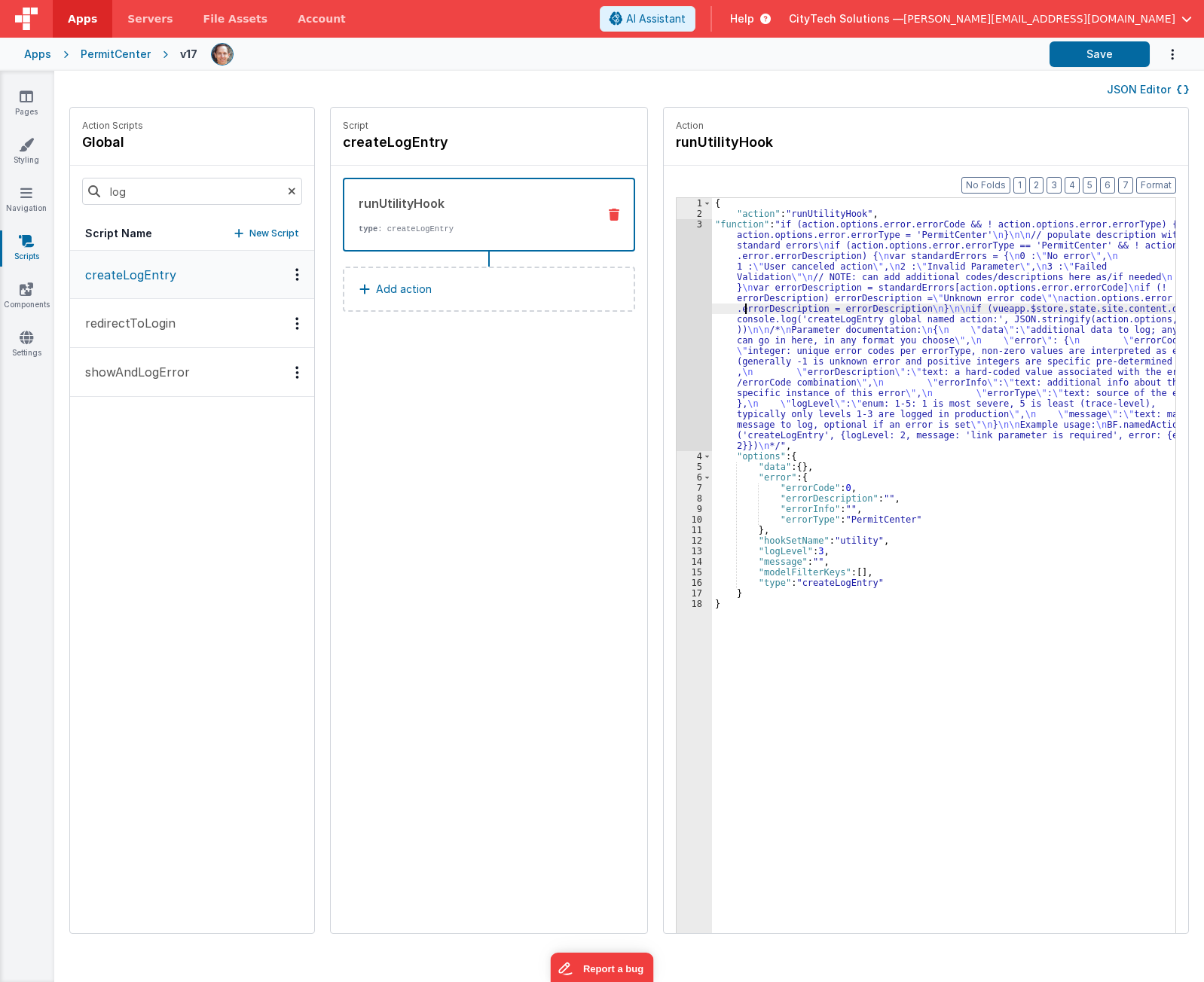
click at [729, 312] on div "{ "action" : "runUtilityHook" , "function" : "if (action.options.error.errorCod…" at bounding box center [951, 599] width 478 height 803
drag, startPoint x: 203, startPoint y: 614, endPoint x: 216, endPoint y: 614, distance: 13.0
click at [203, 614] on div "createLogEntry redirectToLogin showAndLogError" at bounding box center [191, 592] width 244 height 683
click at [397, 487] on div "Script createLogEntry runUtilityHook type : createLogEntry Add action" at bounding box center [488, 520] width 316 height 825
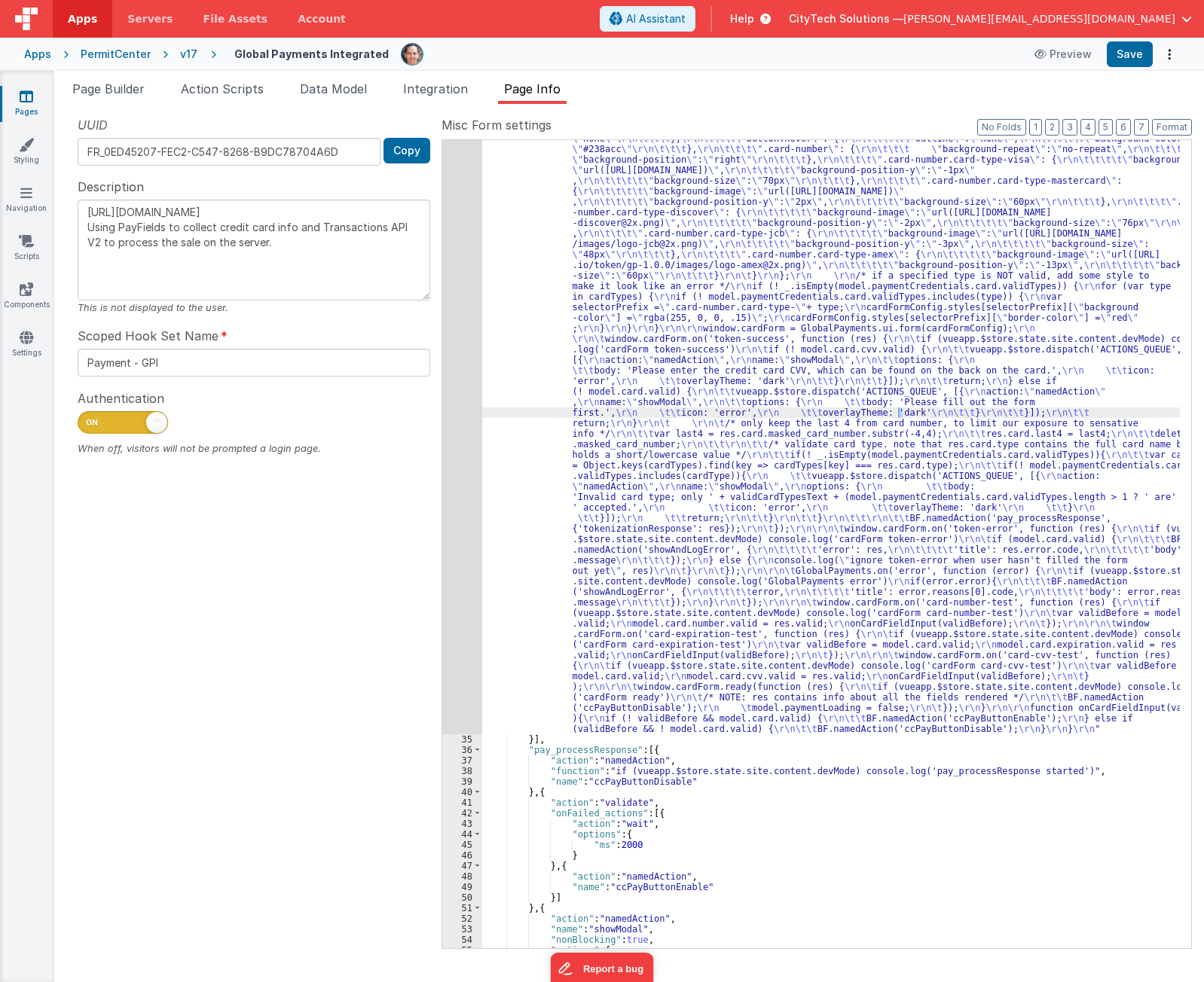
scroll to position [588, 0]
click at [117, 54] on div "PermitCenter" at bounding box center [115, 54] width 70 height 15
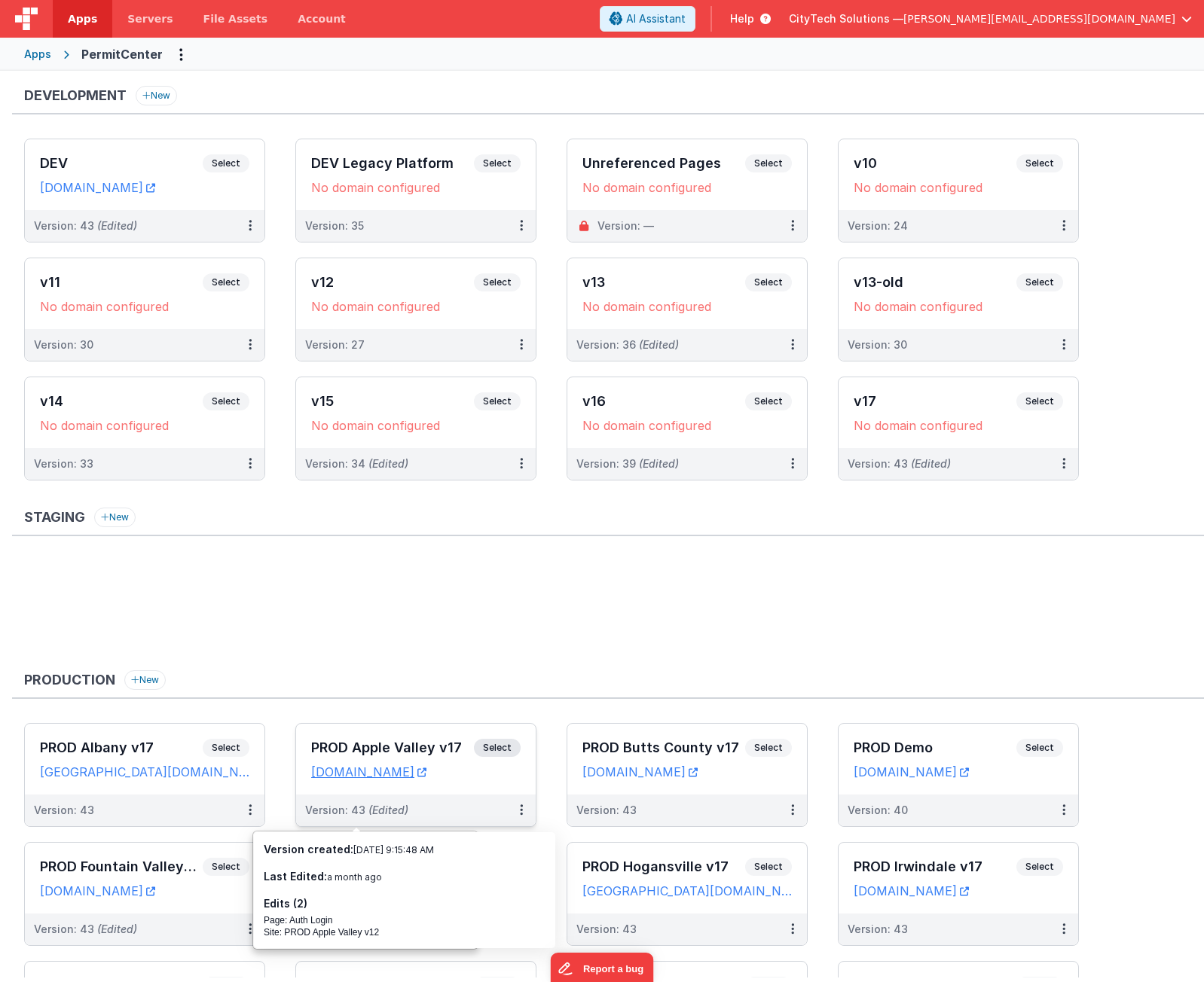
click at [506, 746] on span "Select" at bounding box center [497, 748] width 47 height 18
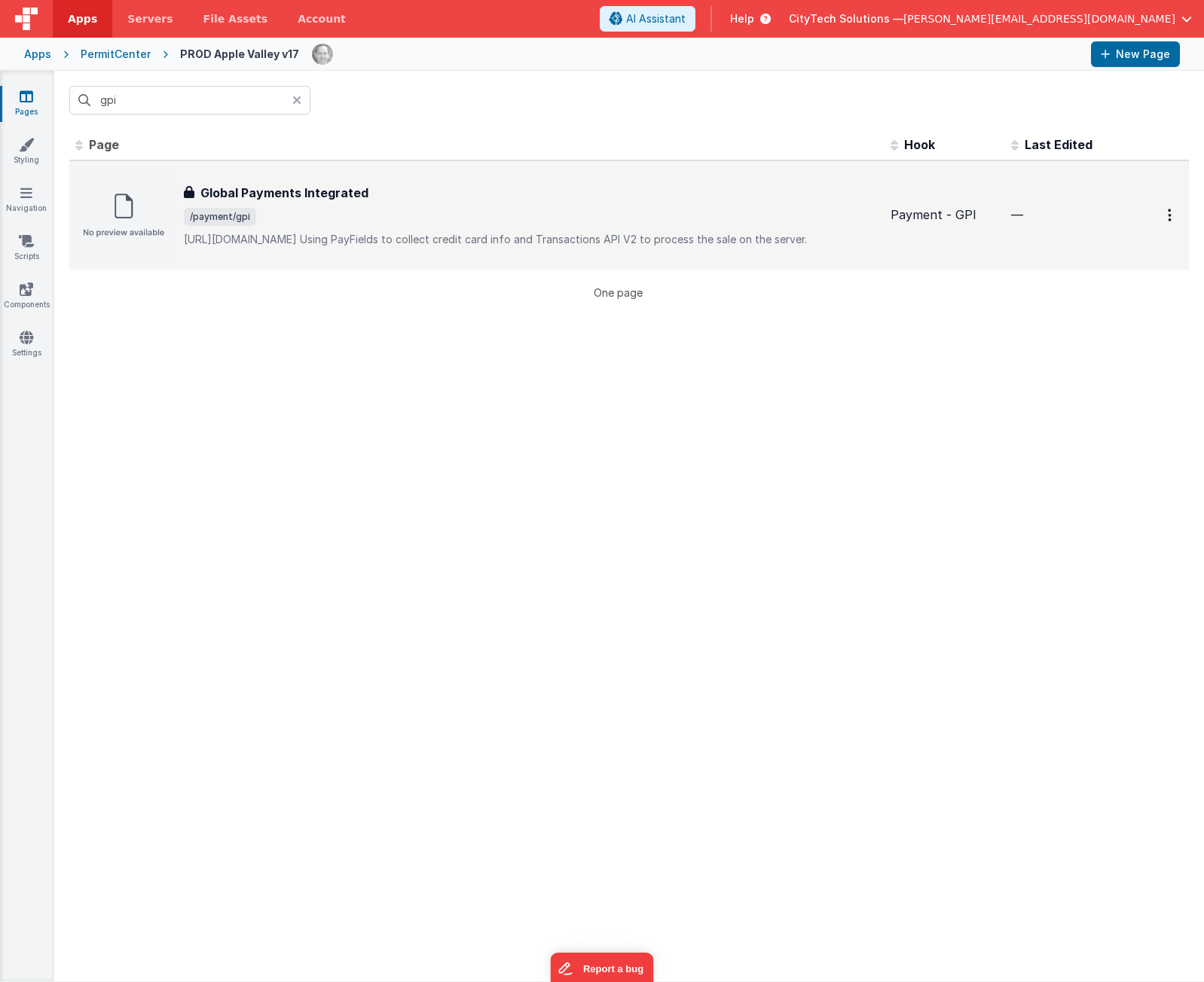
click at [397, 187] on div "Global Payments Integrated" at bounding box center [532, 193] width 695 height 18
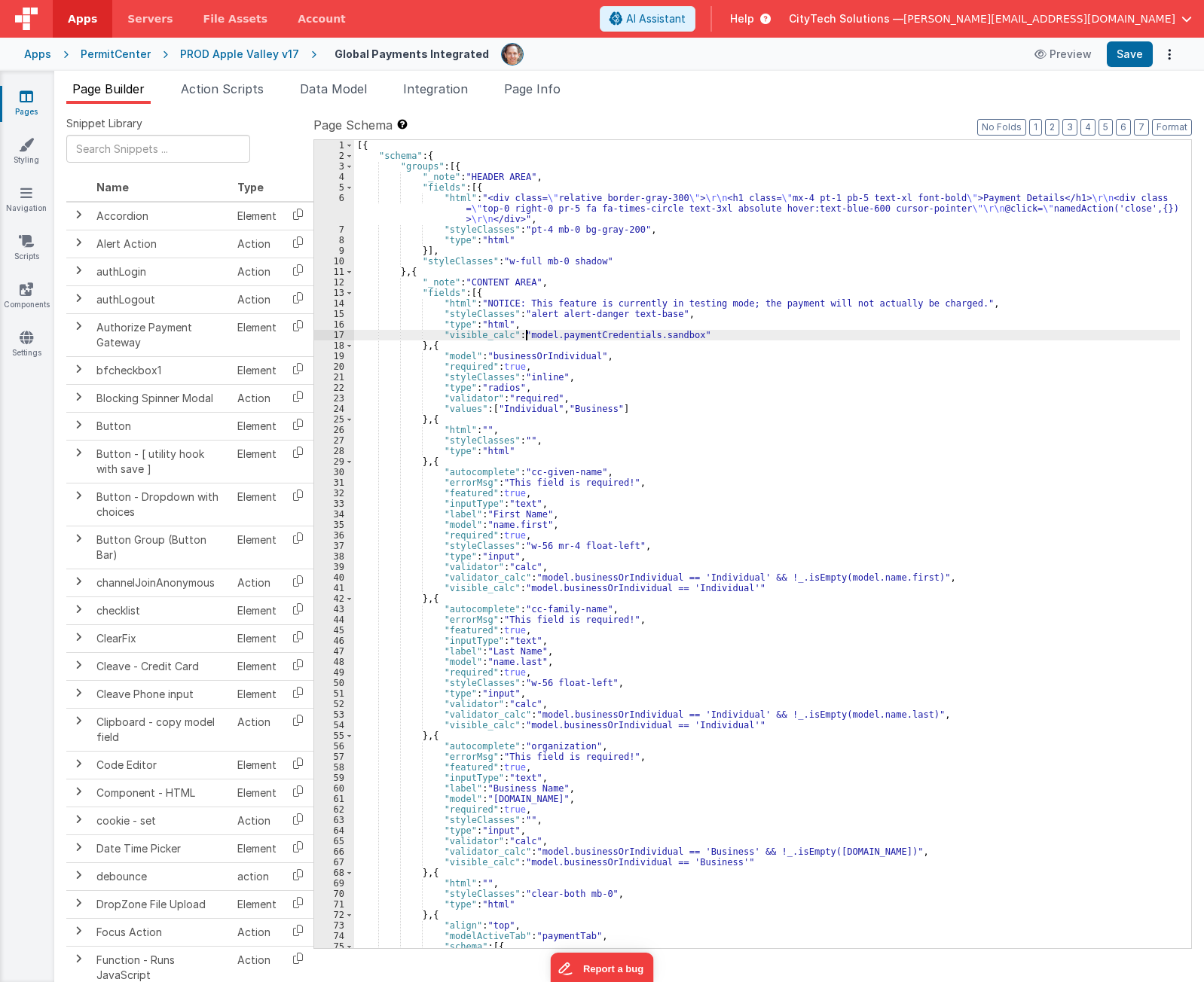
click at [526, 331] on div "[{ "schema" : { "groups" : [{ "_note" : "HEADER AREA" , "fields" : [{ "html" : …" at bounding box center [766, 554] width 825 height 829
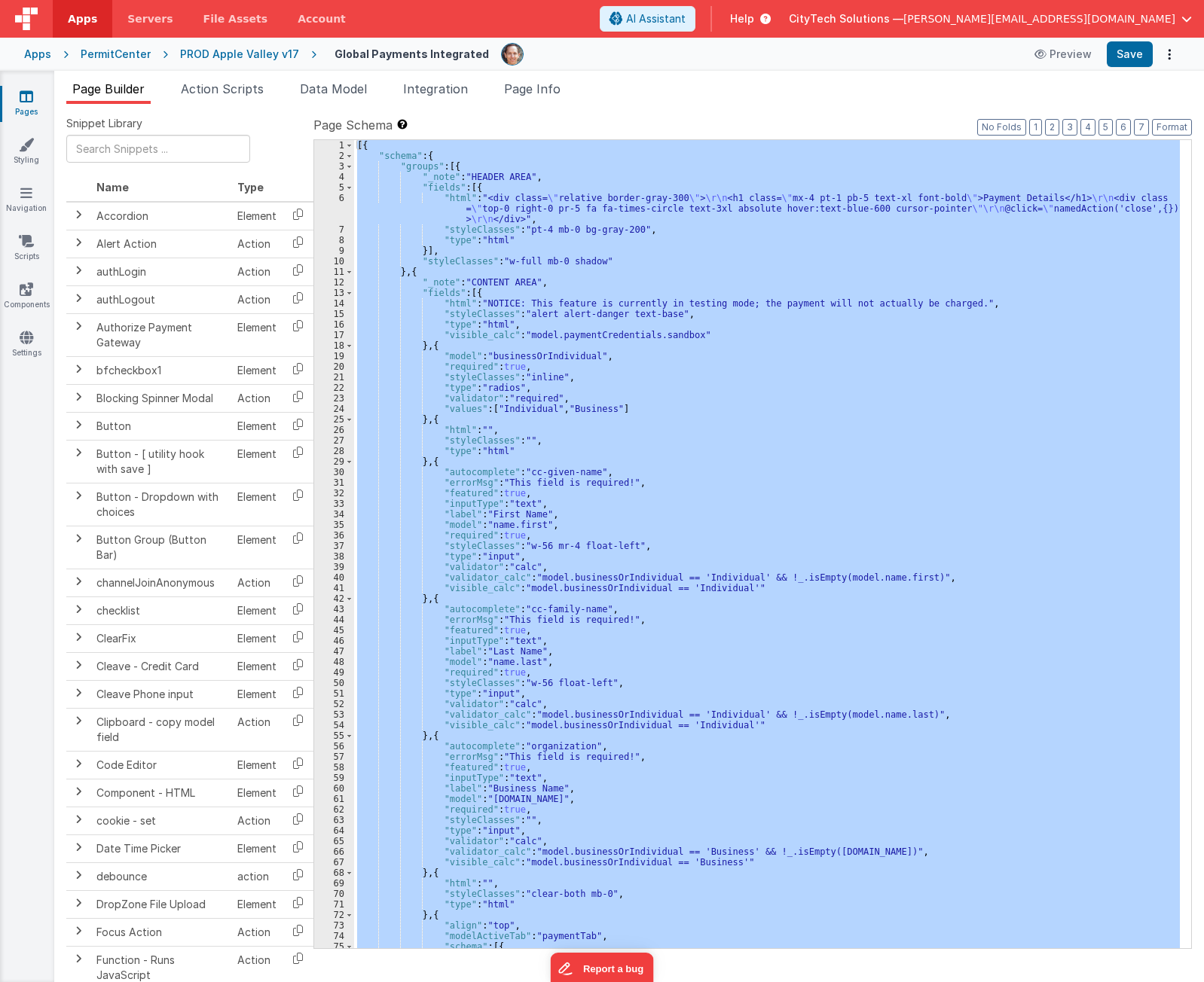
click at [998, 277] on div "[{ "schema" : { "groups" : [{ "_note" : "HEADER AREA" , "fields" : [{ "html" : …" at bounding box center [766, 544] width 825 height 808
click at [520, 82] on span "Page Info" at bounding box center [532, 88] width 56 height 15
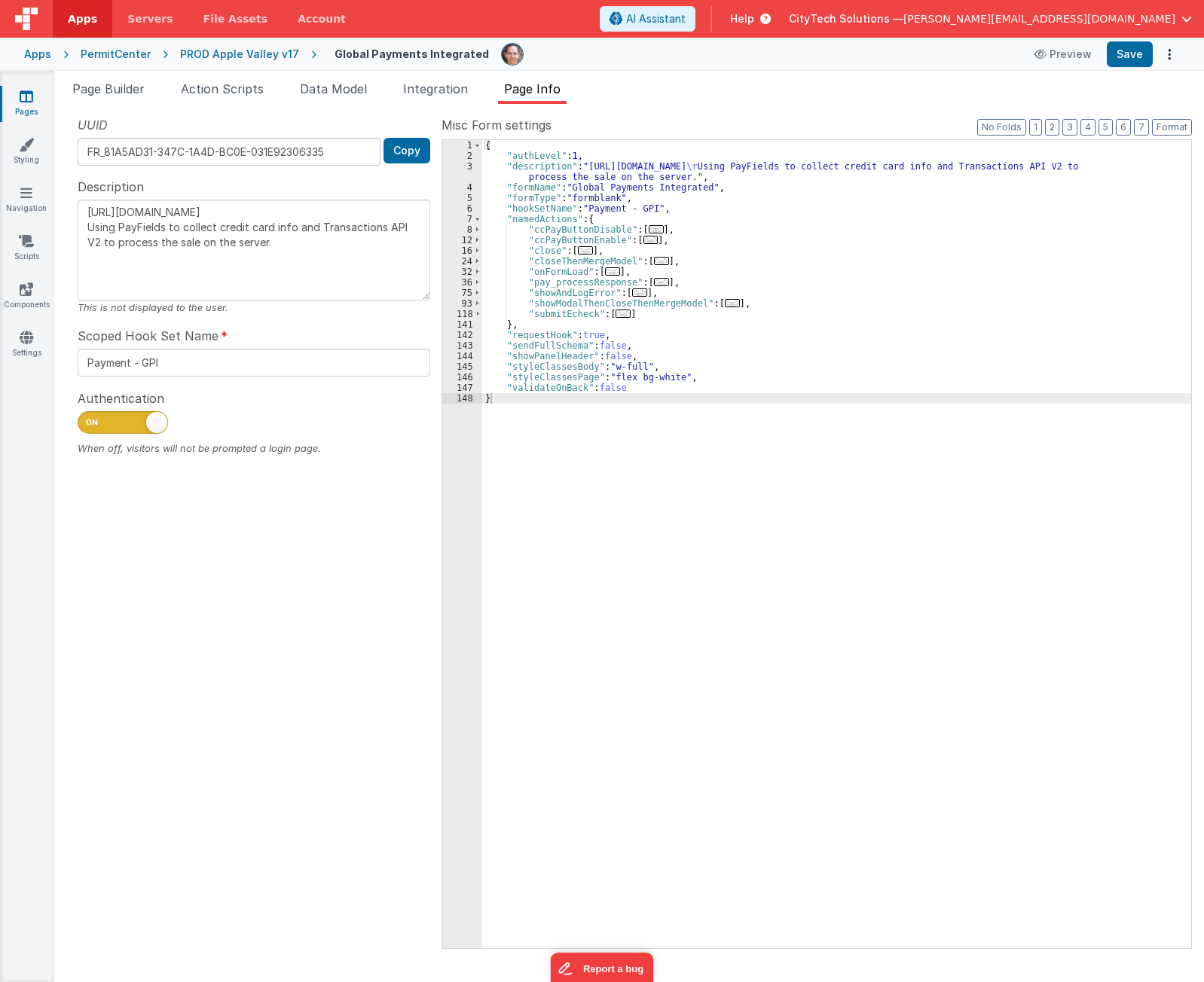
click at [805, 447] on div "{ "authLevel" : 1 , "description" : "https://developer.globalpaymentsintegrated…" at bounding box center [836, 554] width 709 height 829
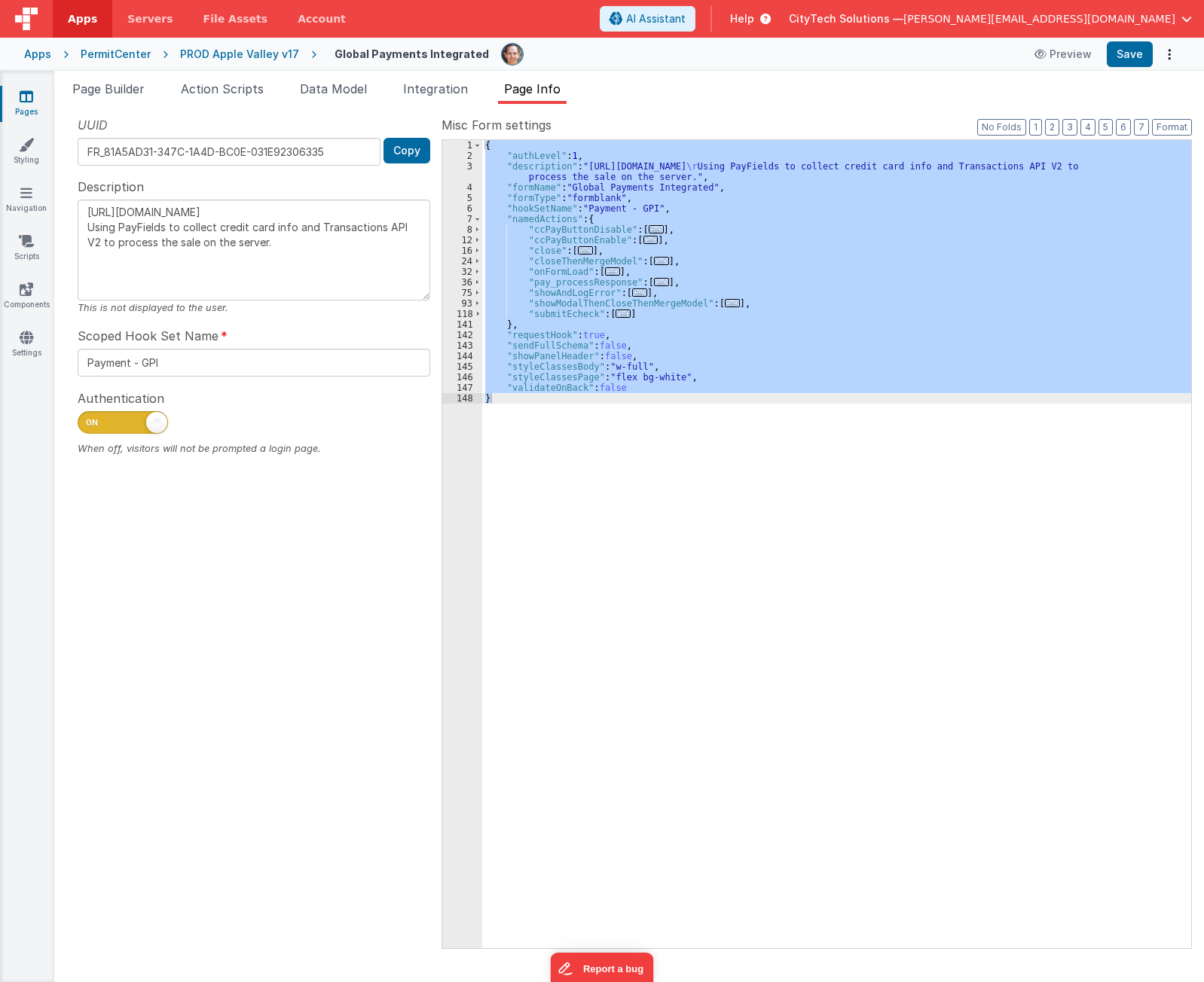
click at [647, 270] on div "{ "authLevel" : 1 , "description" : "https://developer.globalpaymentsintegrated…" at bounding box center [836, 544] width 709 height 808
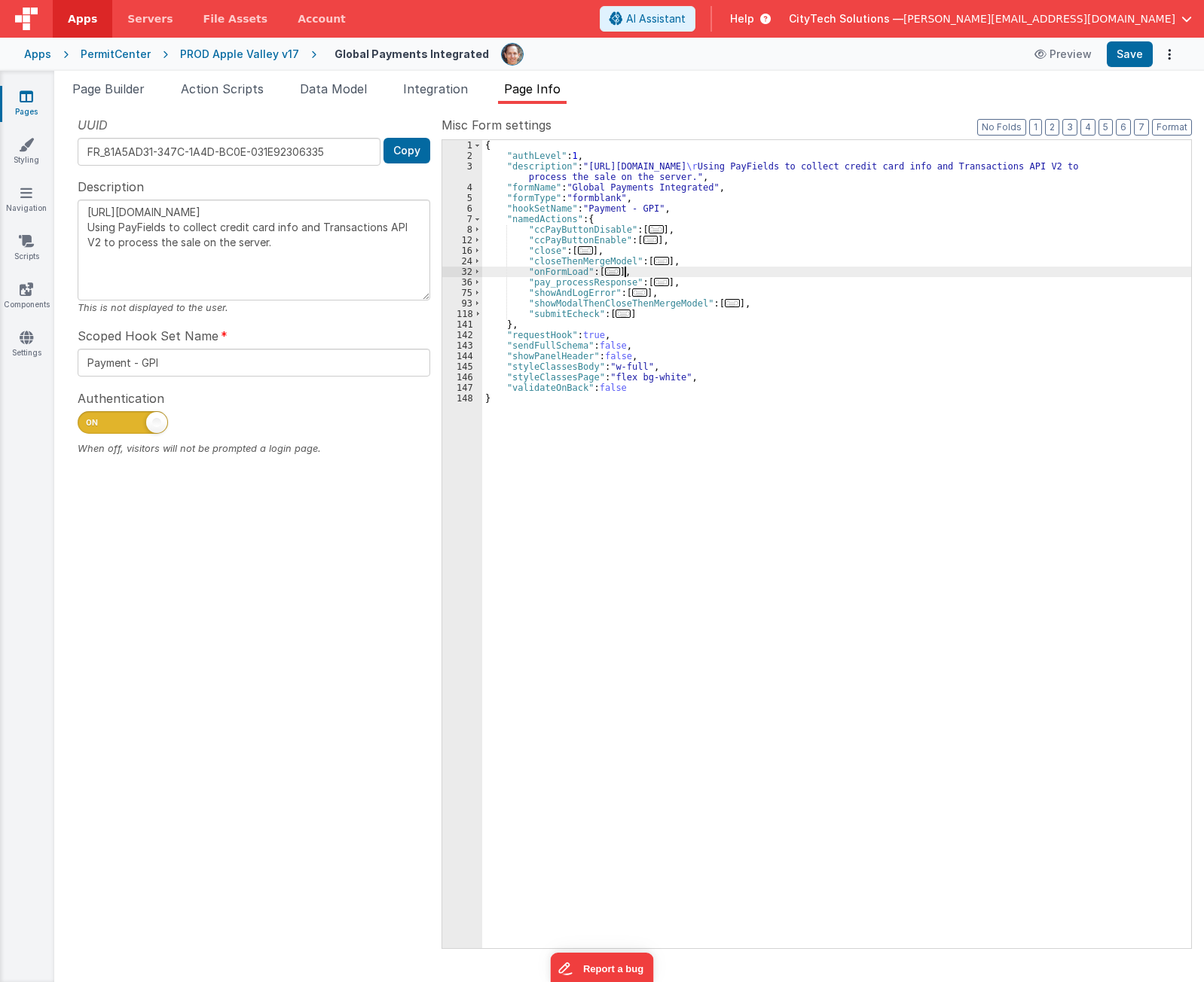
click at [656, 284] on span "..." at bounding box center [661, 282] width 15 height 8
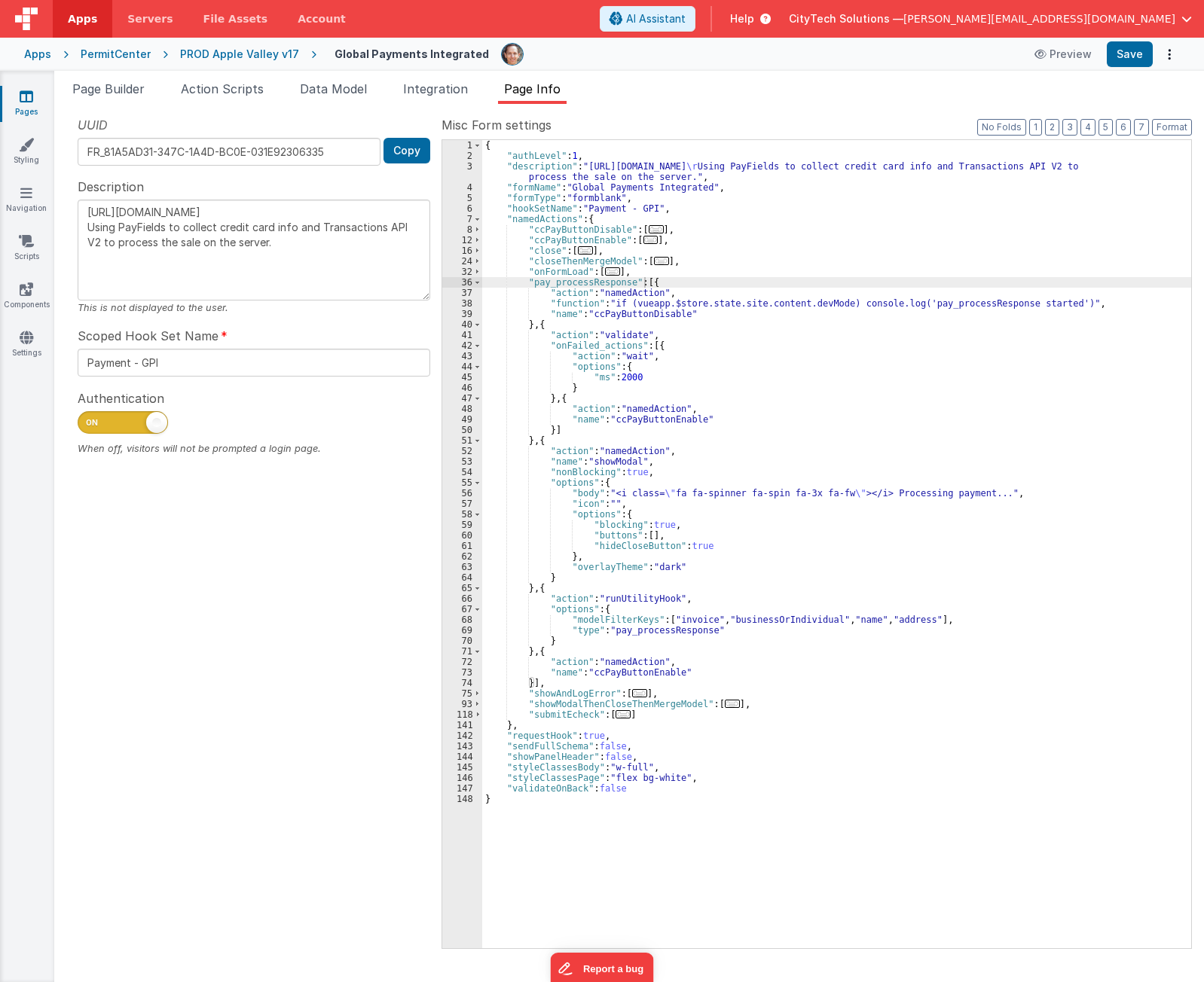
drag, startPoint x: 242, startPoint y: 729, endPoint x: 267, endPoint y: 659, distance: 74.3
click at [243, 721] on div "UUID FR_81A5AD31-347C-1A4D-BC0E-031E92306335 Copy Description https://developer…" at bounding box center [253, 532] width 375 height 832
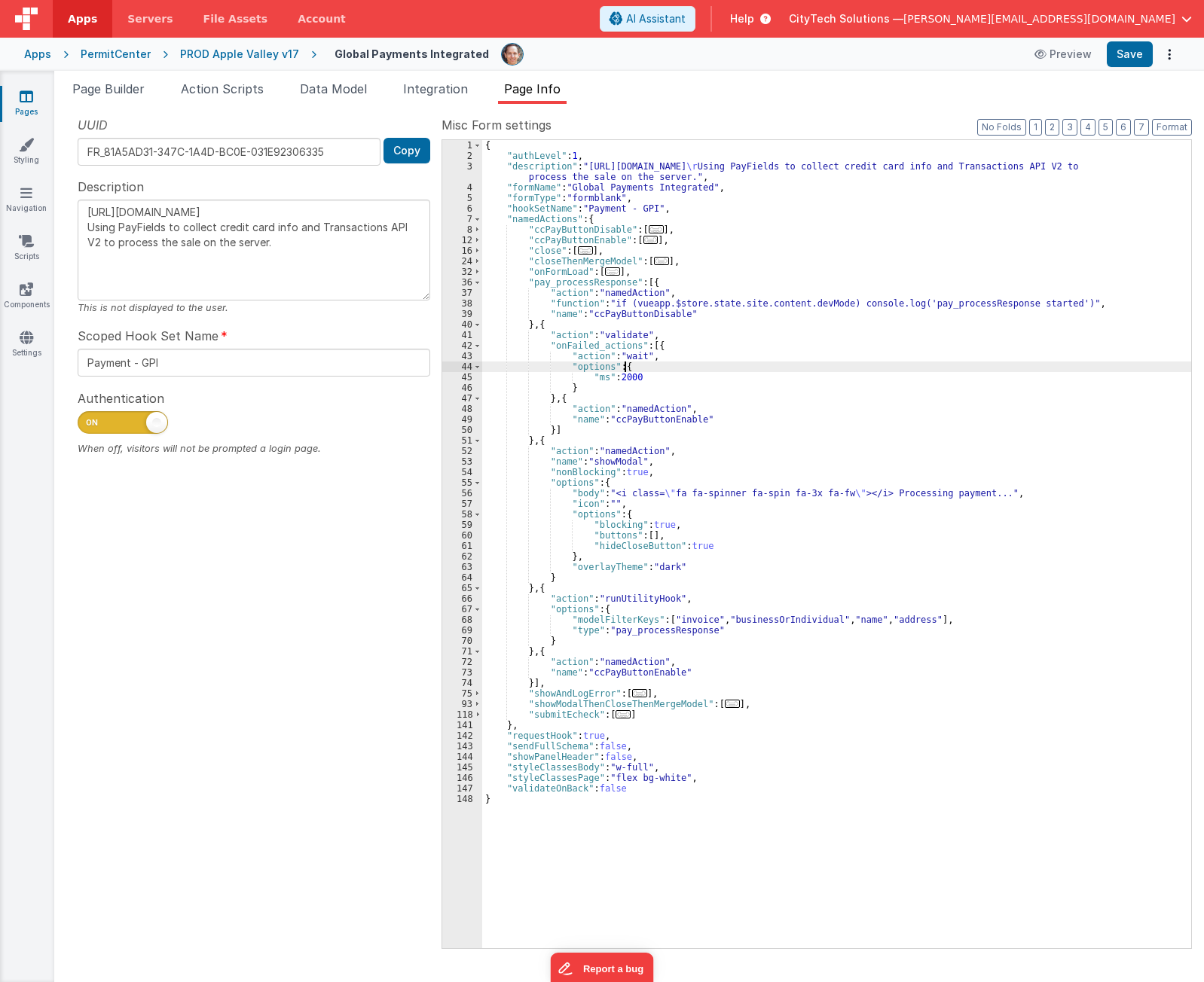
click at [706, 368] on div "{ "authLevel" : 1 , "description" : "https://developer.globalpaymentsintegrated…" at bounding box center [836, 554] width 709 height 829
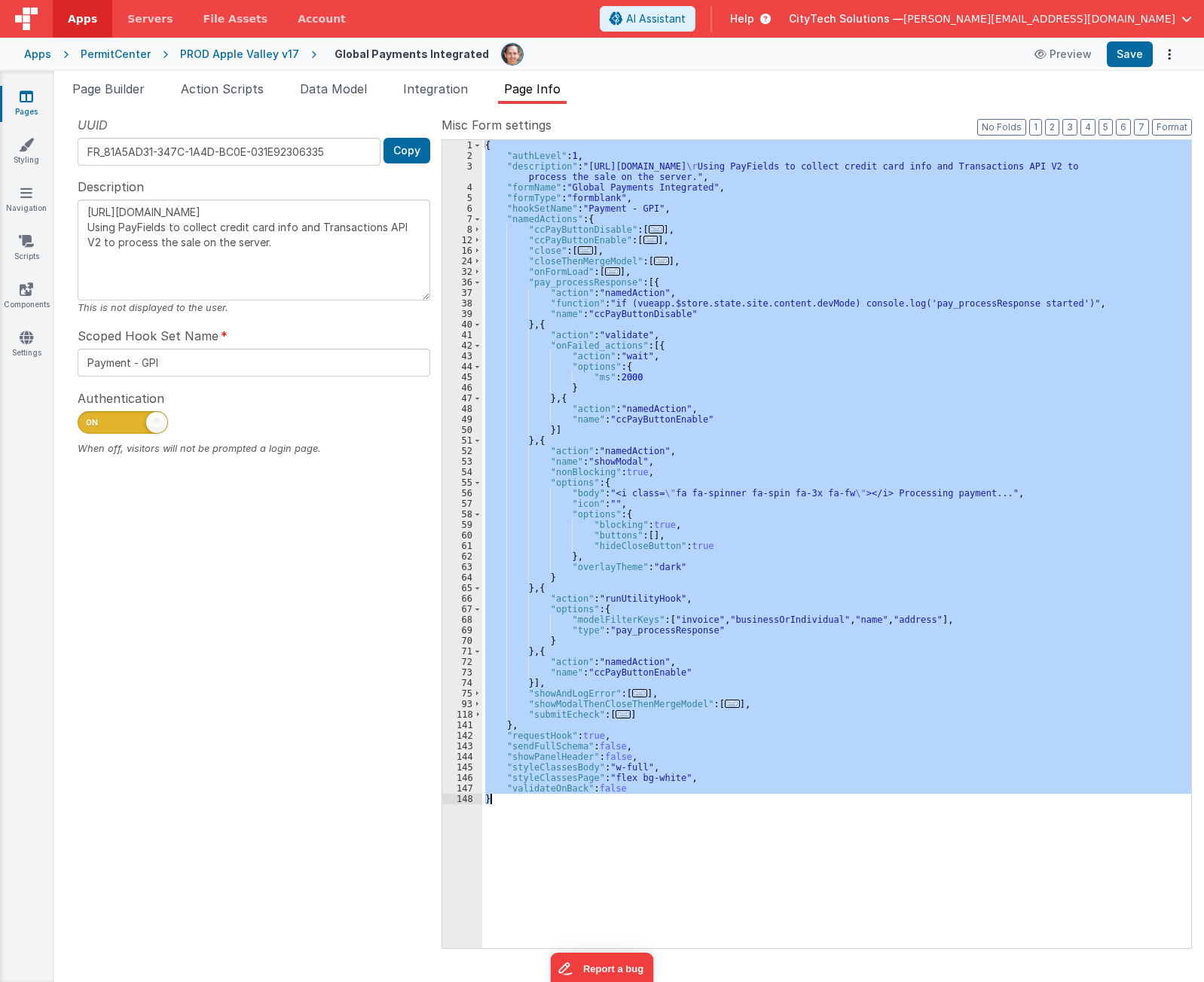
type textarea "https://developer.globalpaymentsintegrated.com/ Using PayFields to collect cred…"
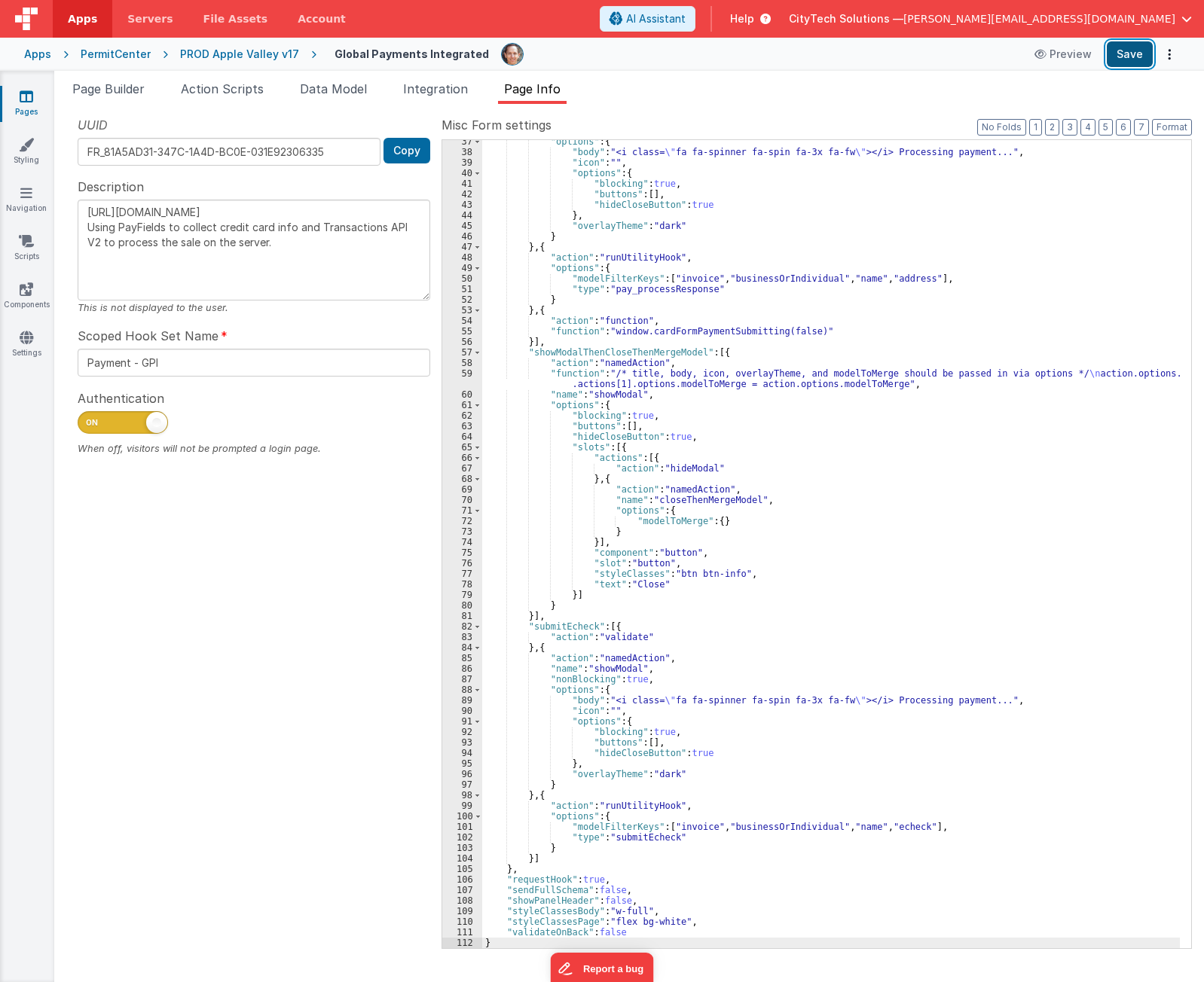
click at [1115, 60] on button "Save" at bounding box center [1129, 55] width 46 height 26
drag, startPoint x: 265, startPoint y: 634, endPoint x: 236, endPoint y: 552, distance: 87.0
click at [262, 617] on div "UUID FR_81A5AD31-347C-1A4D-BC0E-031E92306335 Copy Description https://developer…" at bounding box center [253, 532] width 375 height 832
click at [177, 752] on div "UUID FR_81A5AD31-347C-1A4D-BC0E-031E92306335 Copy Description https://developer…" at bounding box center [253, 532] width 375 height 832
click at [727, 292] on div ""options" : { "body" : "<i class= \" fa fa-spinner fa-spin fa-3x fa-fw \" ></i>…" at bounding box center [830, 551] width 697 height 829
